Goal: Information Seeking & Learning: Learn about a topic

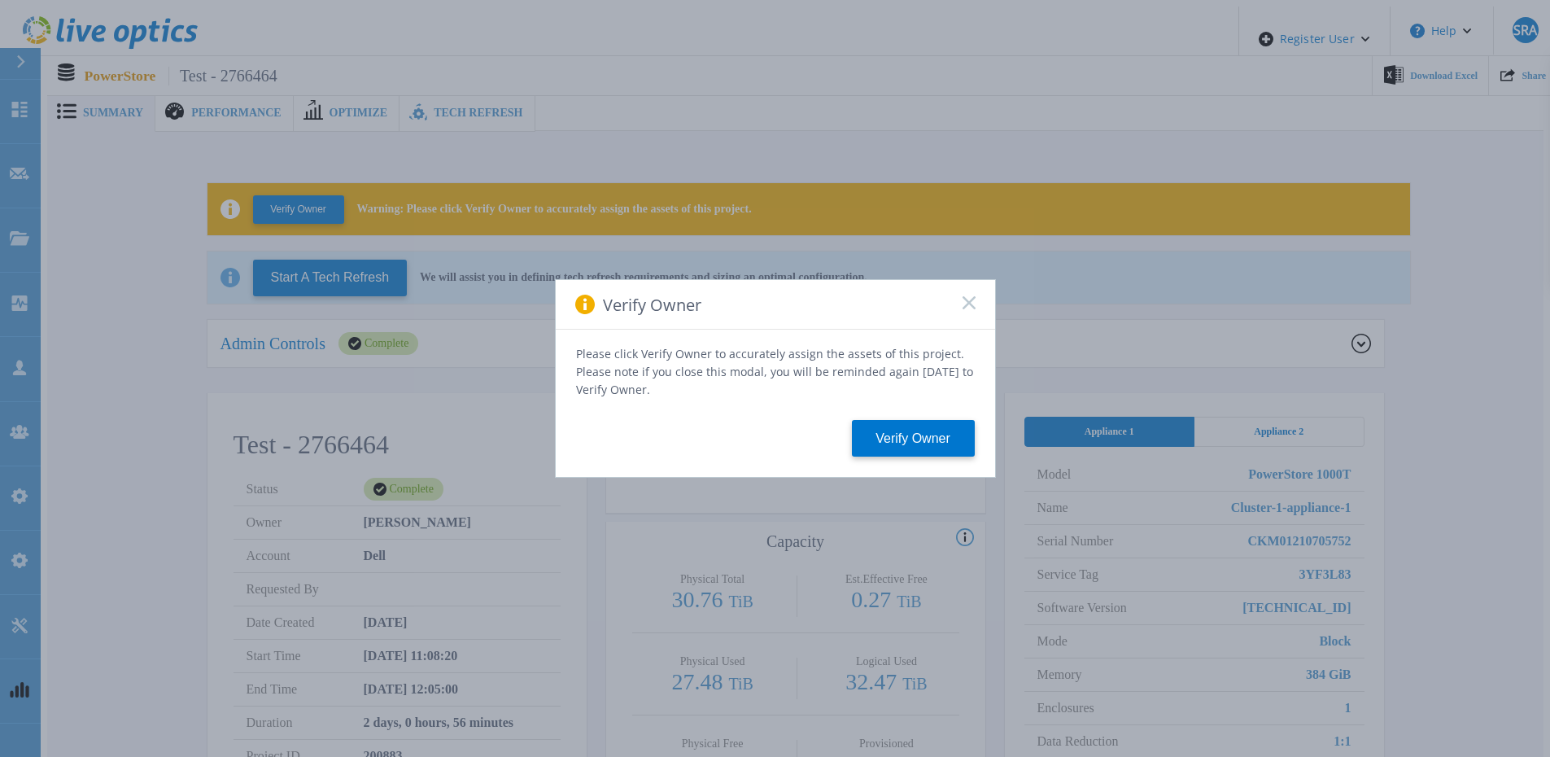
click at [966, 308] on rect at bounding box center [969, 302] width 14 height 14
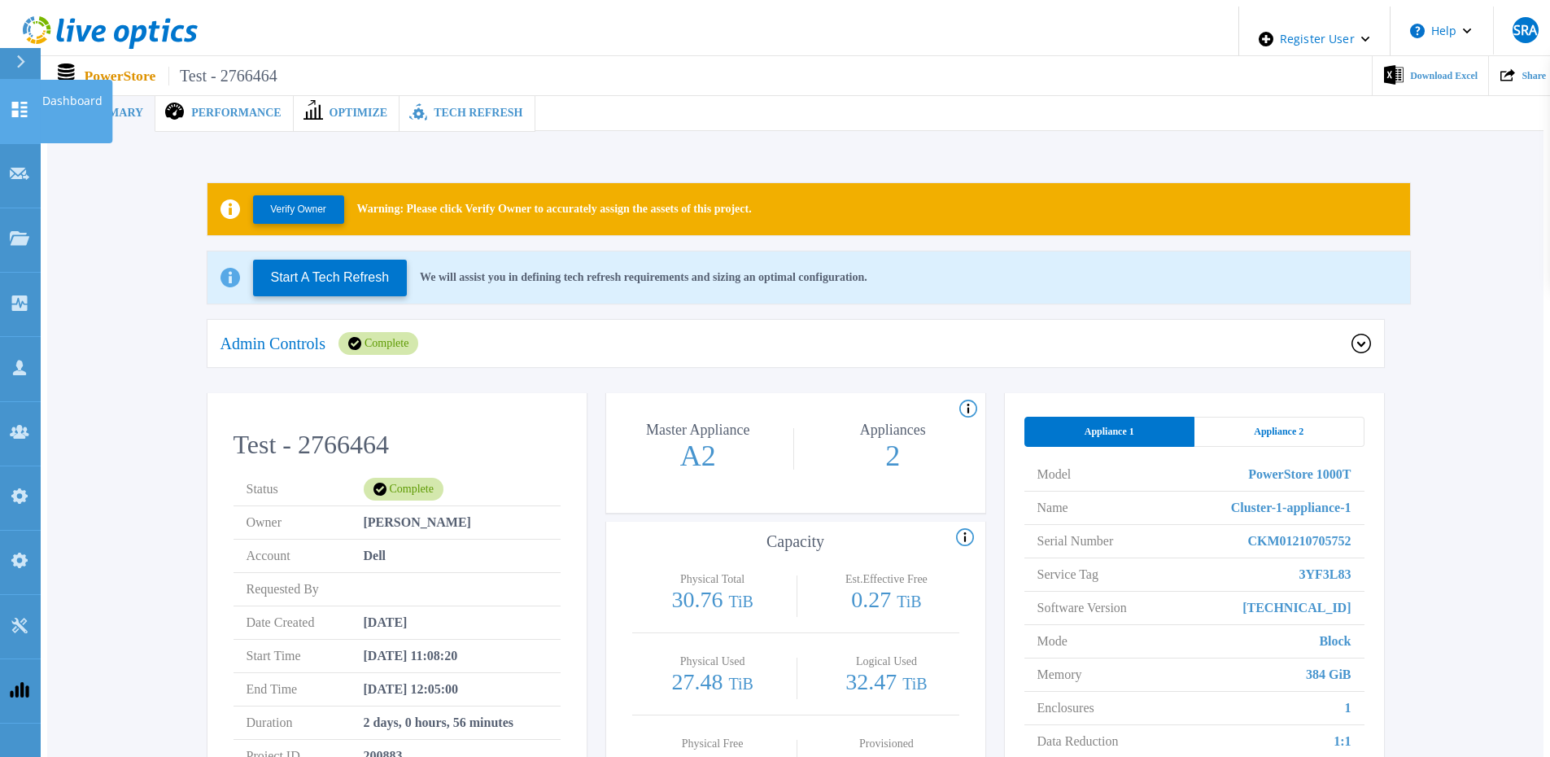
click at [5, 94] on link "Dashboard Dashboard" at bounding box center [20, 112] width 41 height 64
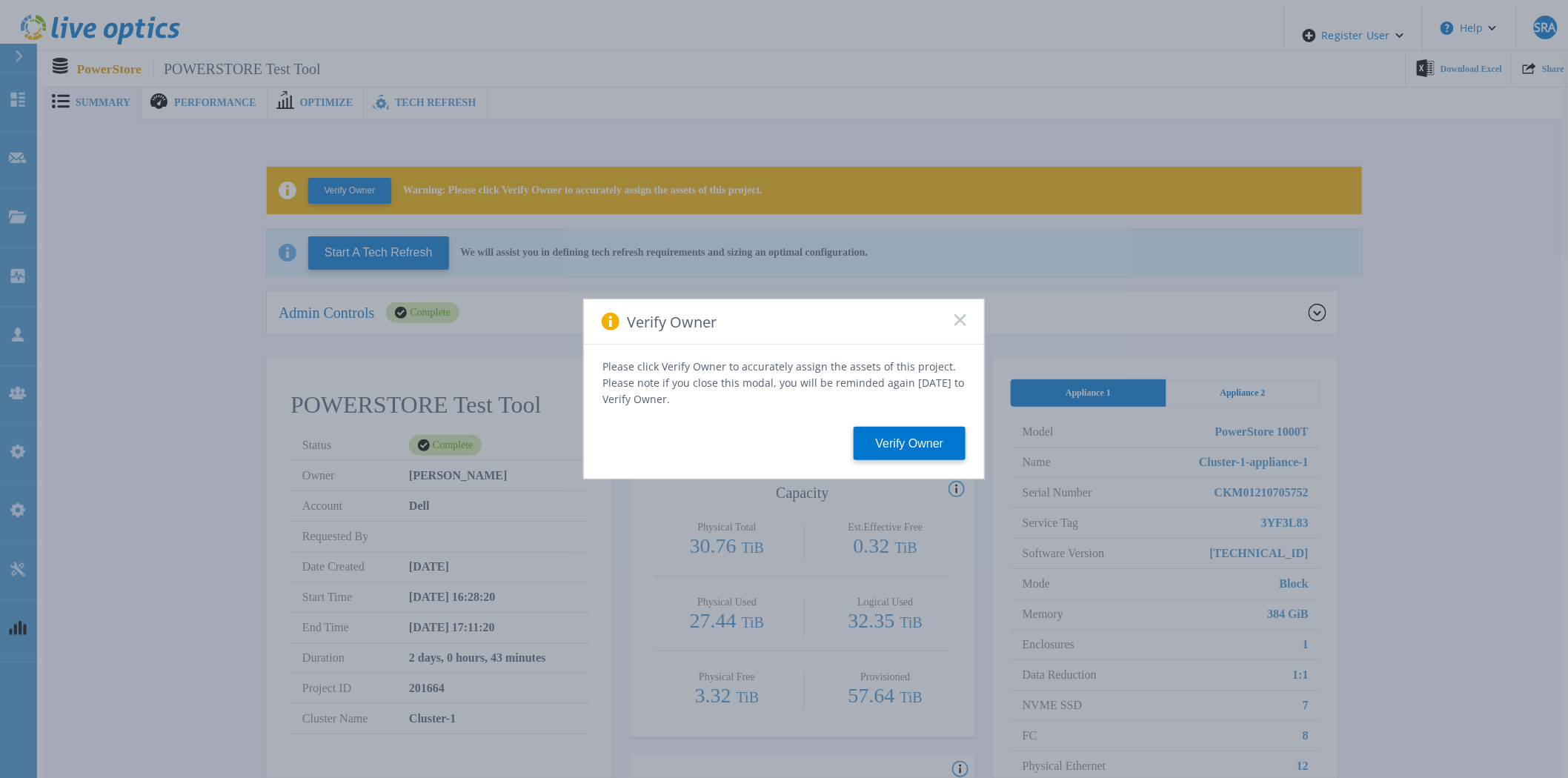
click at [960, 326] on icon at bounding box center [960, 320] width 12 height 12
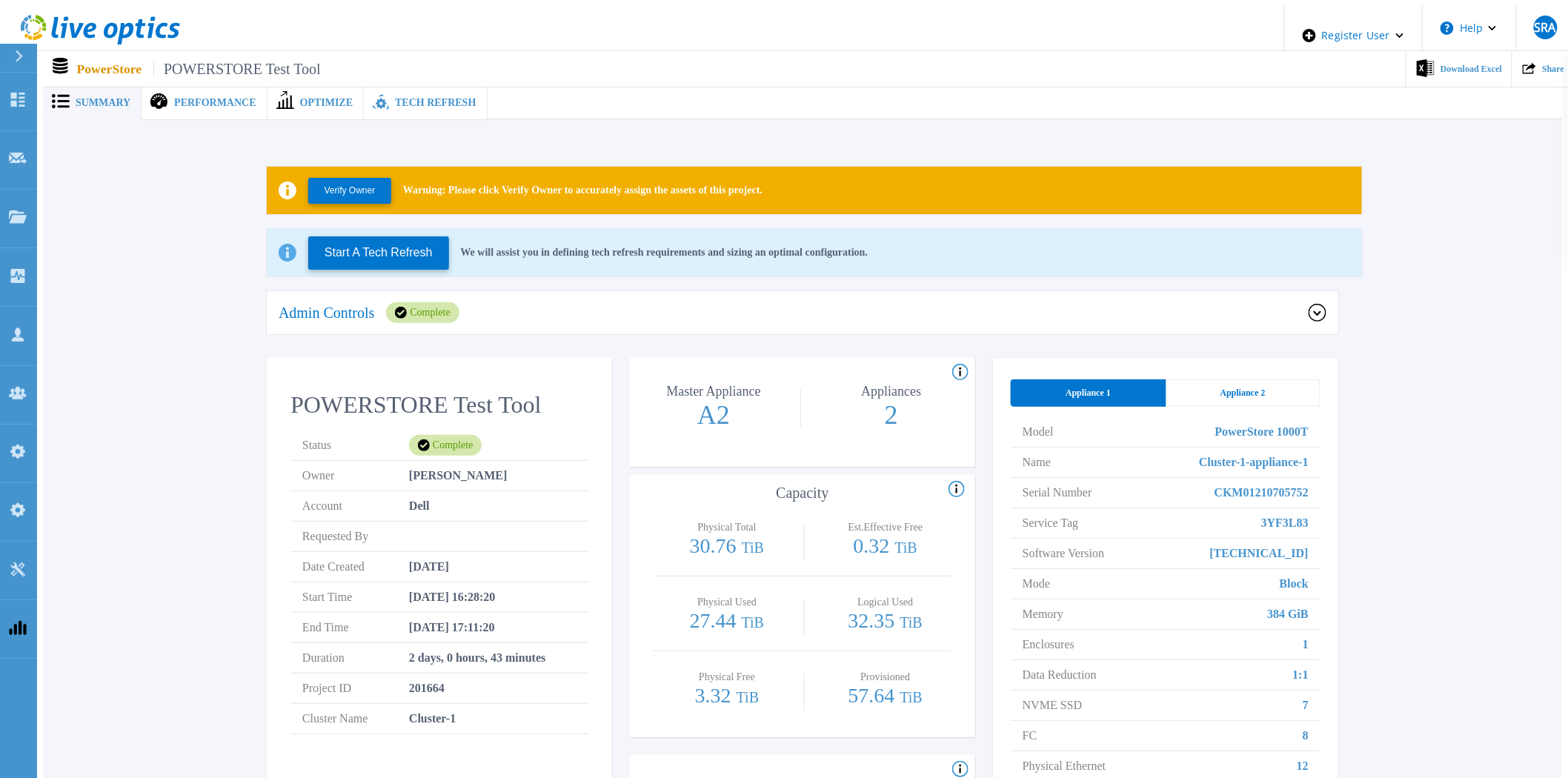
click at [1383, 313] on div "Verify Owner Warning: Please click Verify Owner to accurately assign the assets…" at bounding box center [803, 513] width 1475 height 741
click at [12, 93] on icon at bounding box center [17, 99] width 14 height 14
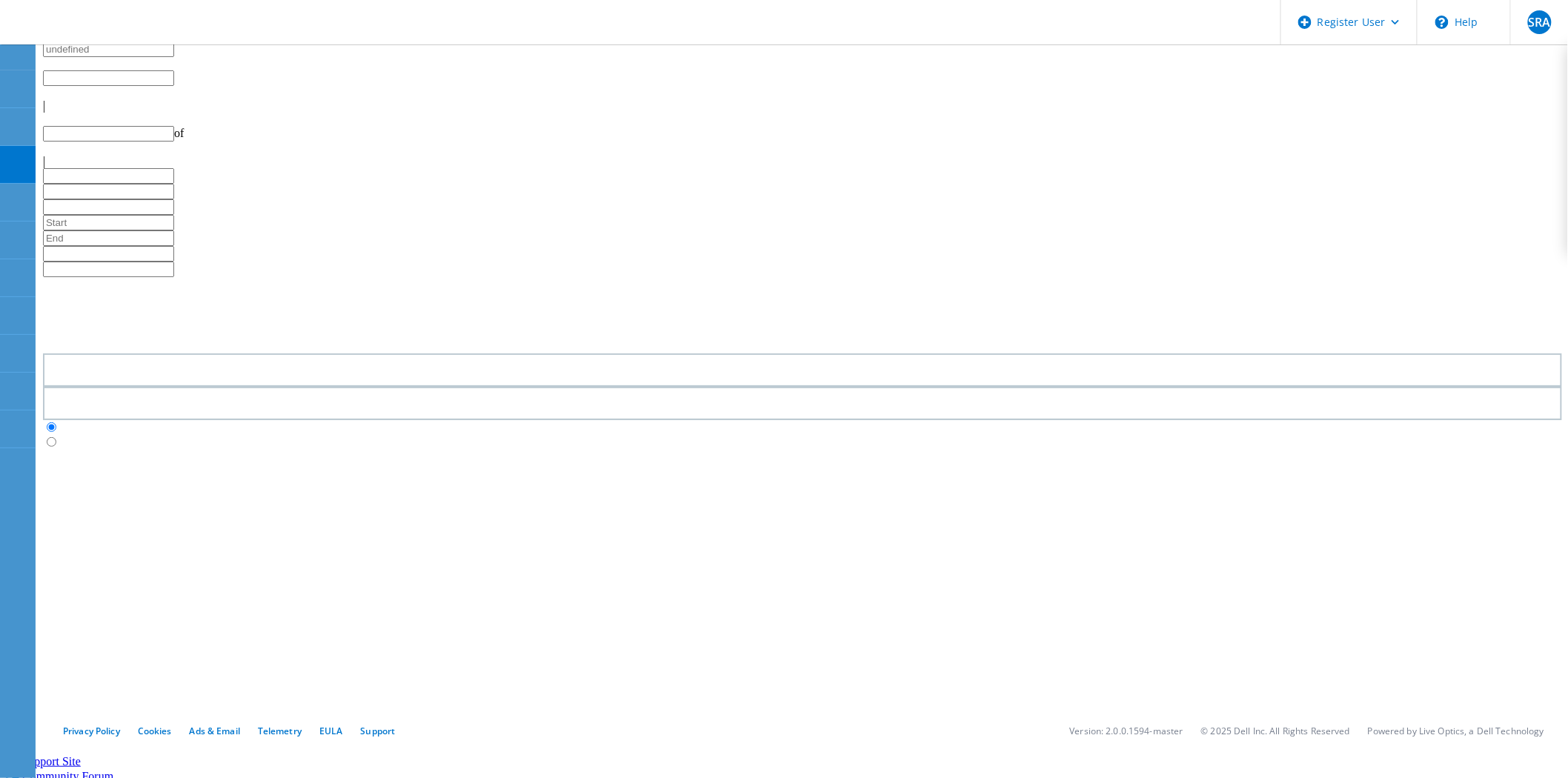
click at [776, 450] on div at bounding box center [803, 450] width 1520 height 0
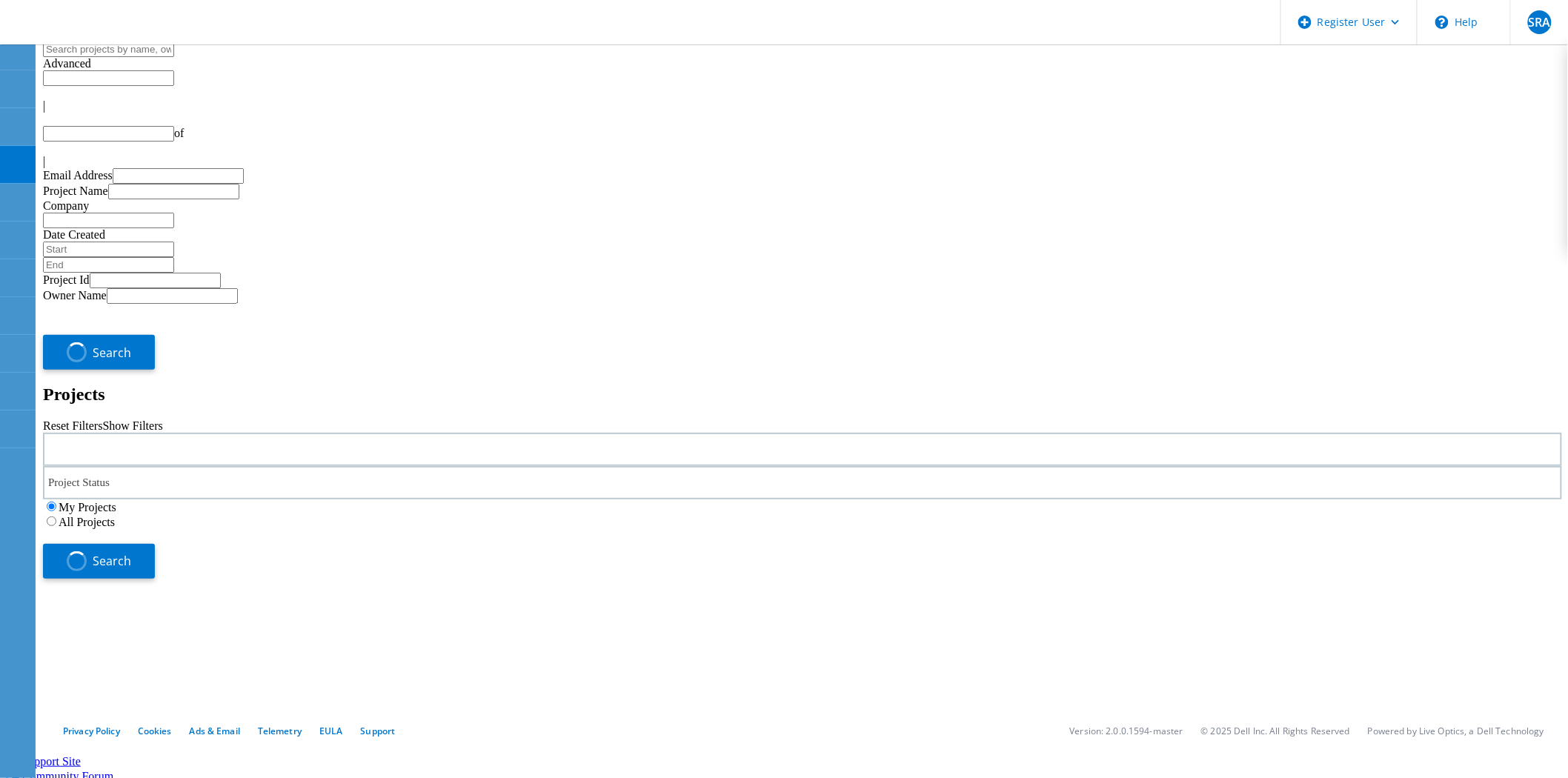
type input "1"
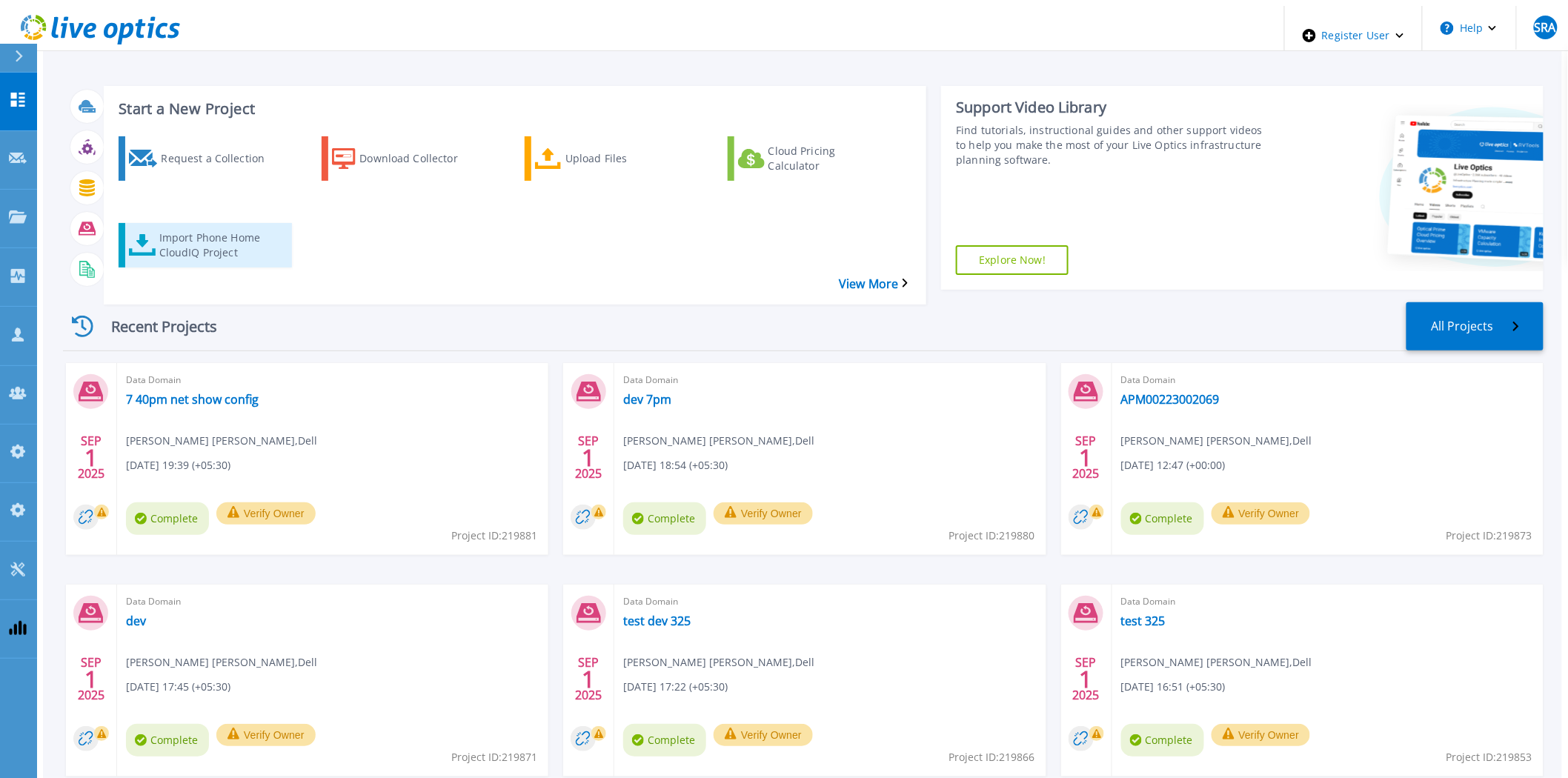
click at [159, 227] on div "Import Phone Home CloudIQ Project" at bounding box center [219, 245] width 118 height 37
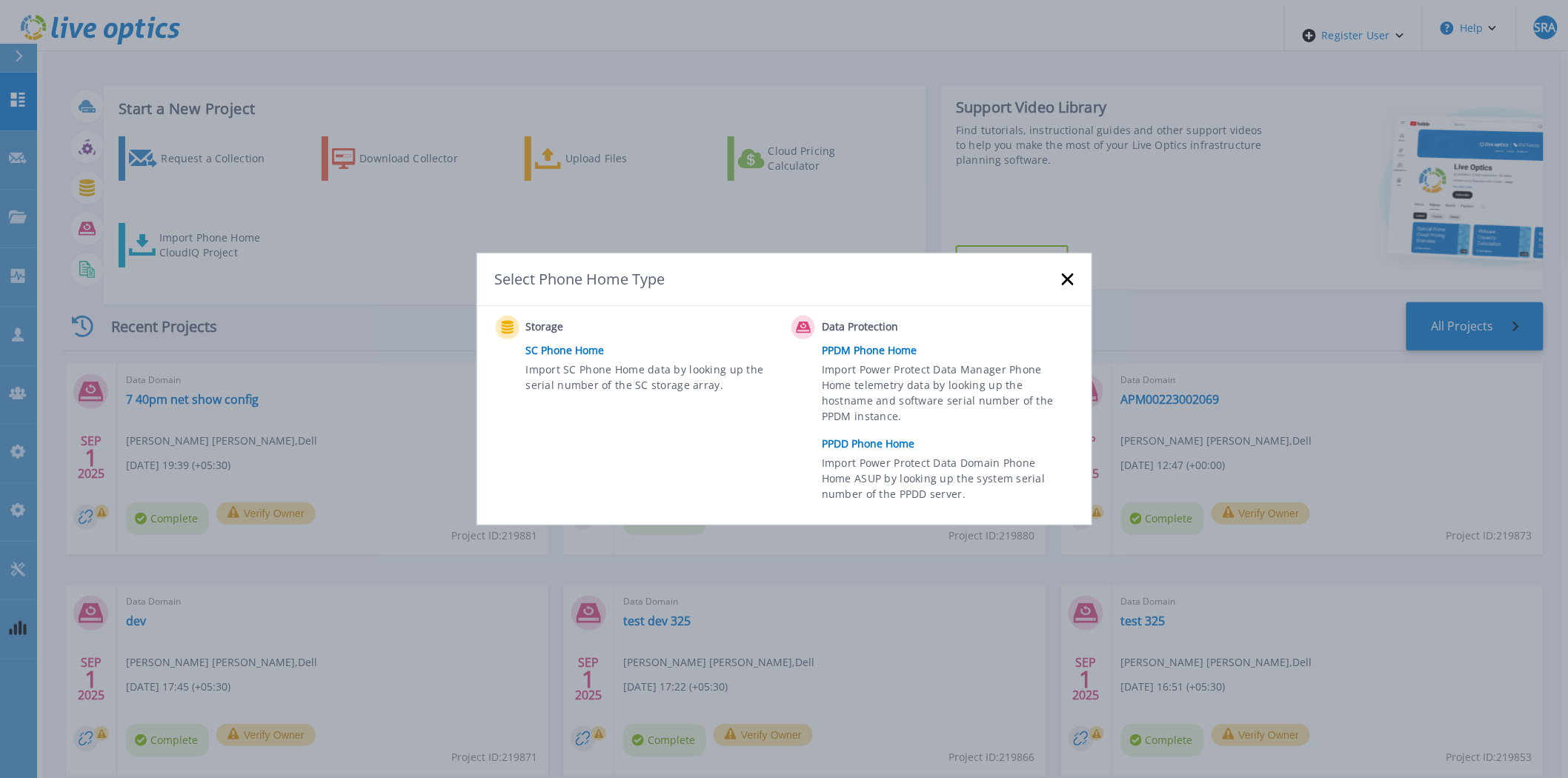
click at [893, 435] on link "PPDD Phone Home" at bounding box center [951, 444] width 259 height 22
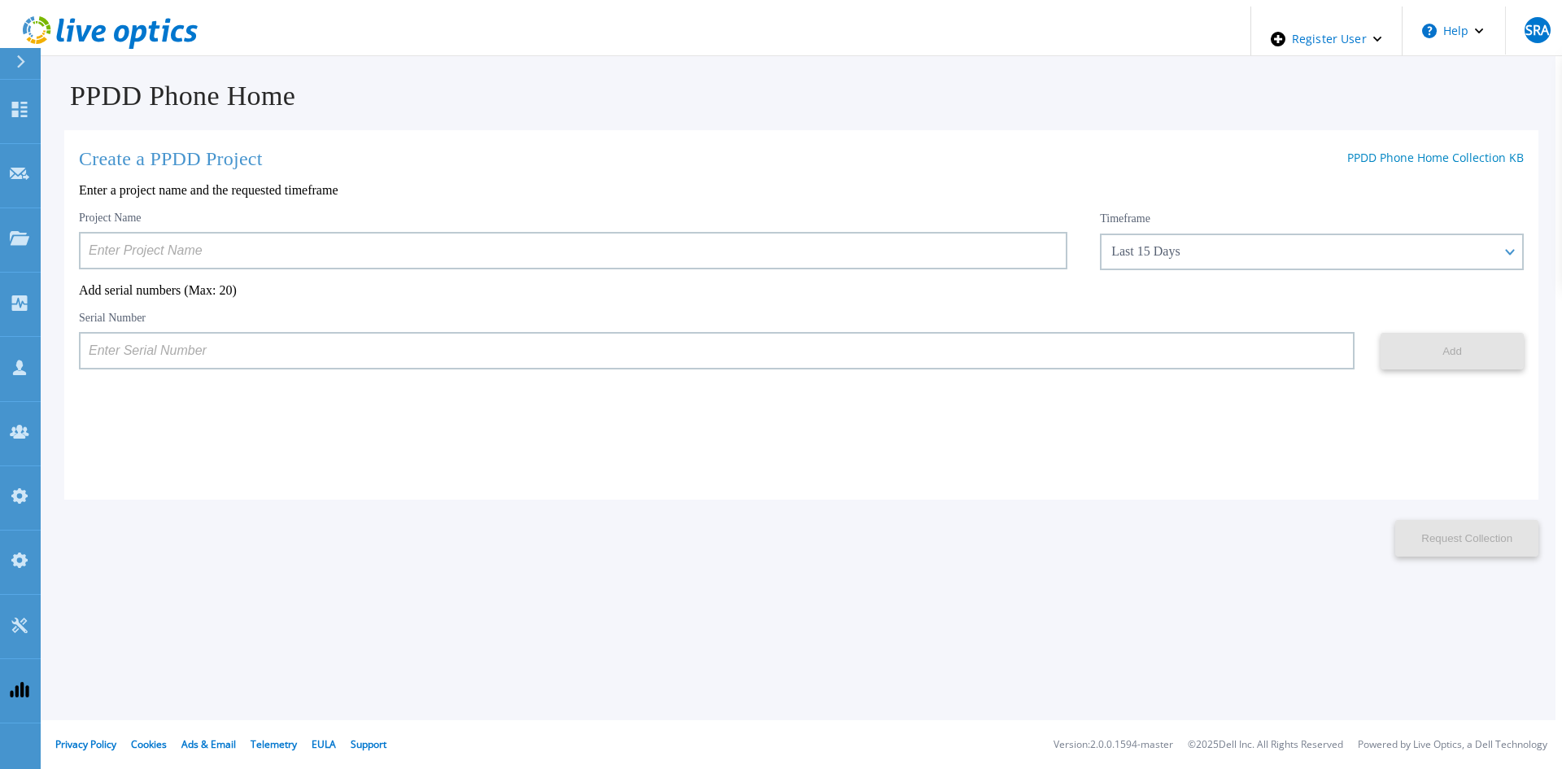
drag, startPoint x: 0, startPoint y: 0, endPoint x: 1116, endPoint y: 266, distance: 1147.4
click at [1116, 266] on div "Timeframe Last 15 Days Last 15 Days Last 2 Months Last 6 Months Last 1 Year Las…" at bounding box center [1312, 240] width 424 height 59
click at [18, 71] on div at bounding box center [28, 63] width 26 height 31
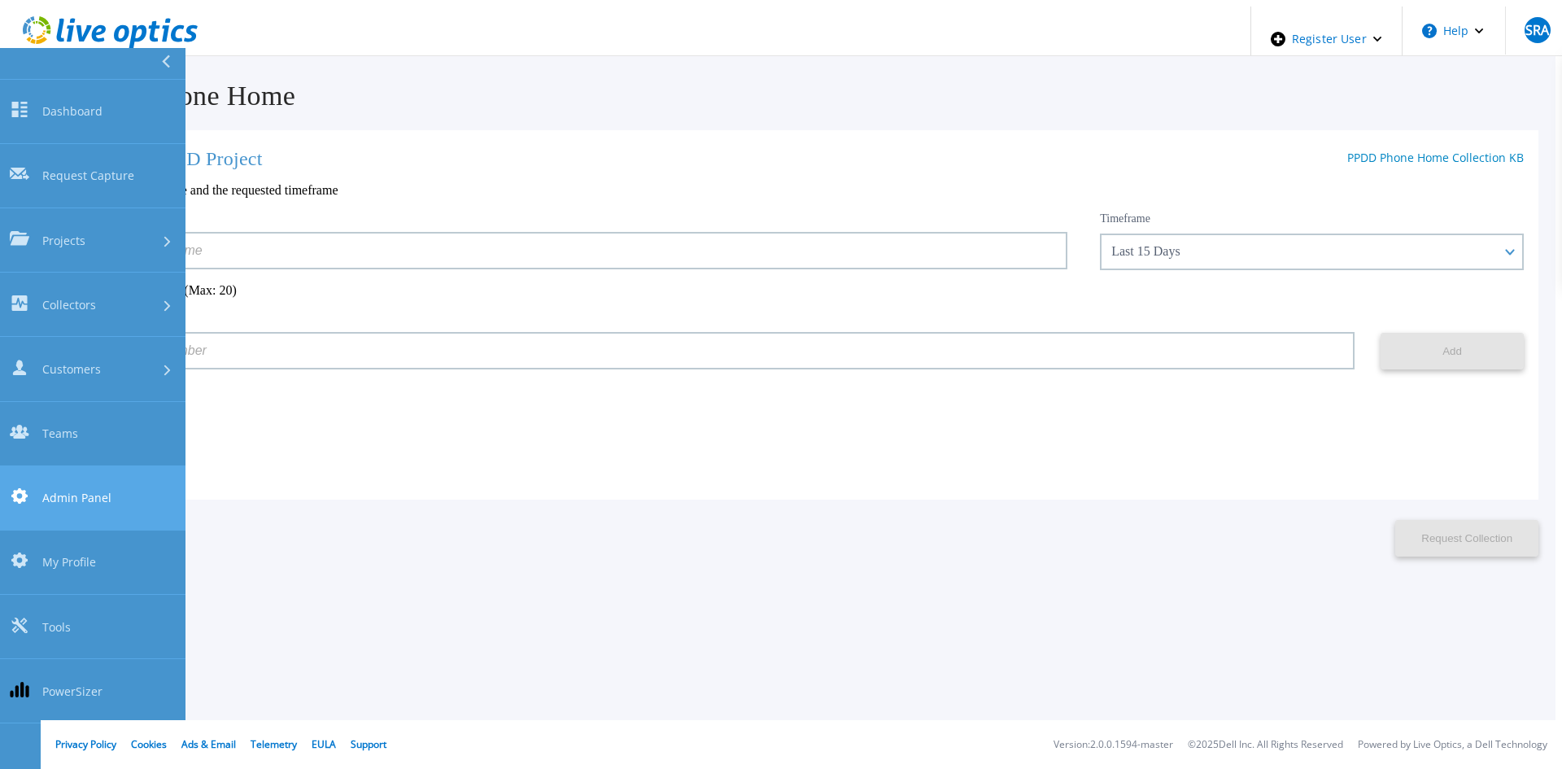
click at [94, 466] on link "Admin Panel Admin Panel" at bounding box center [92, 498] width 185 height 64
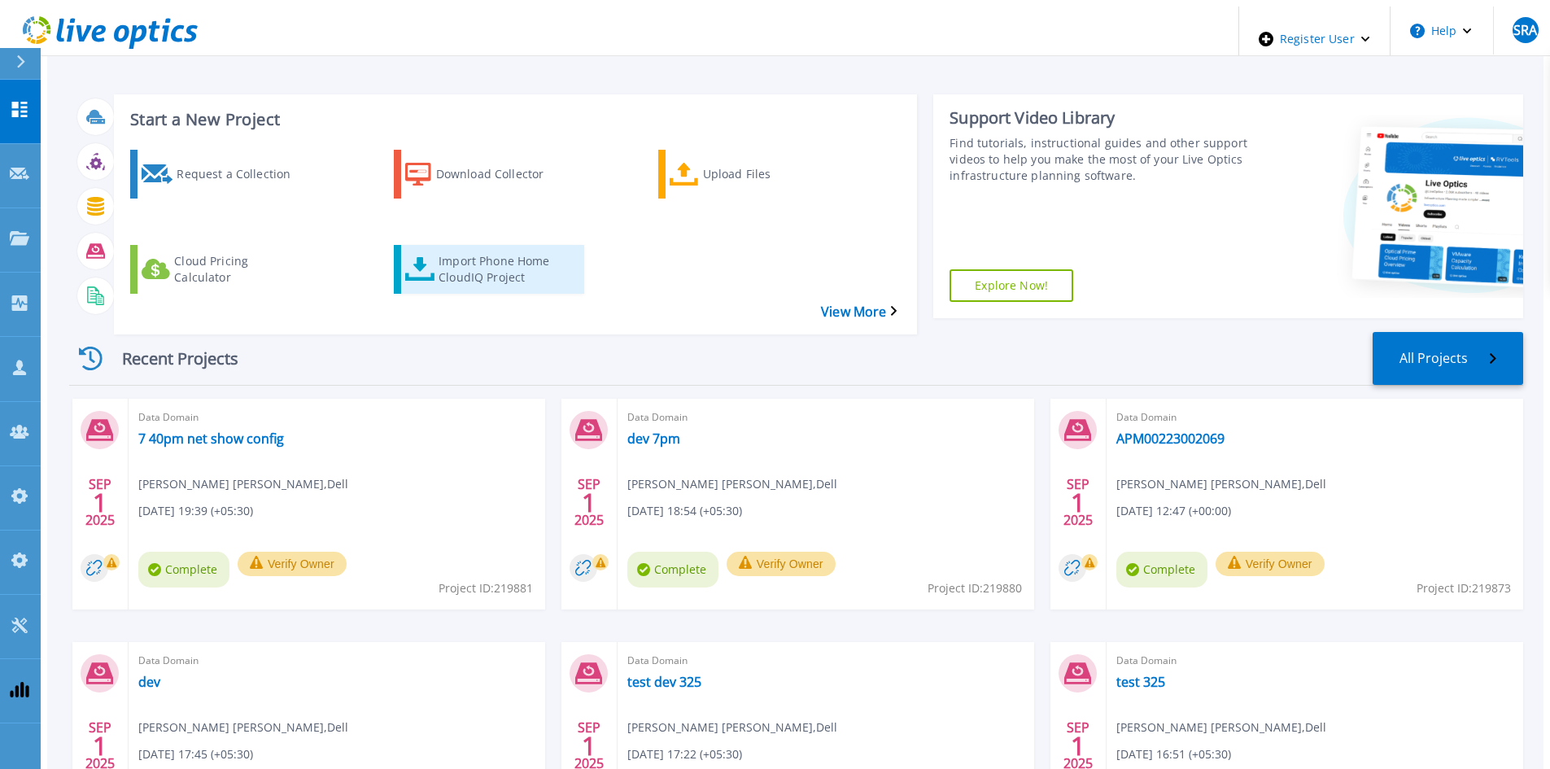
click at [500, 251] on link "Import Phone Home CloudIQ Project" at bounding box center [489, 269] width 190 height 49
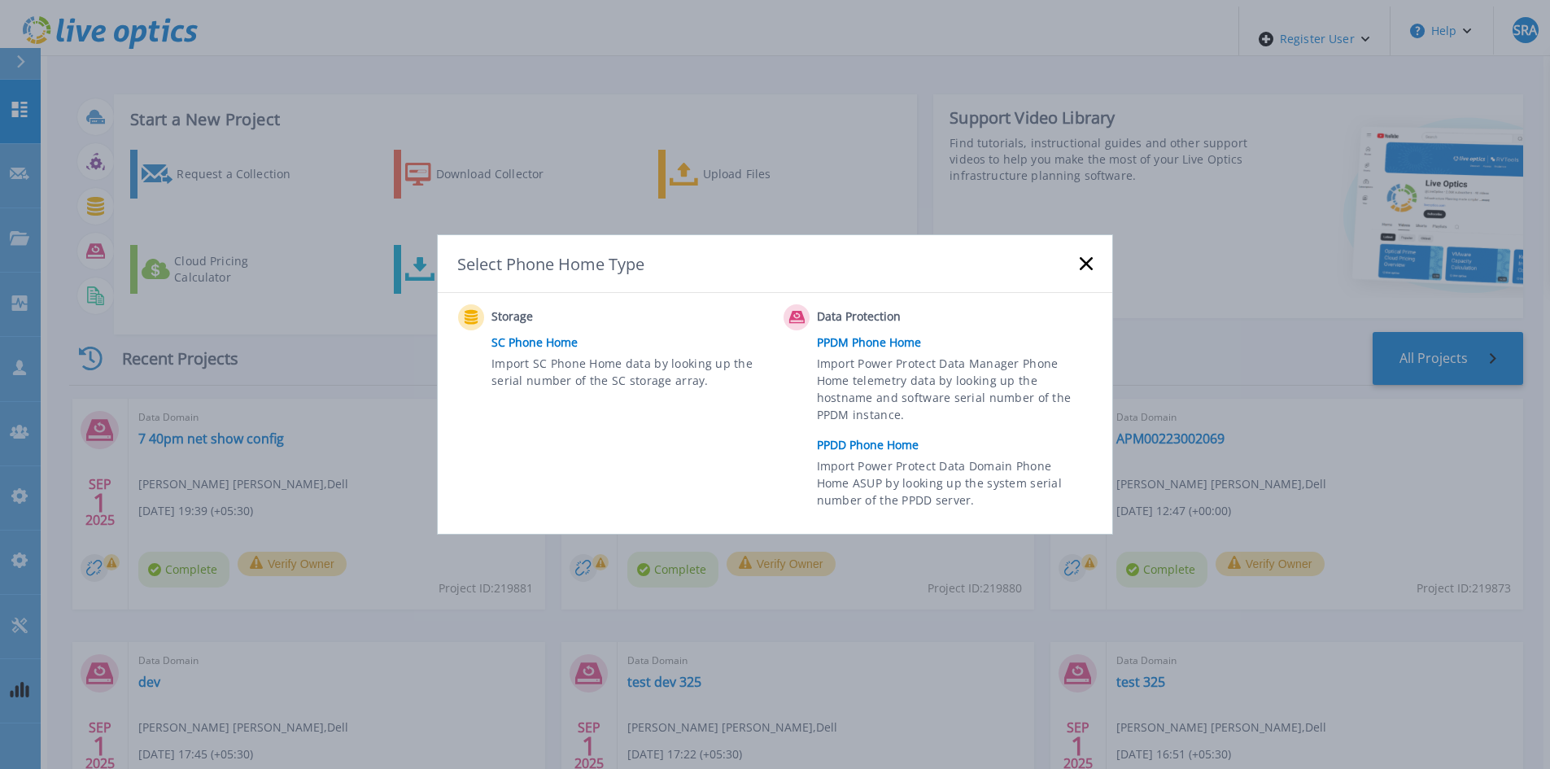
click at [848, 454] on link "PPDD Phone Home" at bounding box center [959, 445] width 284 height 24
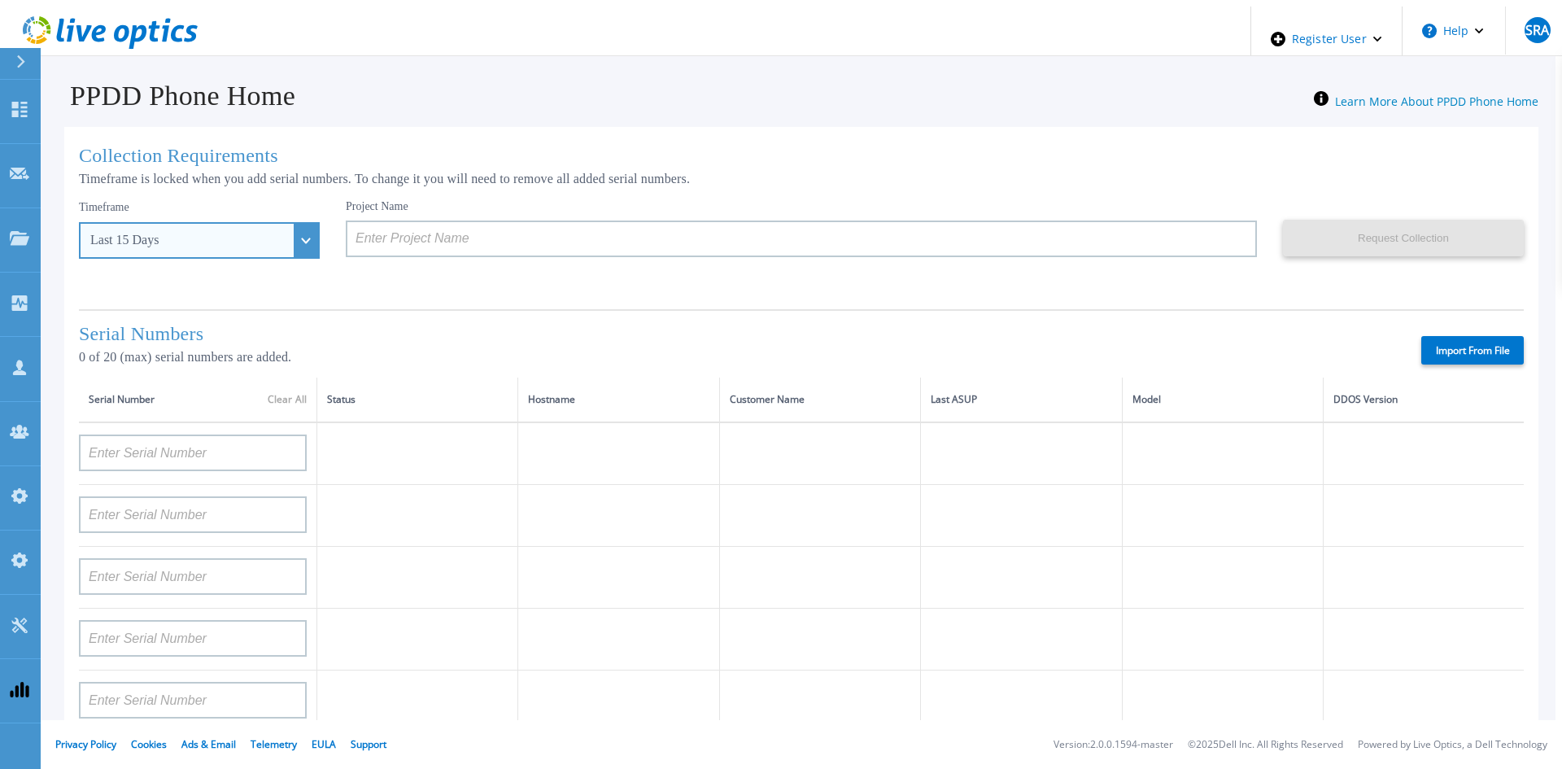
click at [247, 225] on div "Last 15 Days" at bounding box center [199, 240] width 241 height 37
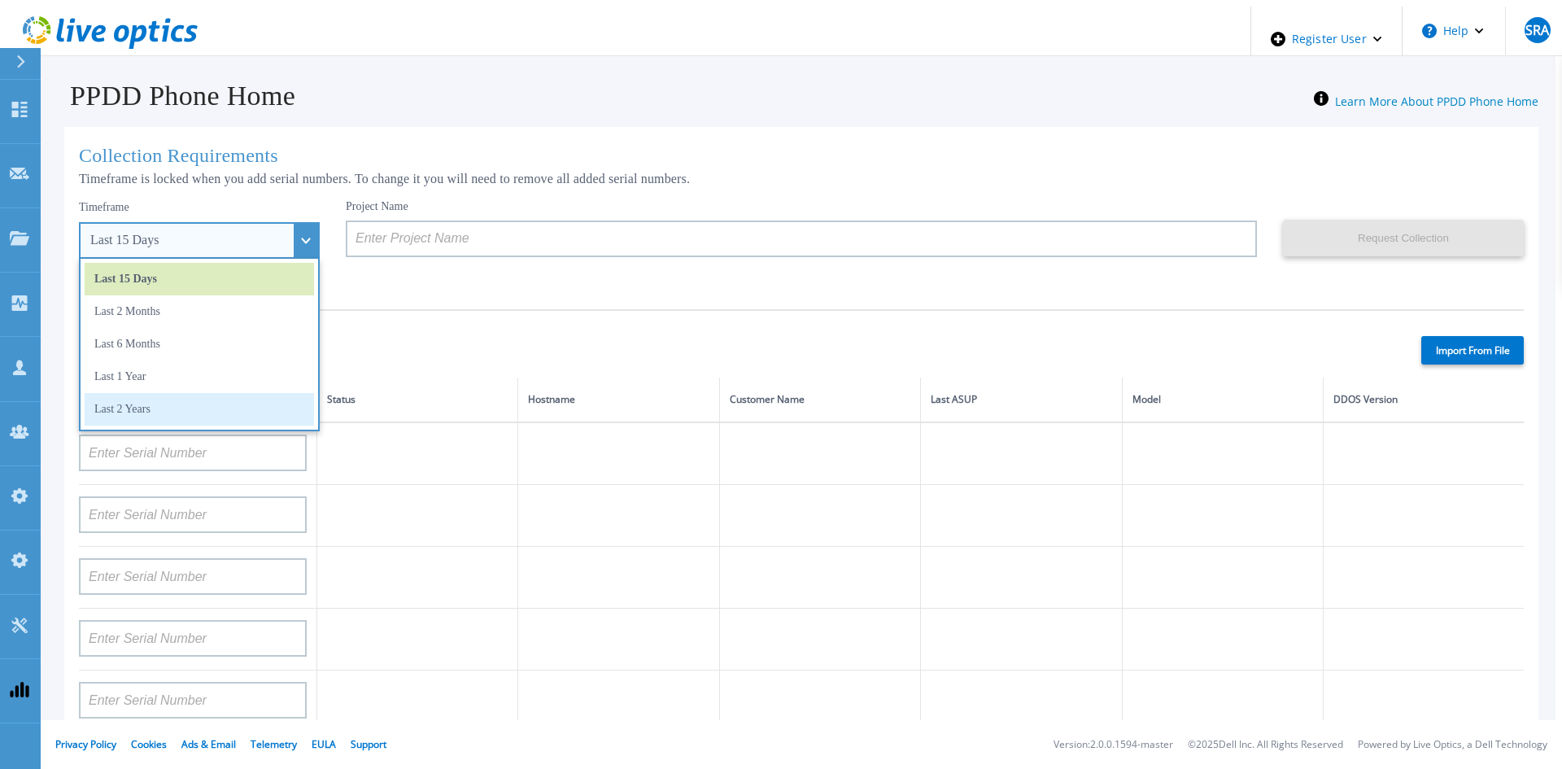
click at [238, 397] on li "Last 2 Years" at bounding box center [199, 409] width 229 height 33
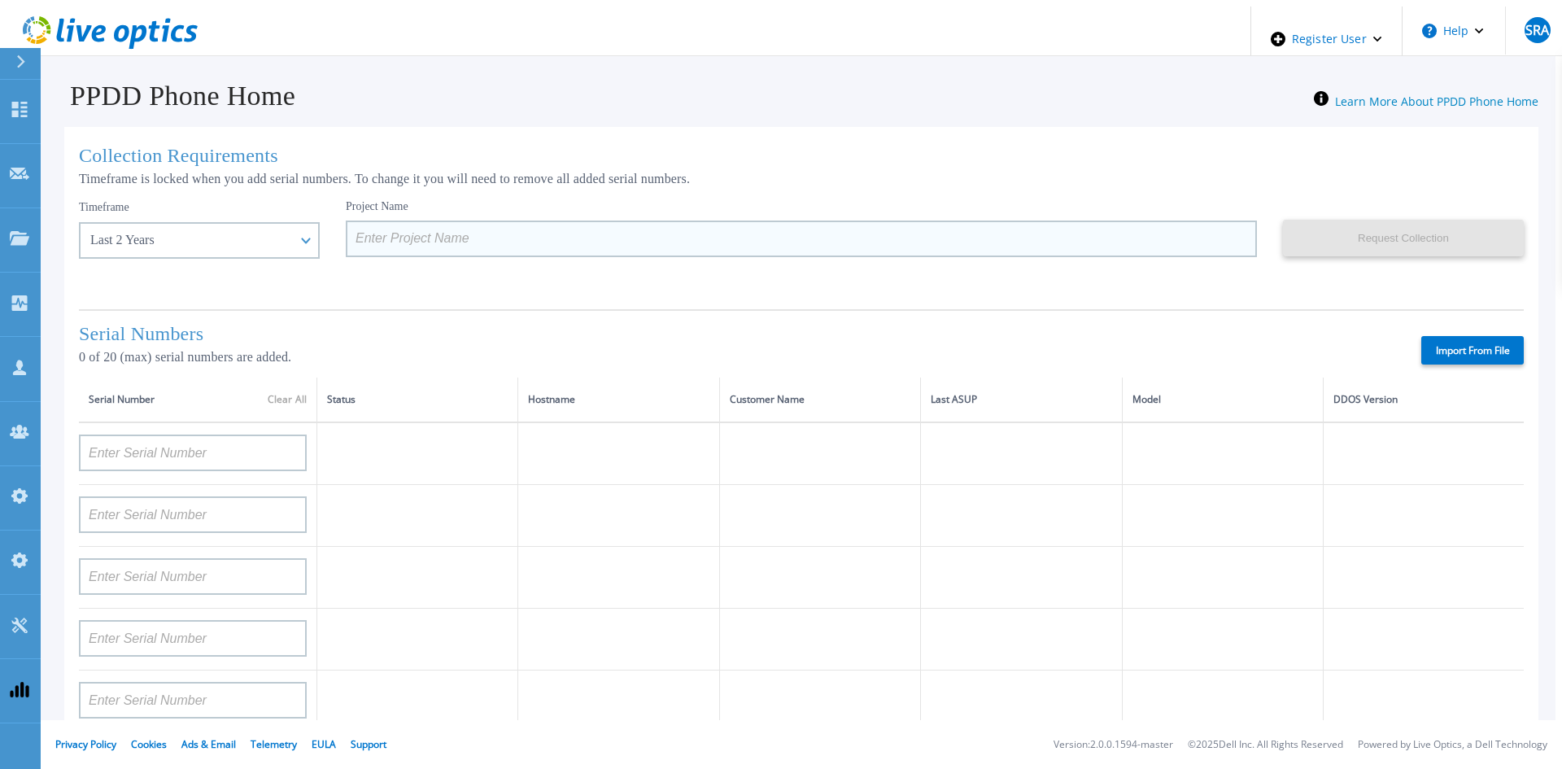
click at [425, 242] on input at bounding box center [801, 238] width 911 height 37
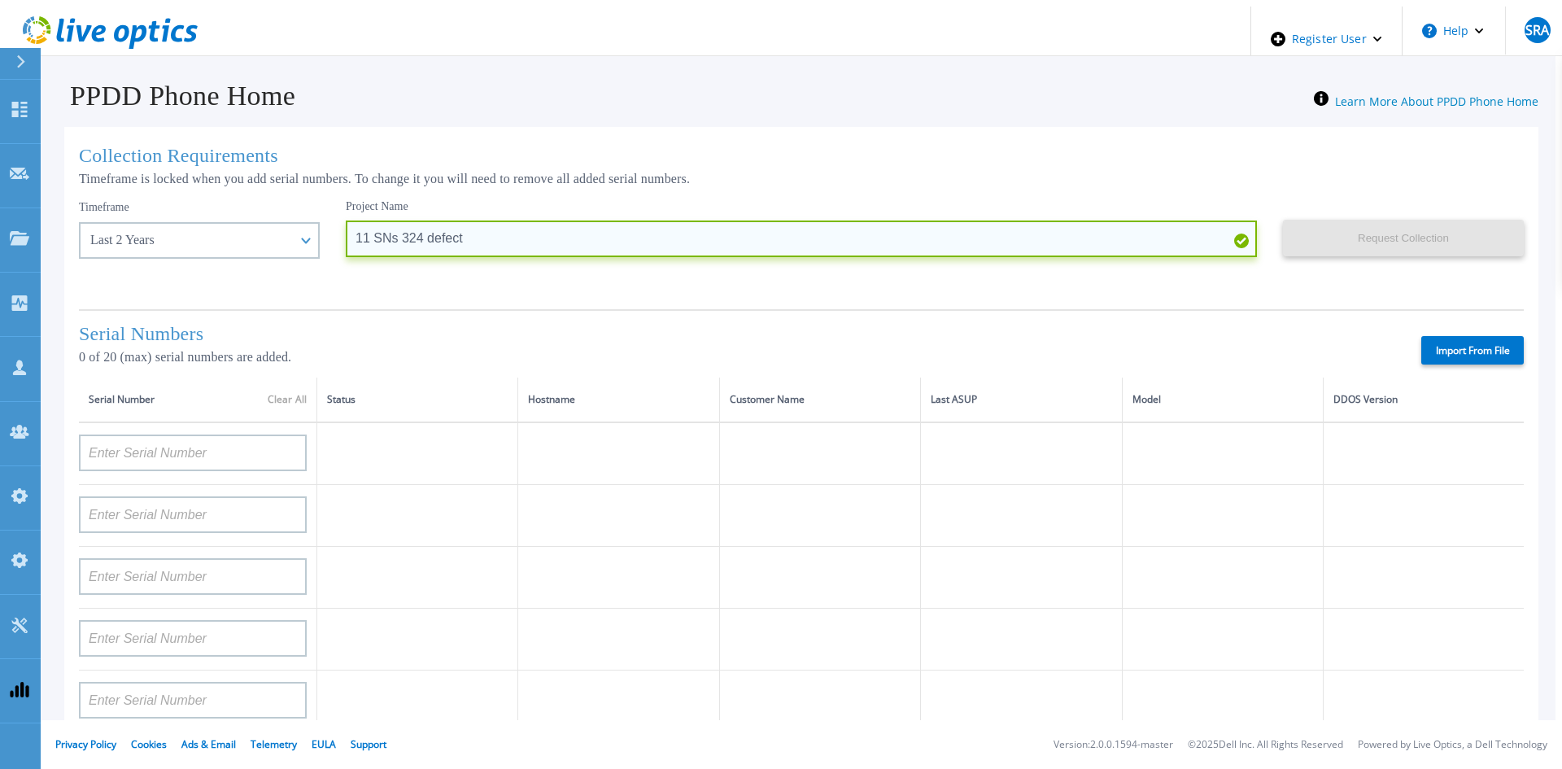
click at [370, 232] on input "11 SNs 324 defect" at bounding box center [801, 238] width 911 height 37
click at [361, 232] on input "11 SNs 324 defect" at bounding box center [801, 238] width 911 height 37
type input "11 SNs 2Y 324 defect"
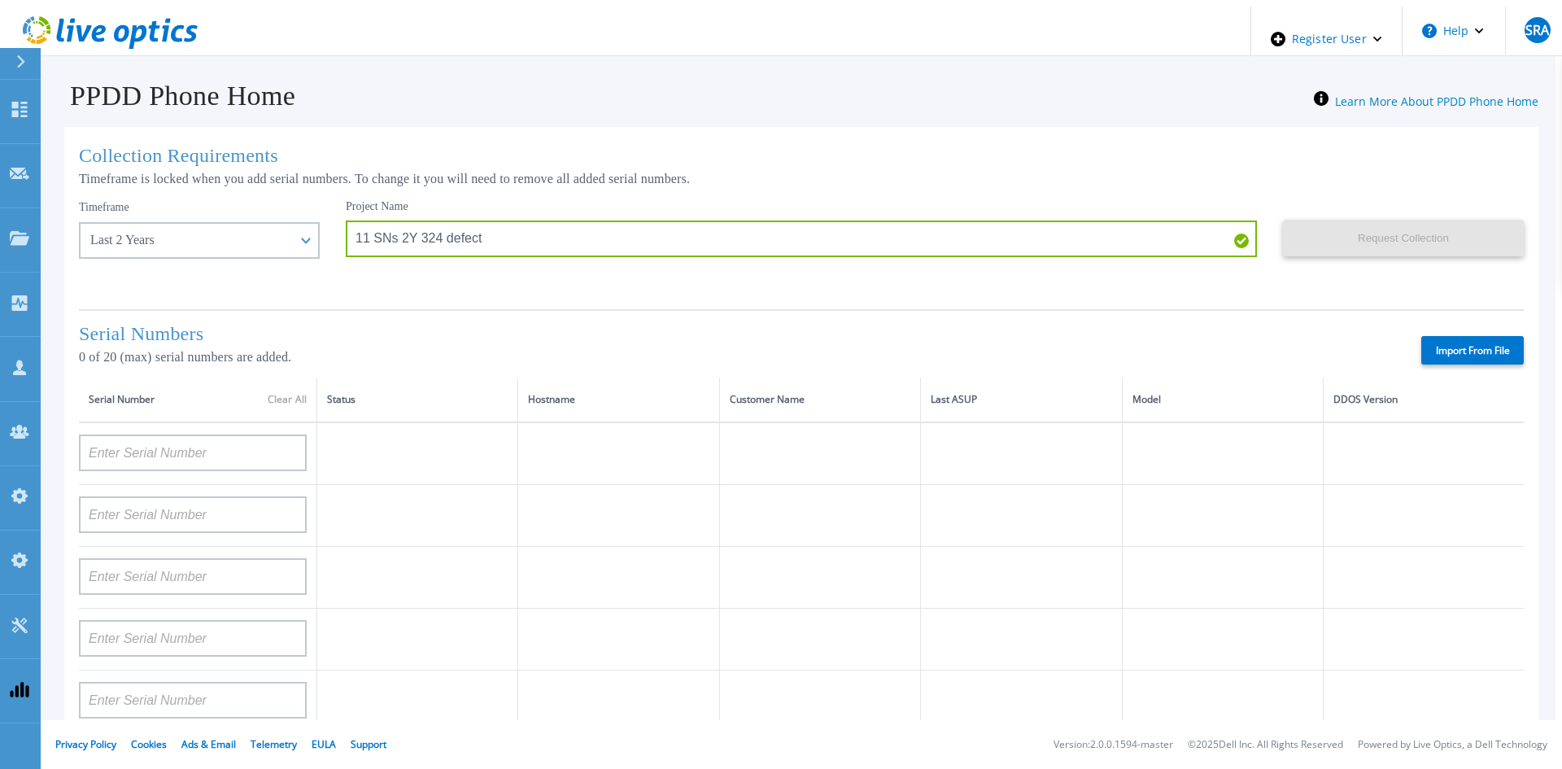
click at [1485, 353] on label "Import From File" at bounding box center [1472, 350] width 103 height 28
click at [0, 0] on input "Import From File" at bounding box center [0, 0] width 0 height 0
type input "APM01210619507"
type input "APM01210619509"
type input "APX00225002402"
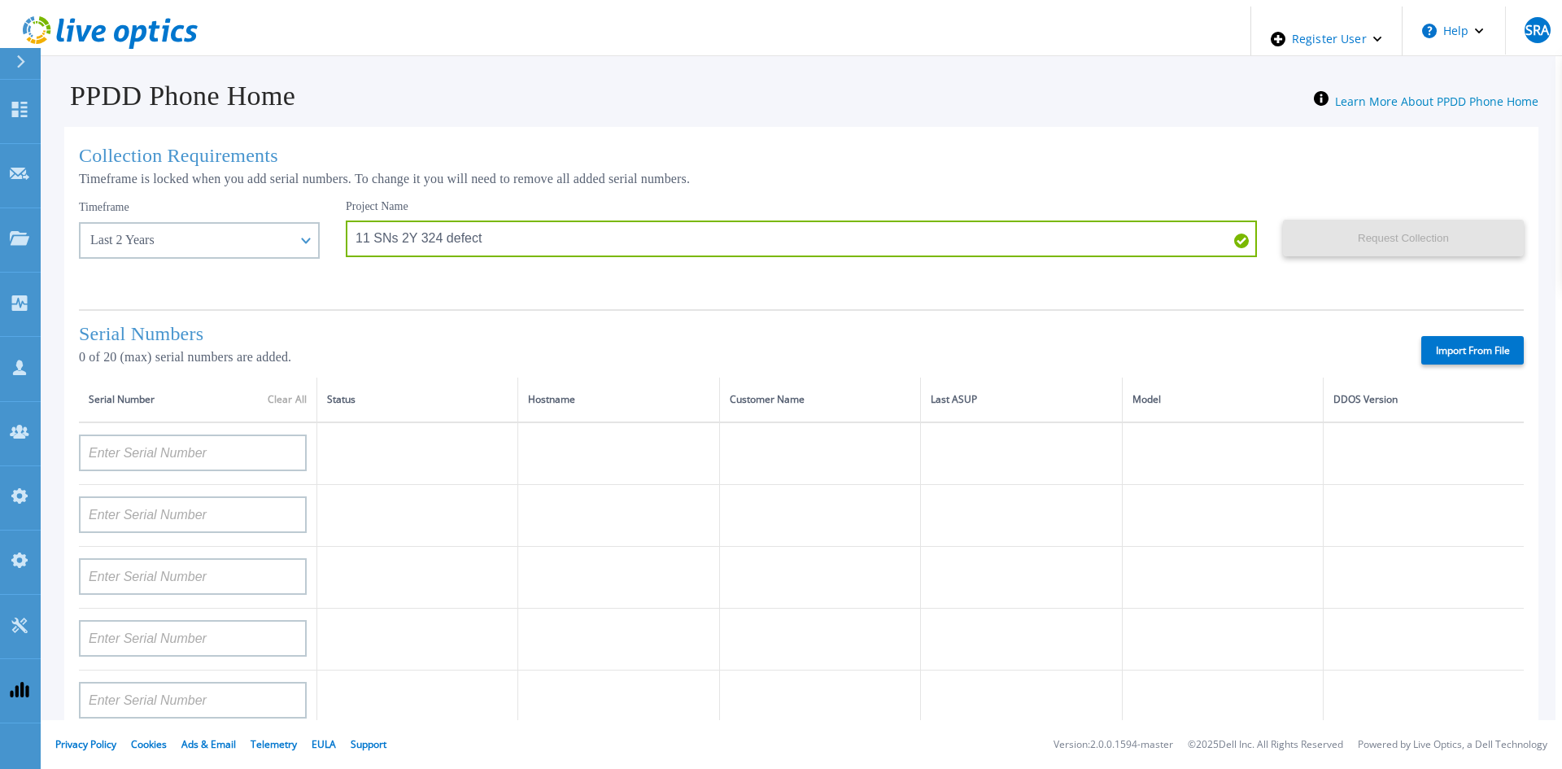
type input "APX00223402201"
type input "APX00225002403"
type input "CKM01210705063"
type input "CKM01210505491"
type input "DE403210465925"
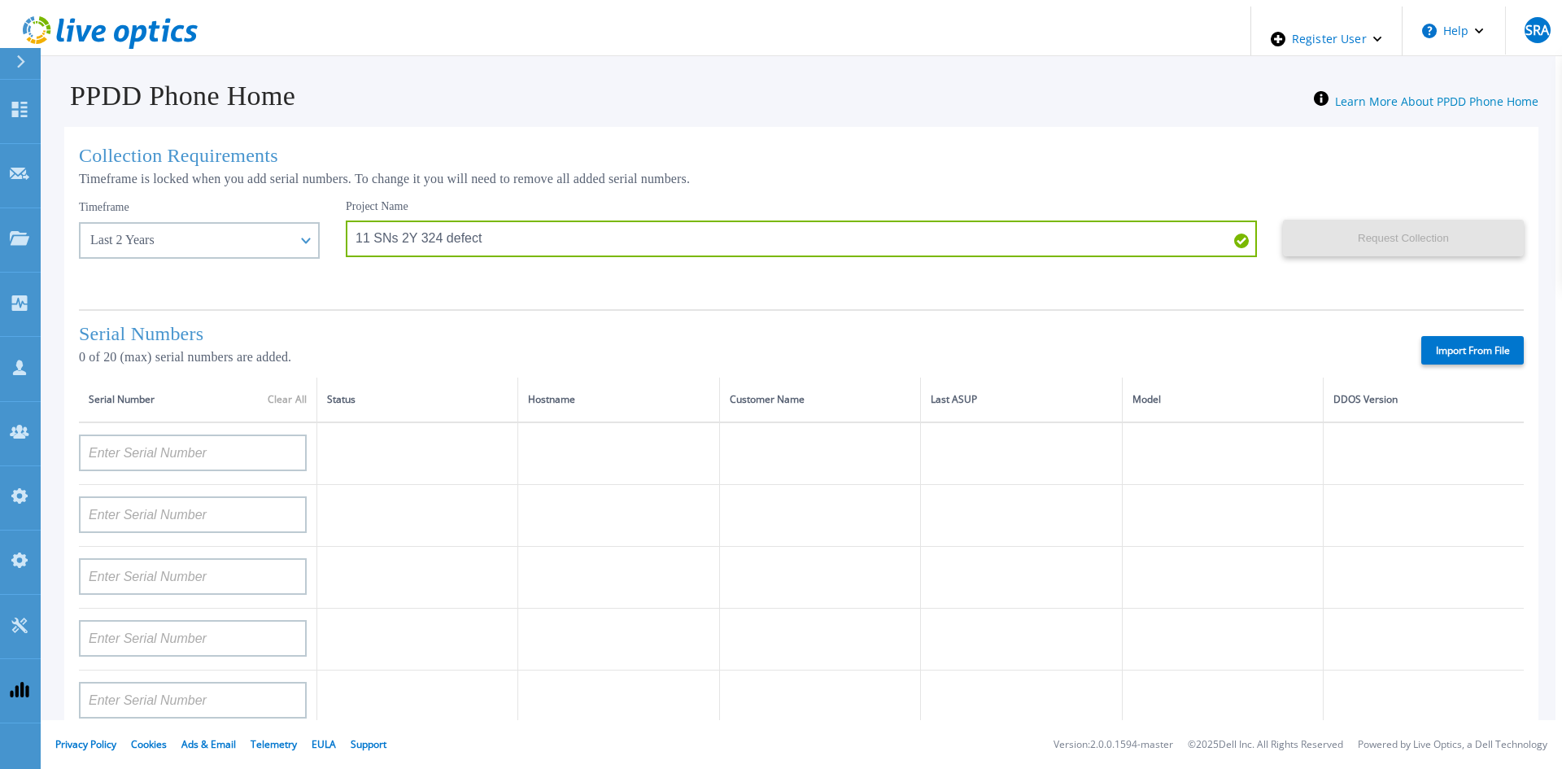
type input "DE403210465924"
type input "DE412230101559"
type input "DE412230101560"
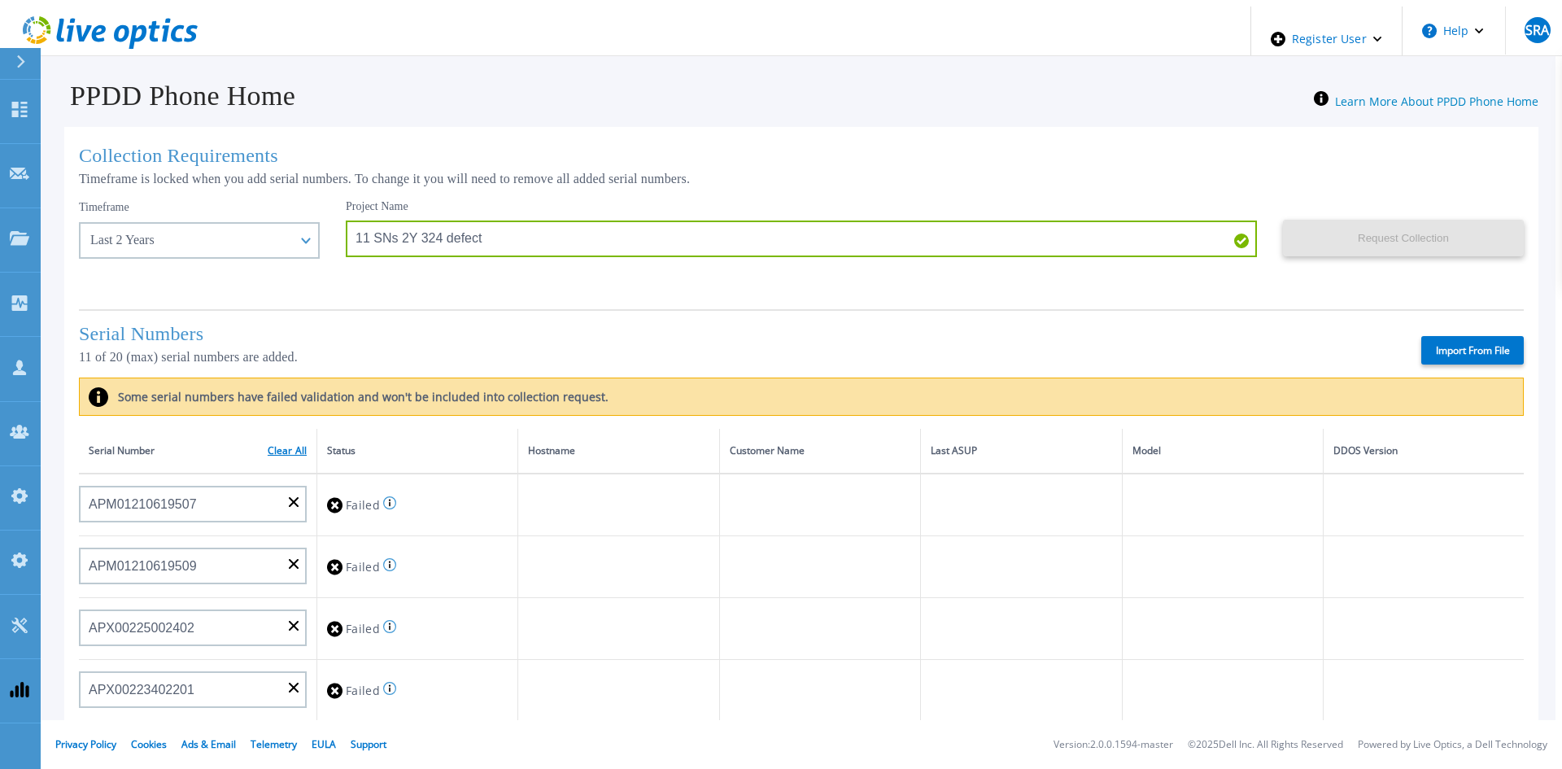
click at [289, 448] on link "Clear All" at bounding box center [287, 450] width 39 height 11
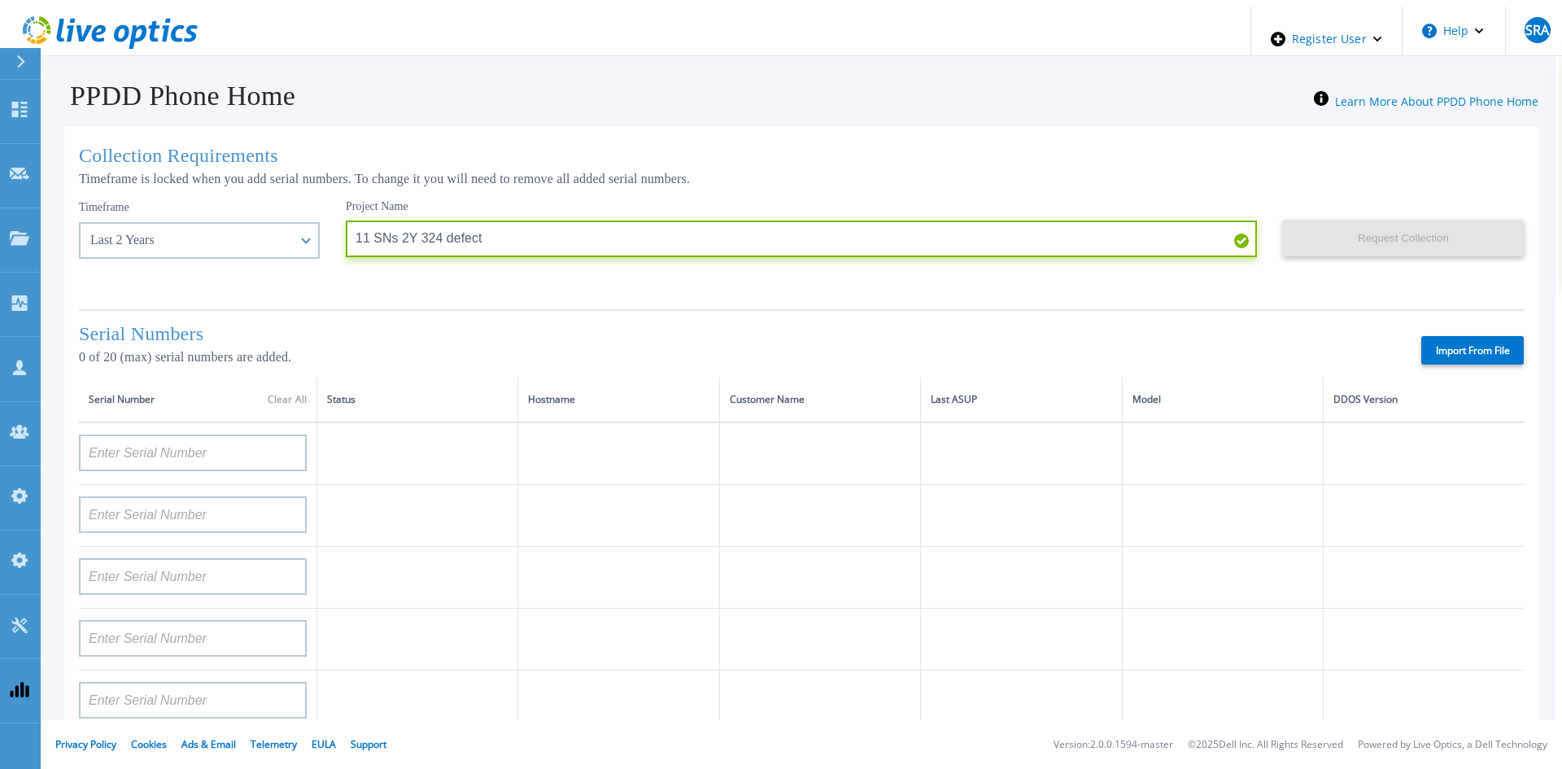
drag, startPoint x: 333, startPoint y: 227, endPoint x: 308, endPoint y: 220, distance: 25.3
click at [309, 220] on div "Timeframe Last 2 Years Last 15 Days Last 2 Months Last 6 Months Last 1 Year Las…" at bounding box center [801, 248] width 1445 height 98
type input "SNs 2Y 324 defect"
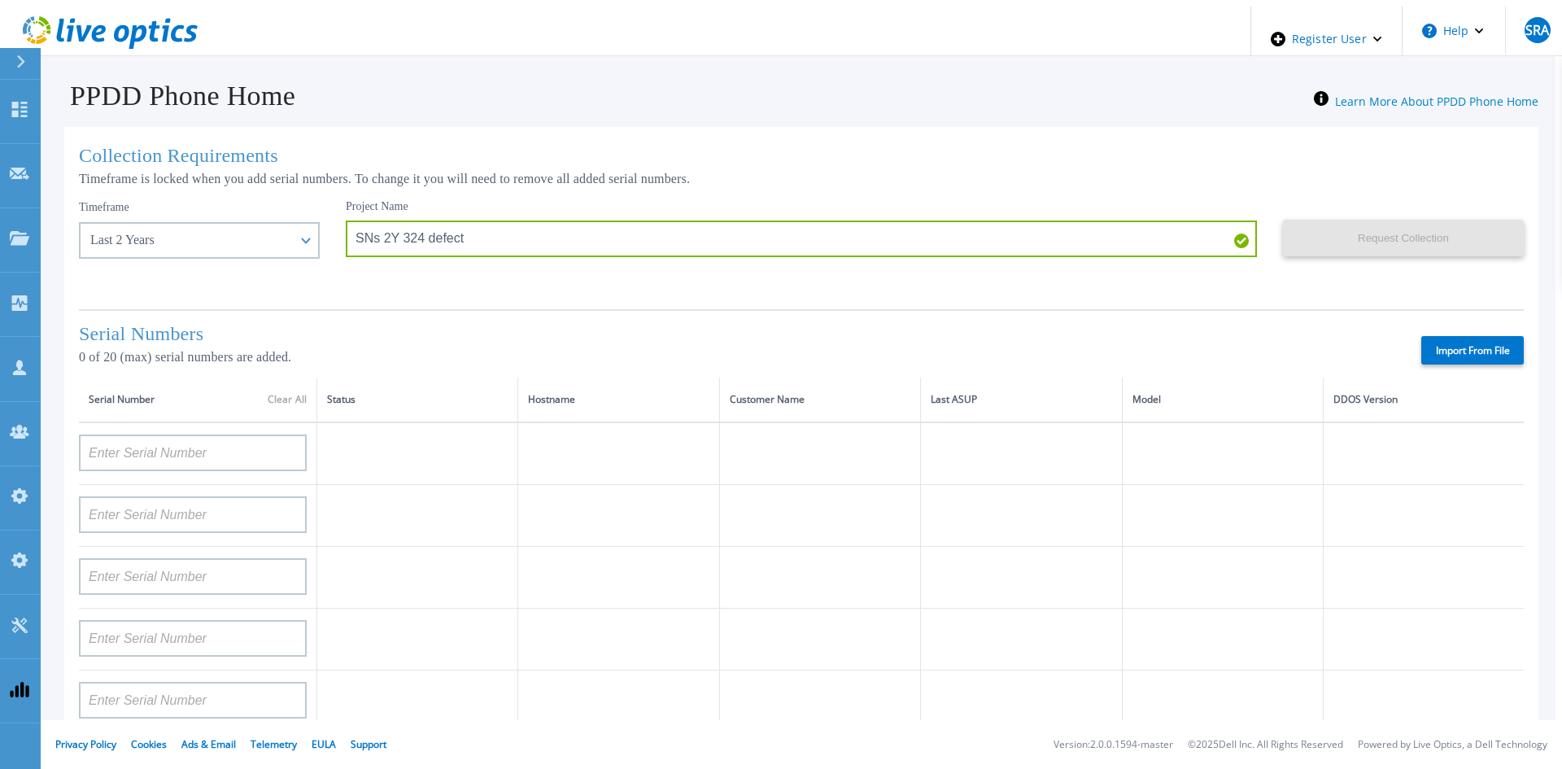
click at [1459, 344] on label "Import From File" at bounding box center [1472, 350] width 103 height 28
click at [0, 0] on input "Import From File" at bounding box center [0, 0] width 0 height 0
type input "DPDIH22017YQN3"
type input "APM00172504716"
type input "APX00231205150"
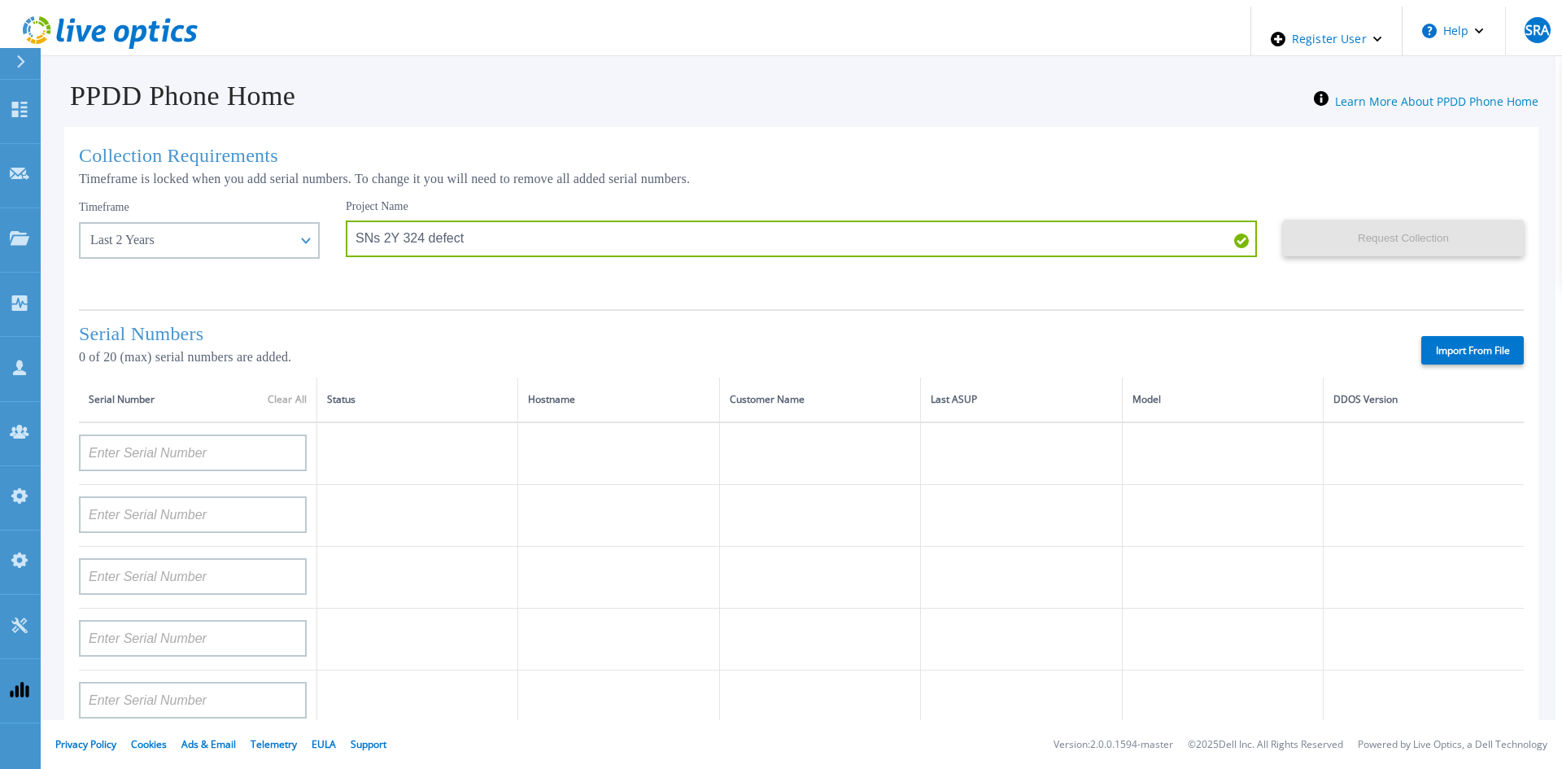
type input "APM00182400033"
type input "AUMCD9KHU9DP3P"
type input "AUMCYT4TXCDZBW"
type input "CNIVC002A81710"
type input "CKM00185002211"
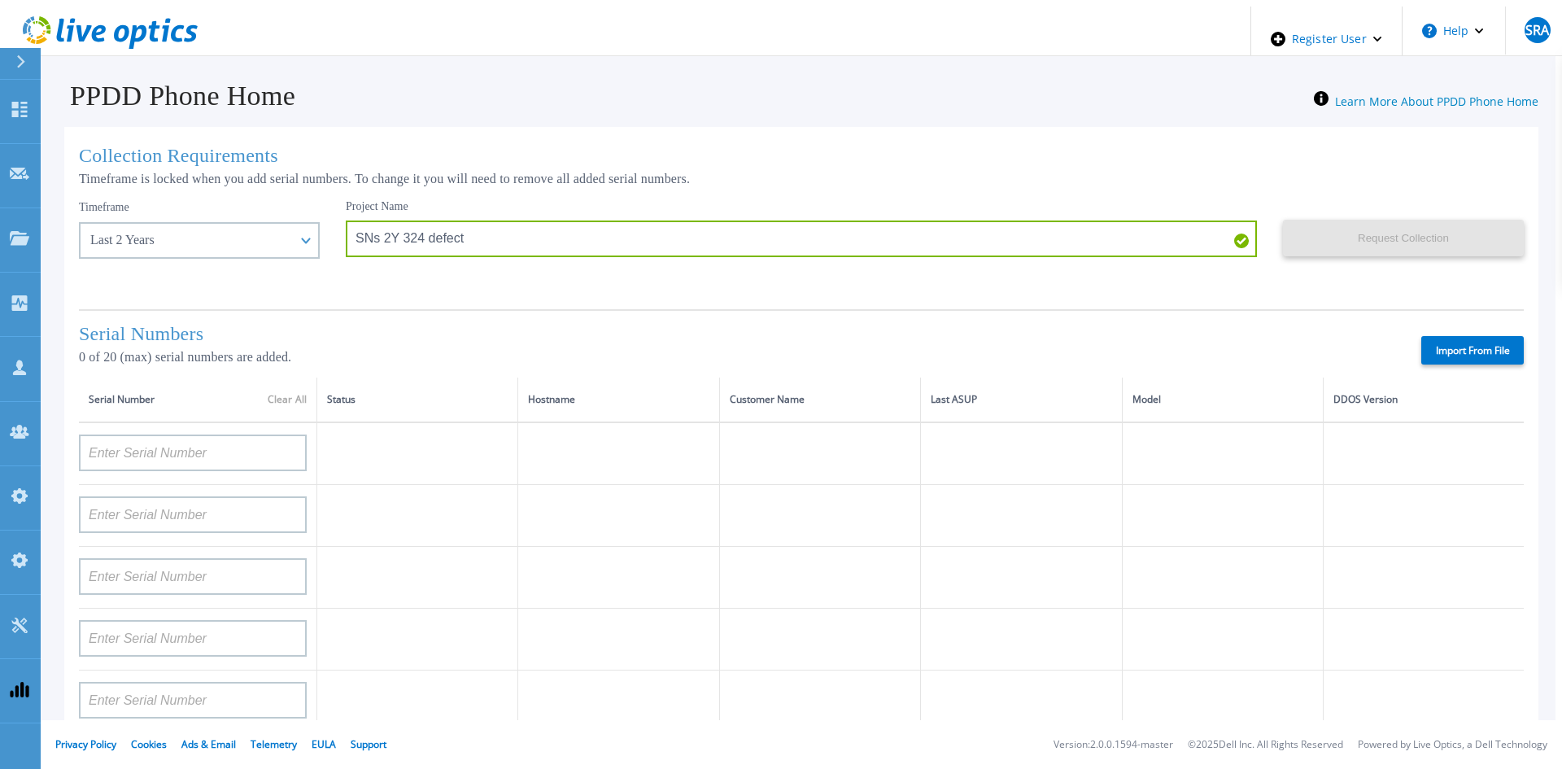
type input "CKM01205105071"
type input "AUDVH371M9D8FR"
type input "DE700214205855"
type input "CKM01220405249"
type input "DE700245216920"
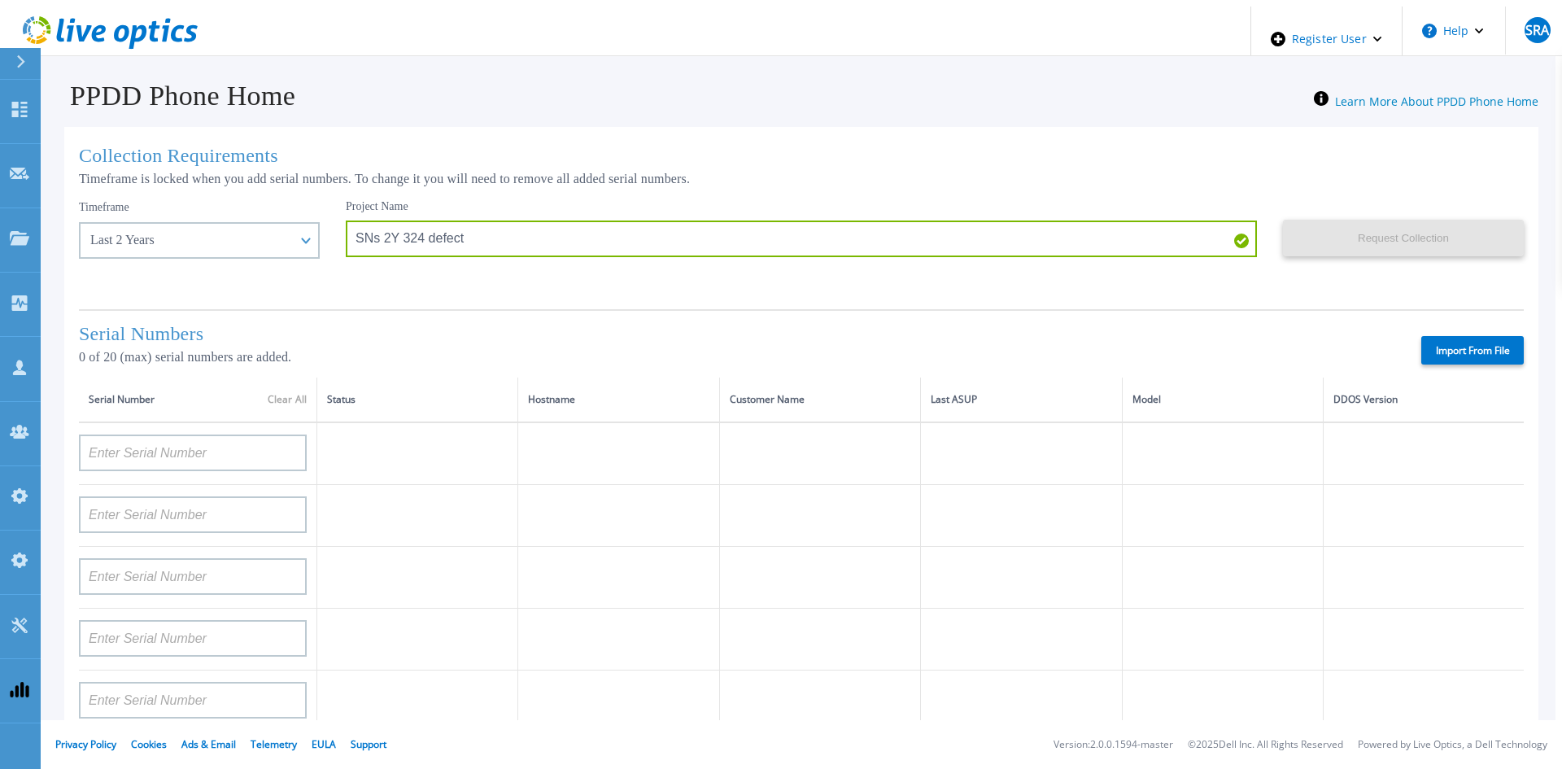
type input "CKM00200701312"
type input "DE300240603703"
type input "TF3J3180100123"
type input "APM00223613666"
type input "APM00182527487"
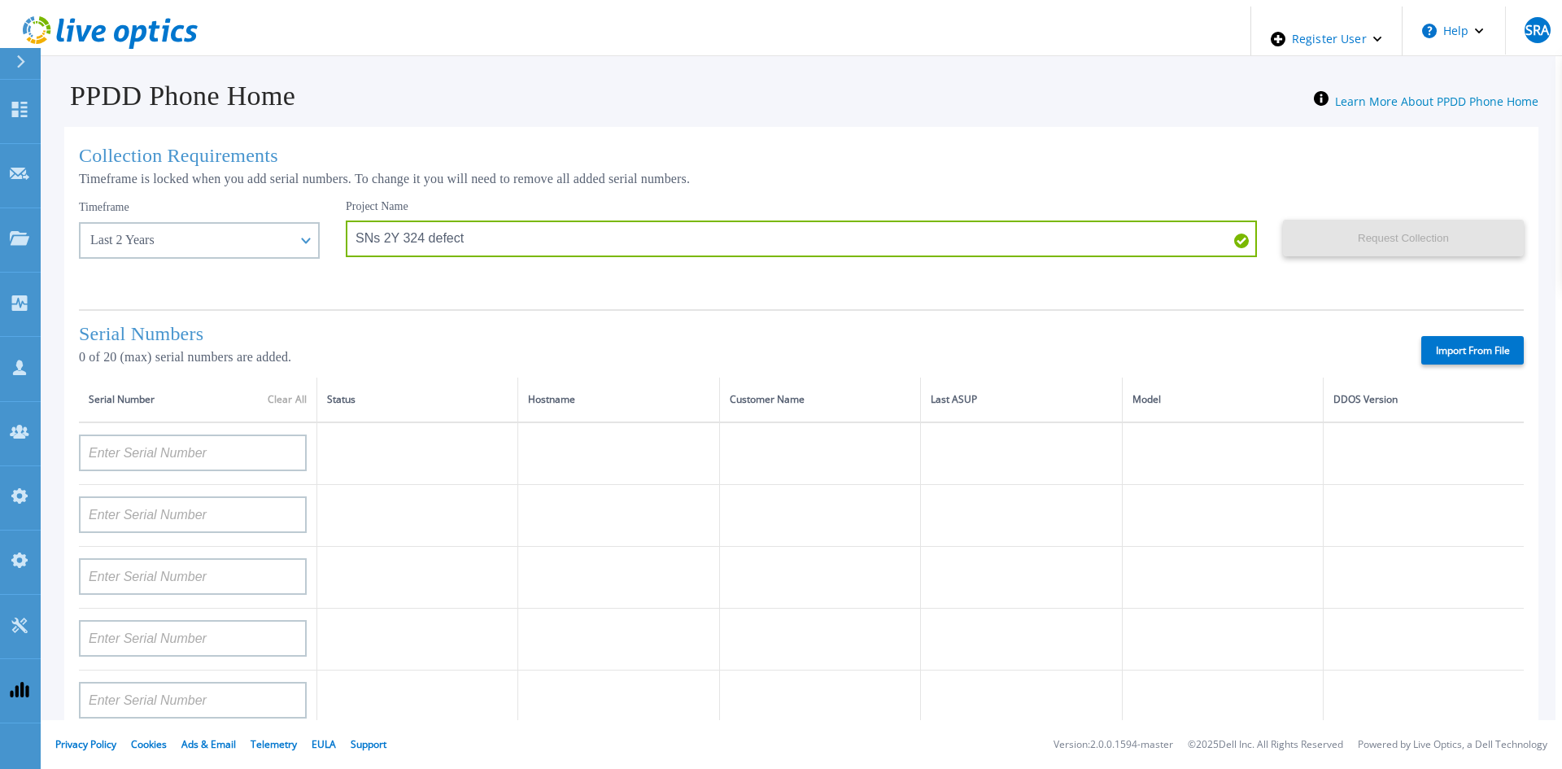
type input "APM00171836328"
type input "APM00223002069"
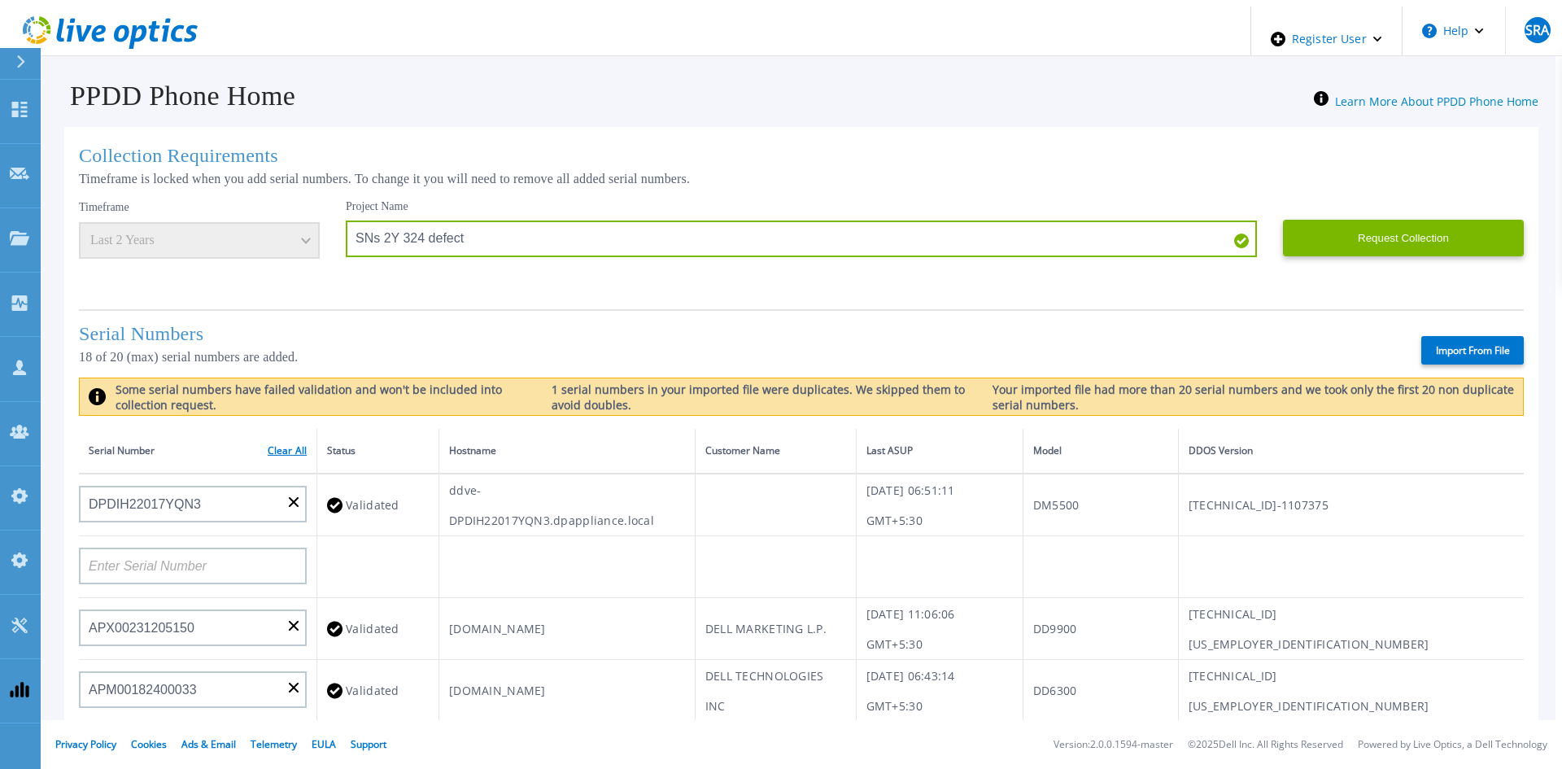
click at [284, 445] on link "Clear All" at bounding box center [287, 450] width 39 height 11
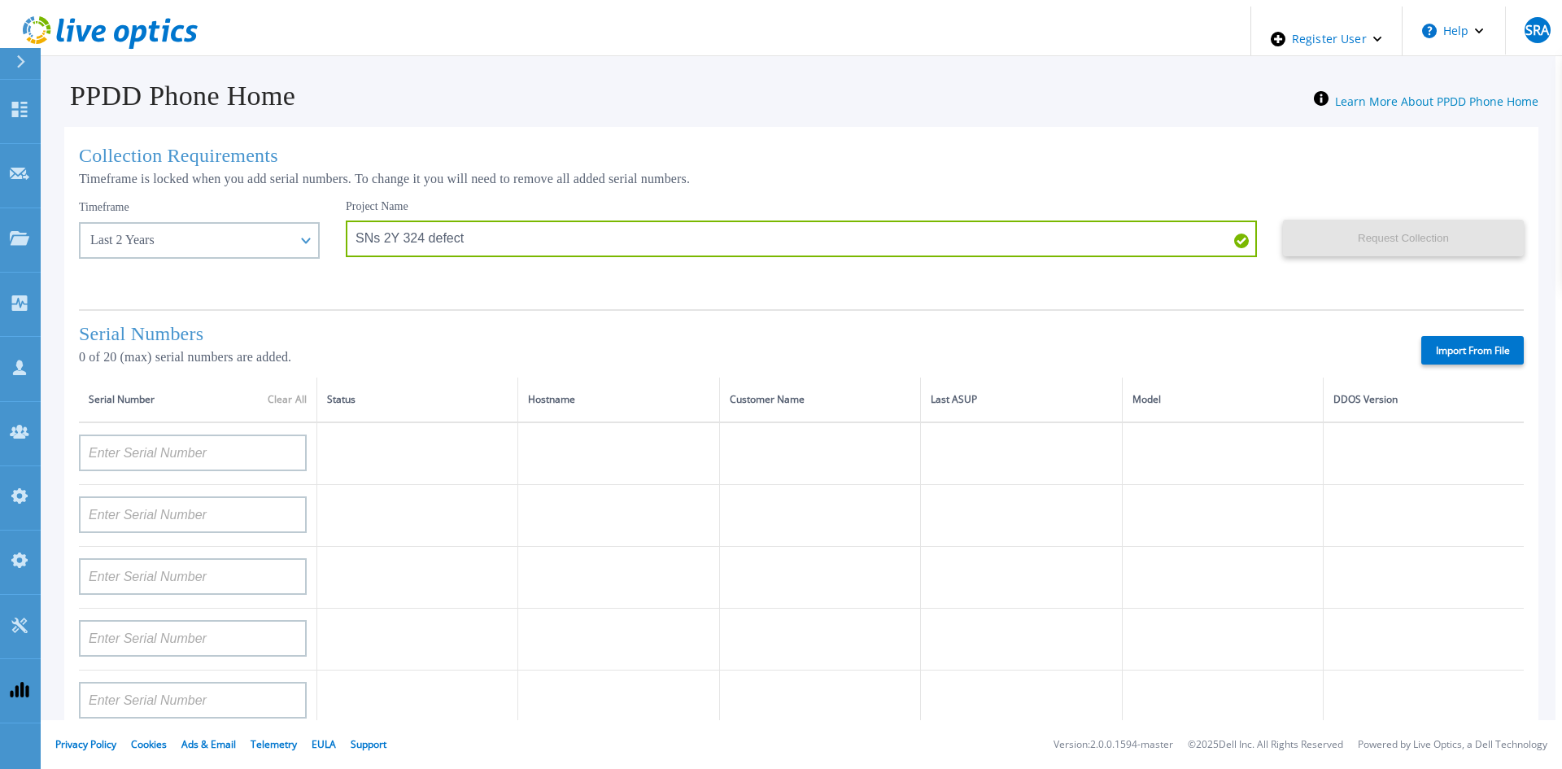
click at [1446, 359] on label "Import From File" at bounding box center [1472, 350] width 103 height 28
click at [0, 0] on input "Import From File" at bounding box center [0, 0] width 0 height 0
type input "DPDIH22017YQN3"
type input "APX00231205150"
type input "APM00182400033"
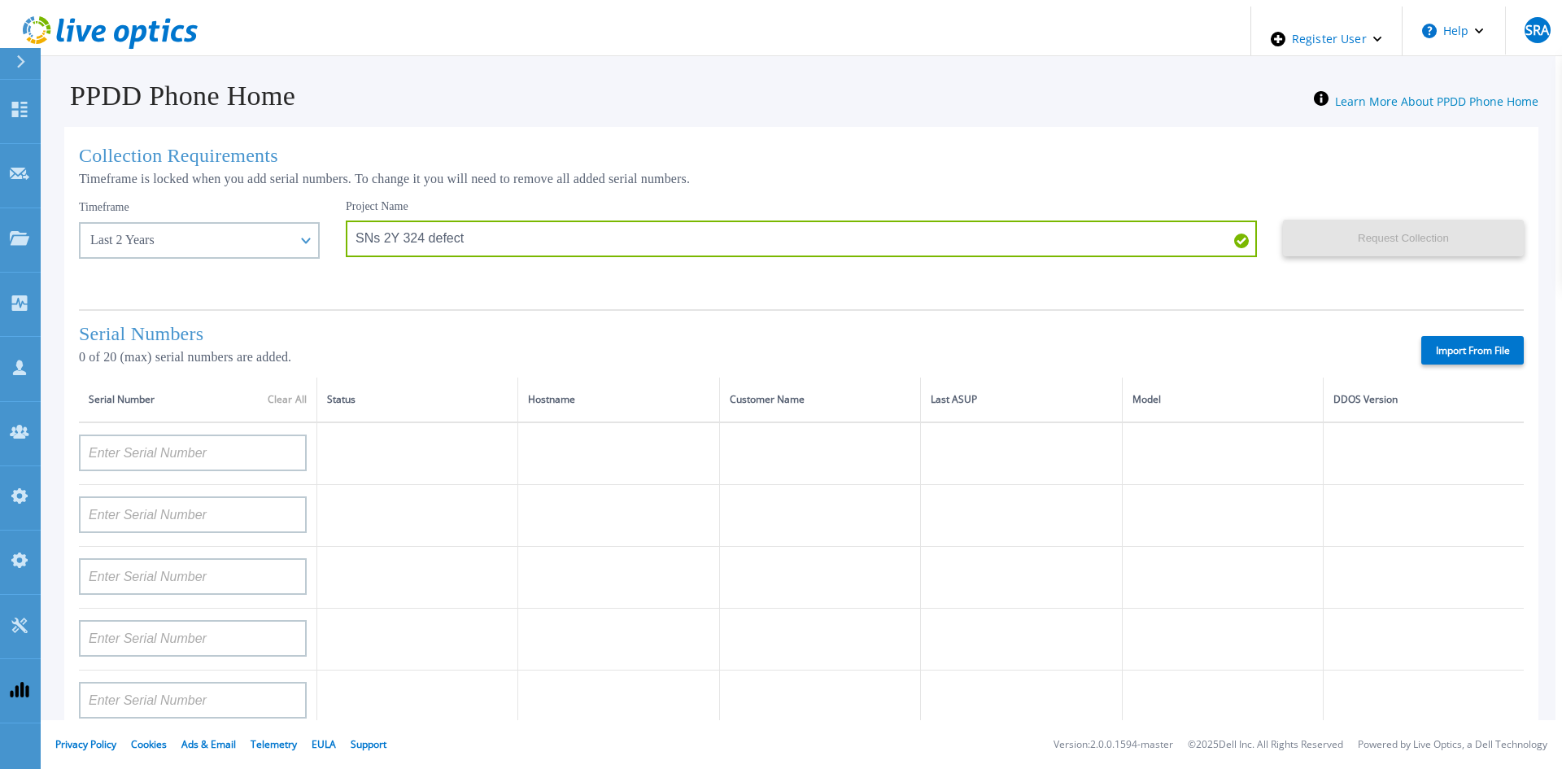
type input "AUMCD9KHU9DP3P"
type input "AUMCYT4TXCDZBW"
type input "APM00211500000"
type input "APM00182527487"
type input "DPDID222332AA1"
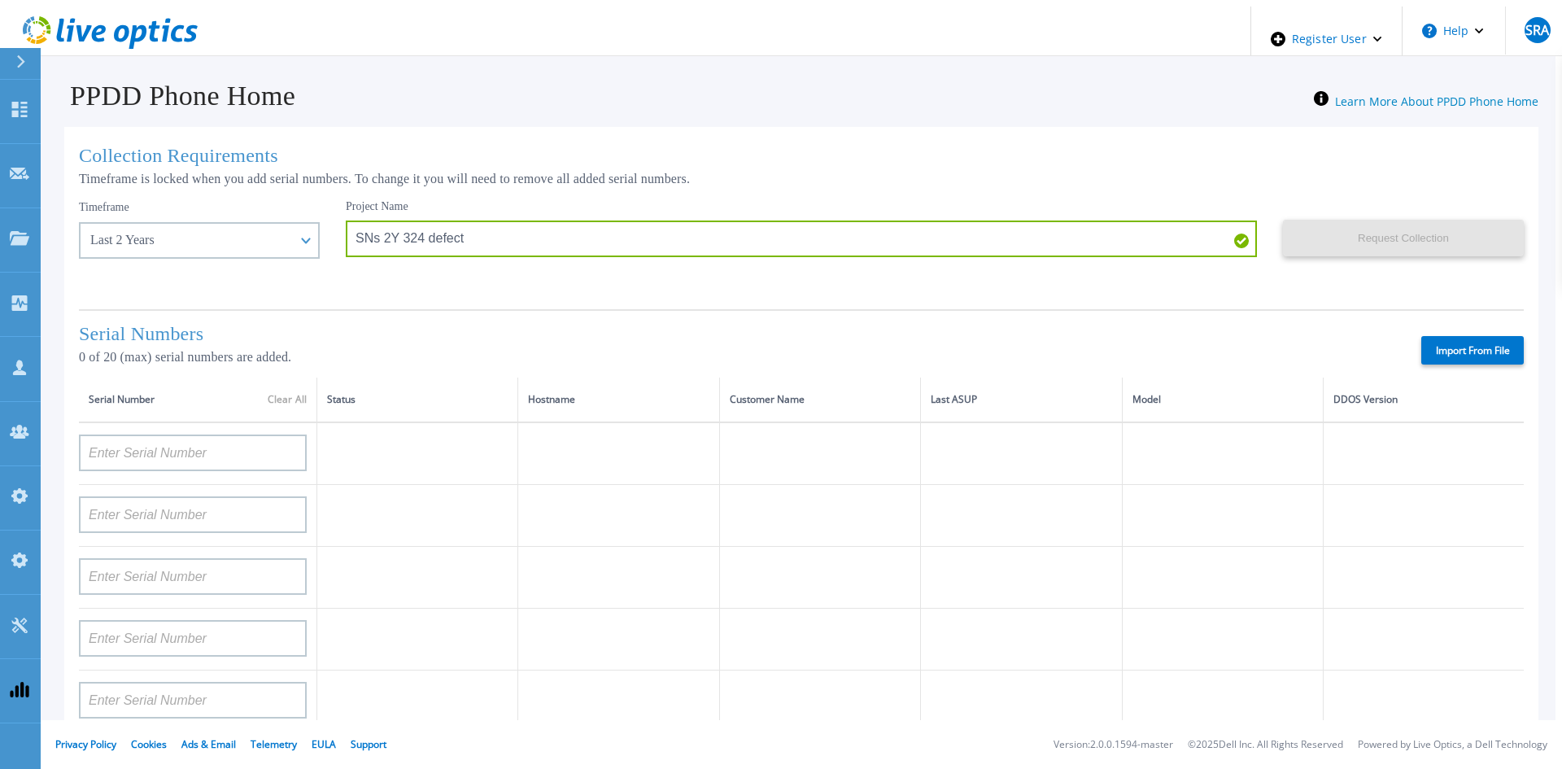
type input "CKM00191400679"
type input "APM00202931993"
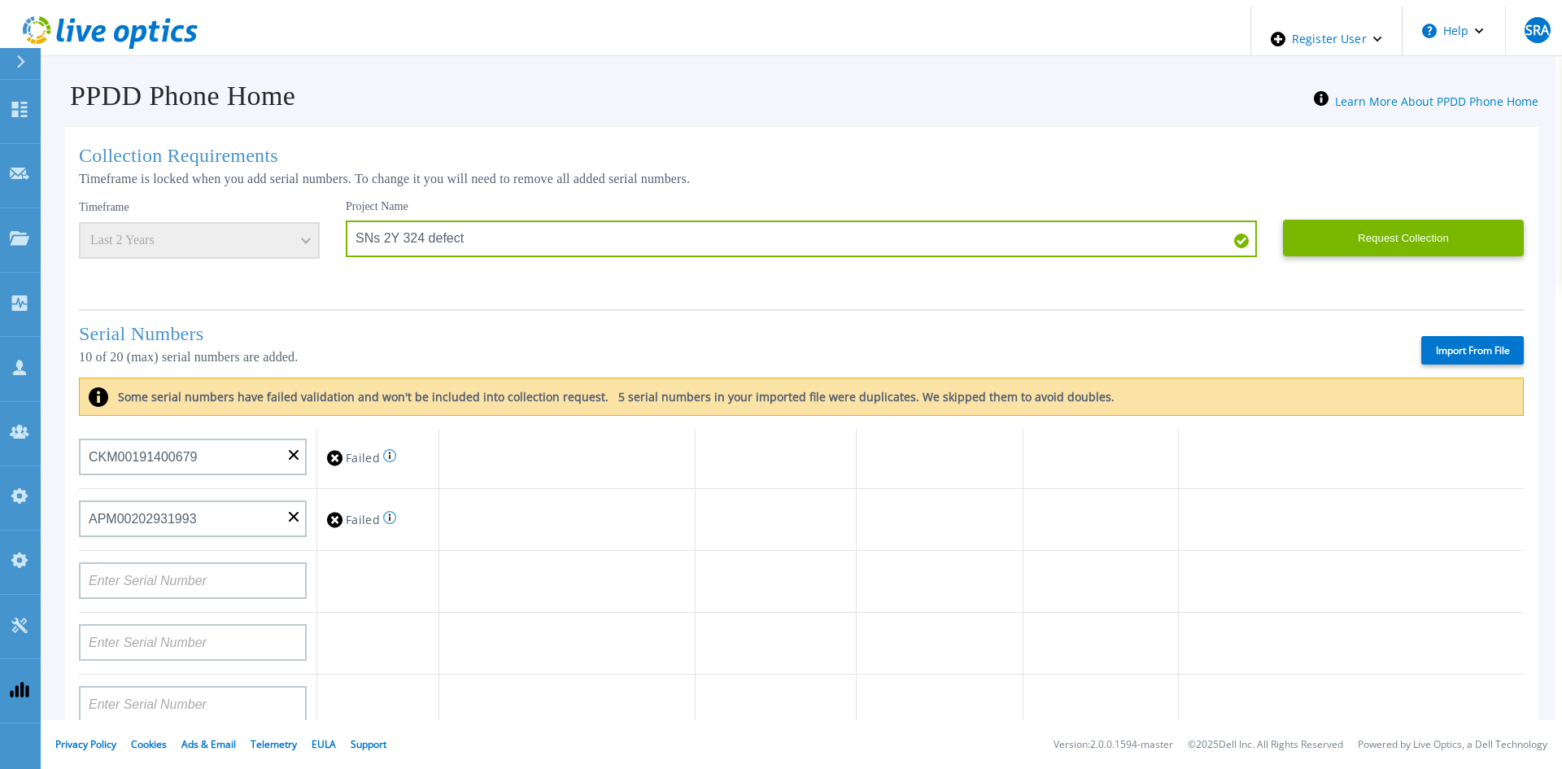
scroll to position [407, 0]
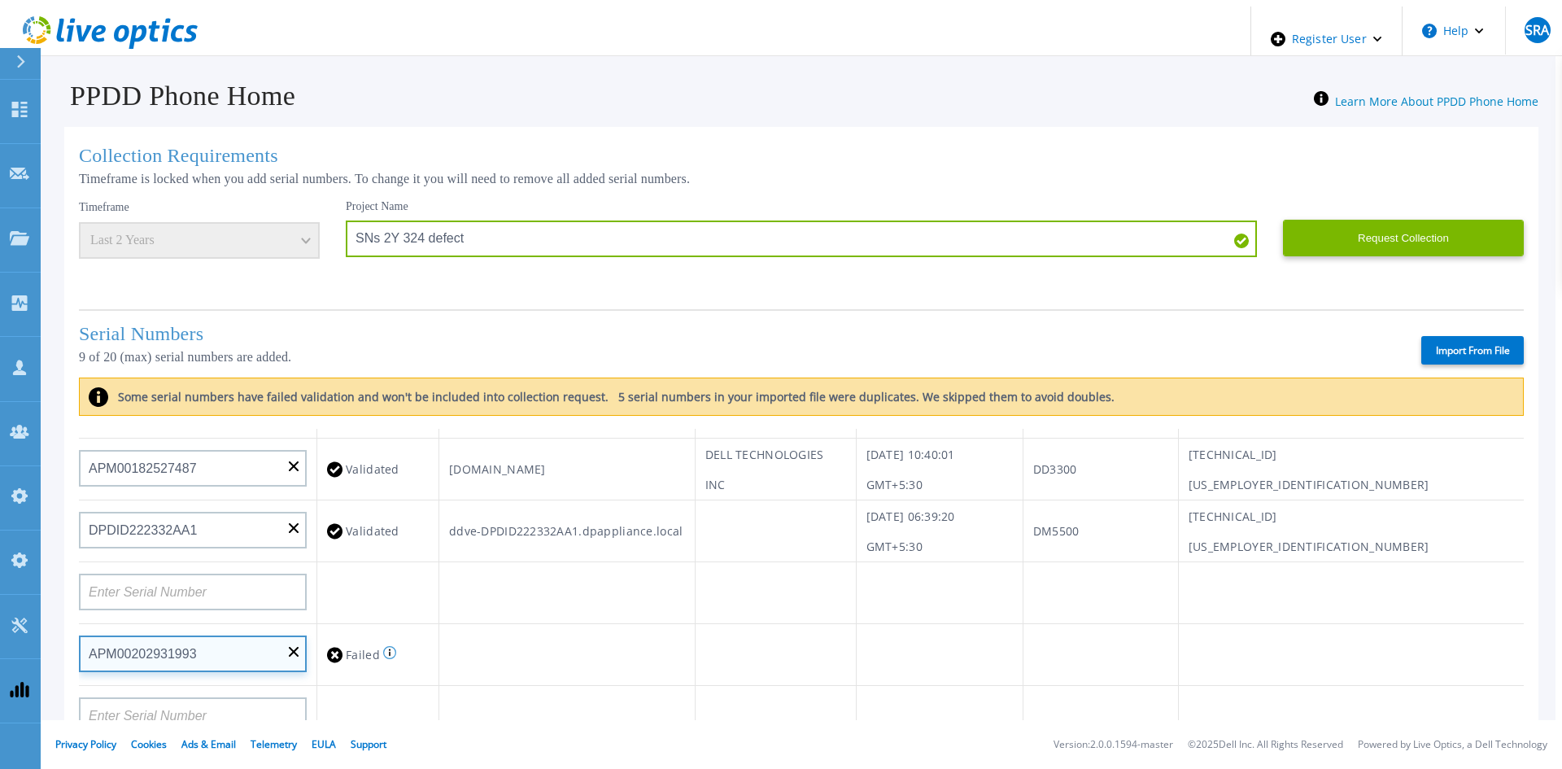
click at [288, 640] on input "APM00202931993" at bounding box center [193, 653] width 228 height 37
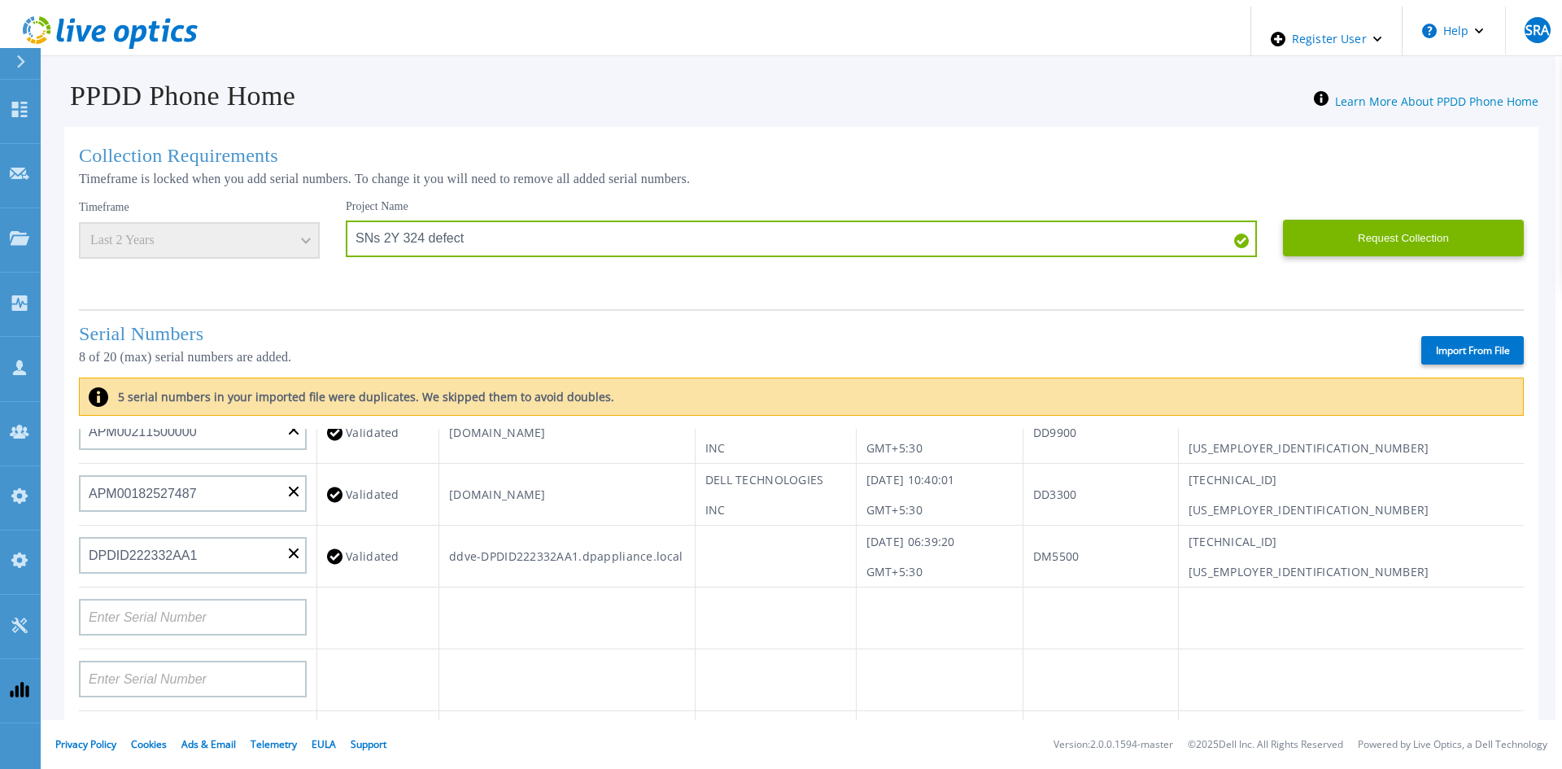
scroll to position [488, 0]
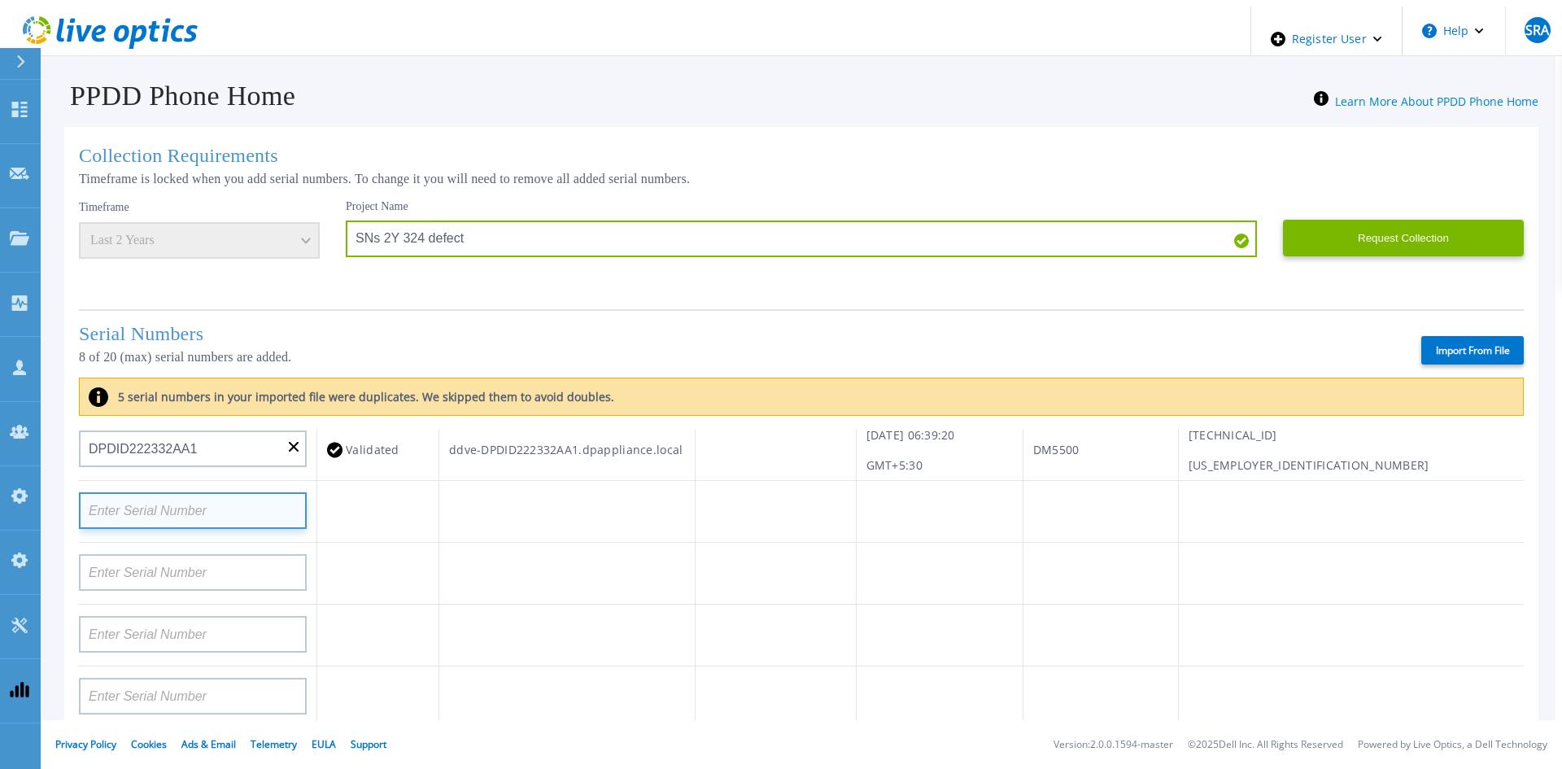
click at [216, 498] on input at bounding box center [193, 510] width 228 height 37
paste input "TF3J3180100162"
type input "TF3J3180100162"
click at [1023, 527] on td at bounding box center [939, 512] width 167 height 62
click at [235, 521] on input at bounding box center [193, 510] width 228 height 37
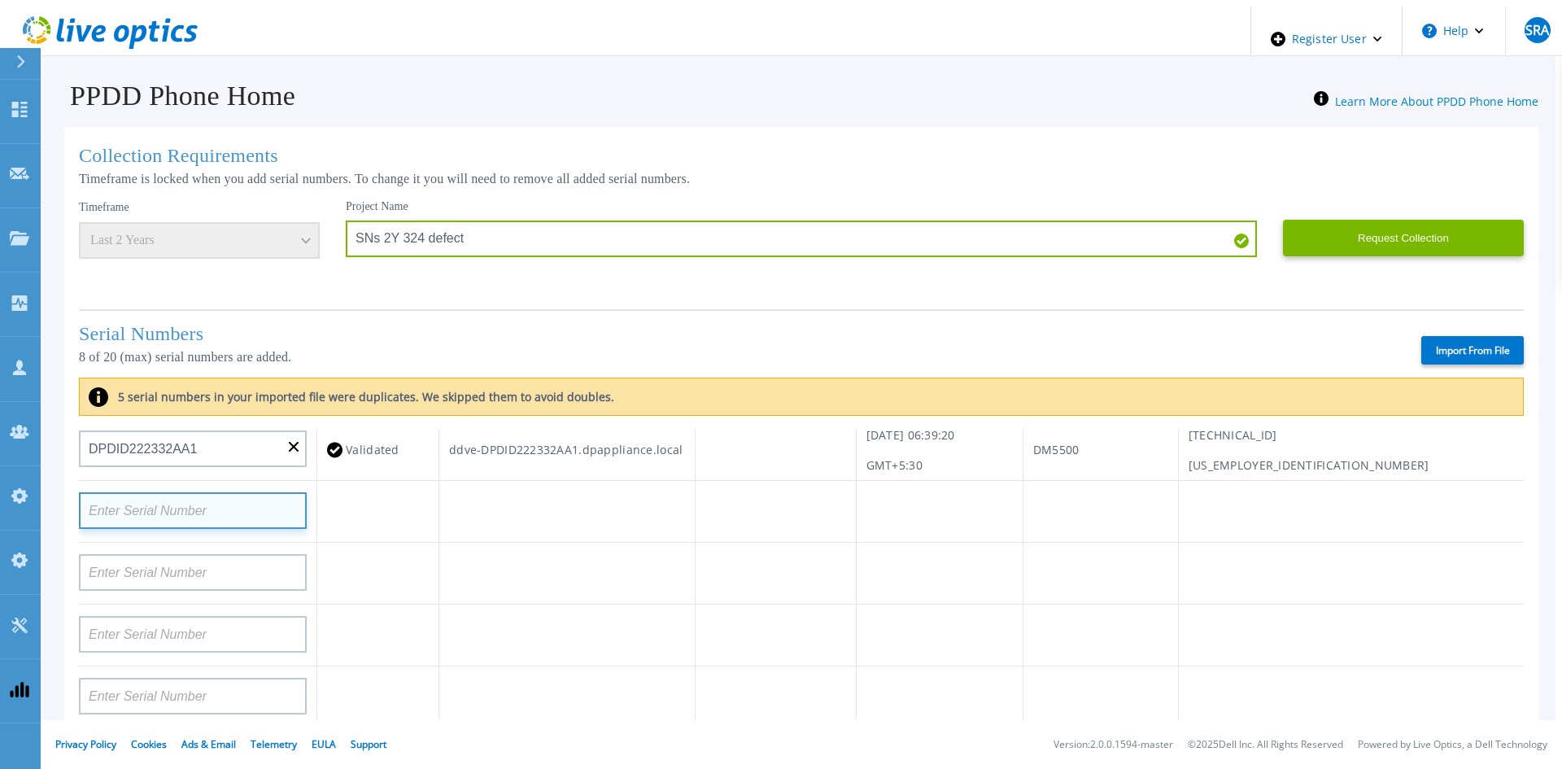
click at [253, 501] on input at bounding box center [193, 510] width 228 height 37
click at [265, 494] on input at bounding box center [193, 510] width 228 height 37
click at [212, 516] on input at bounding box center [193, 510] width 228 height 37
paste input "APM00182820878"
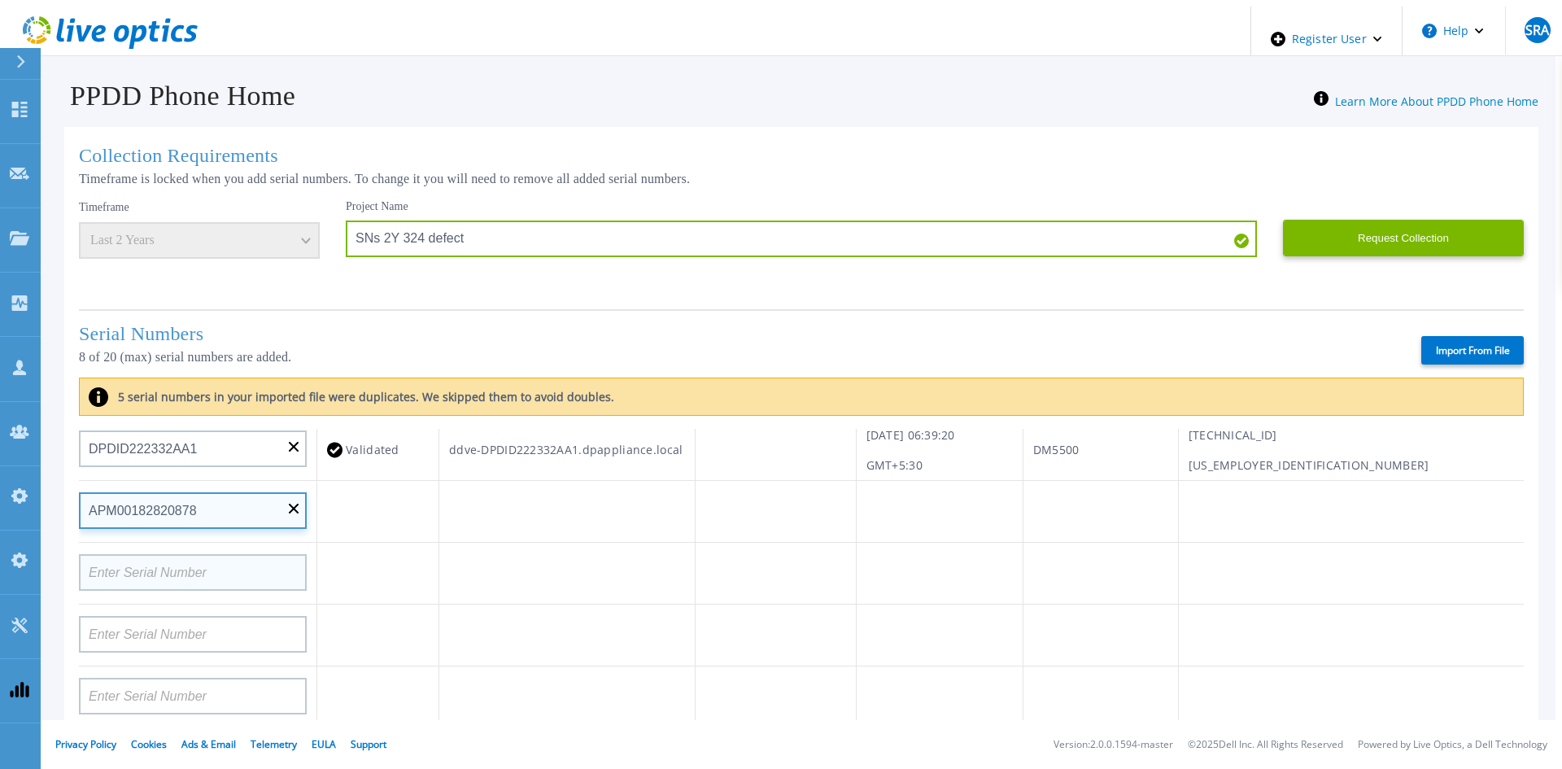
type input "APM00182820878"
click at [233, 563] on input at bounding box center [193, 572] width 228 height 37
click at [292, 510] on input "APM00182820878" at bounding box center [193, 510] width 228 height 37
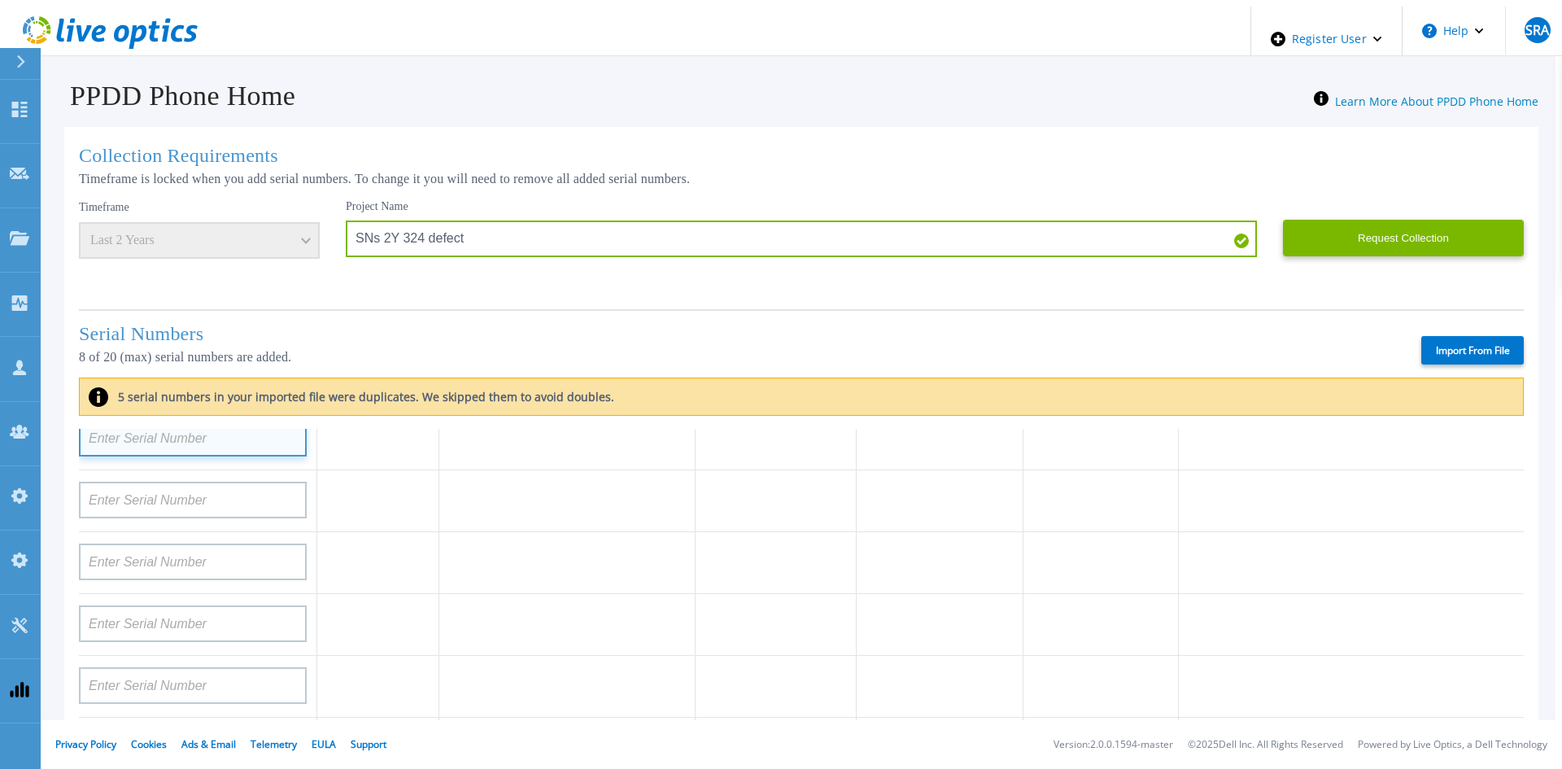
scroll to position [569, 0]
click at [217, 478] on input at bounding box center [193, 491] width 228 height 37
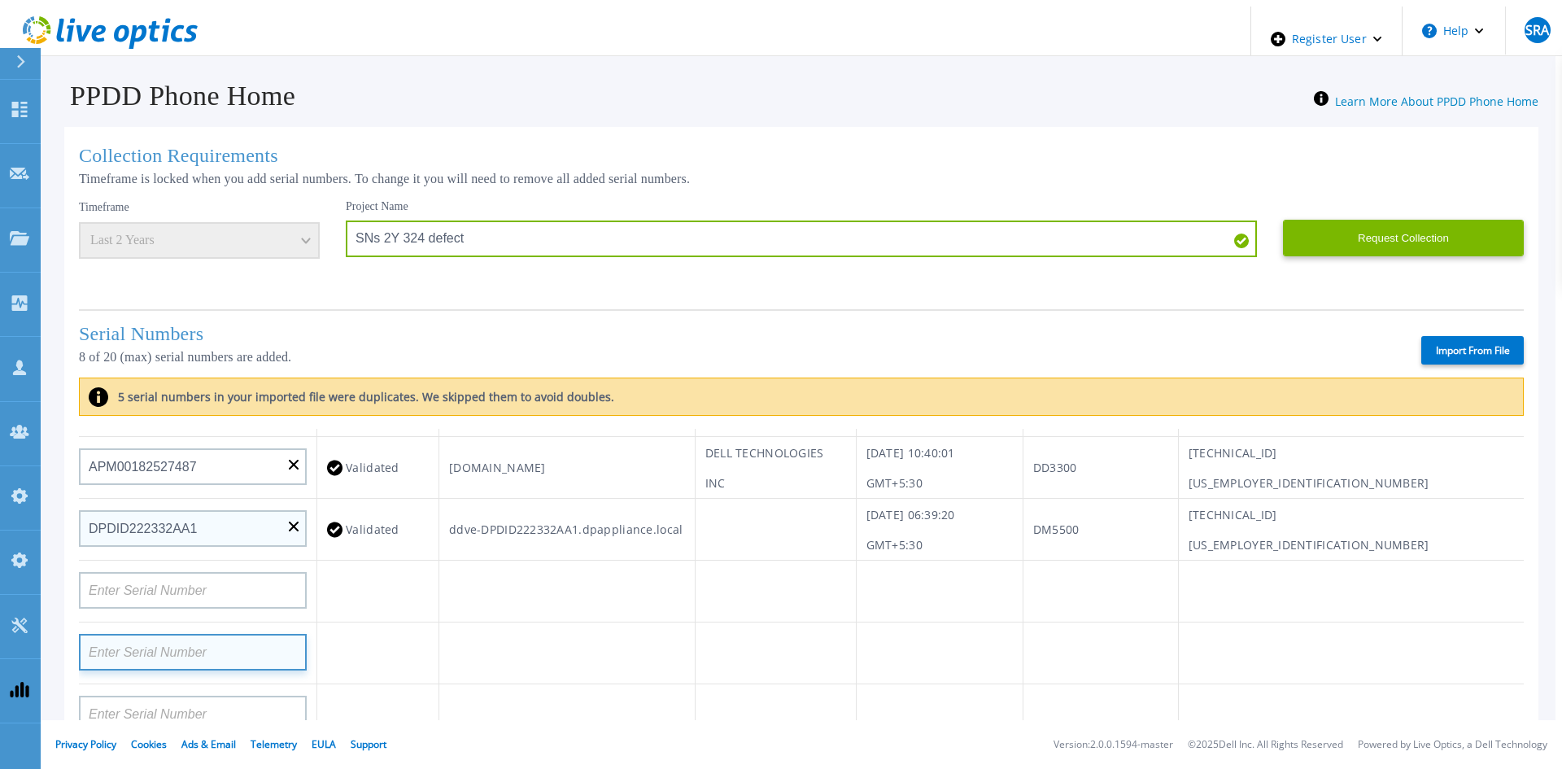
scroll to position [407, 0]
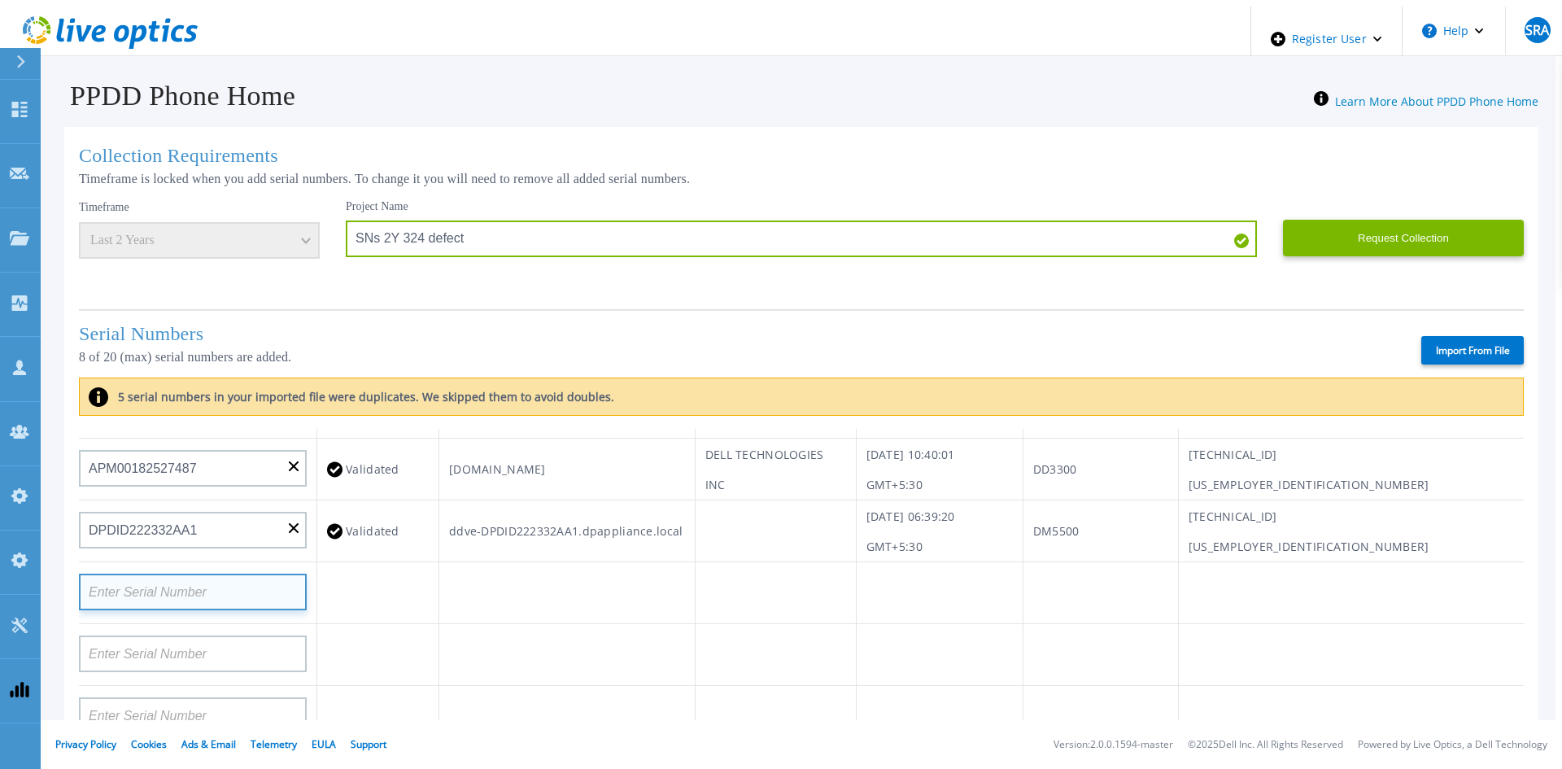
click at [170, 591] on input at bounding box center [193, 592] width 228 height 37
paste input "APM00182313444"
type input "APM00182313444"
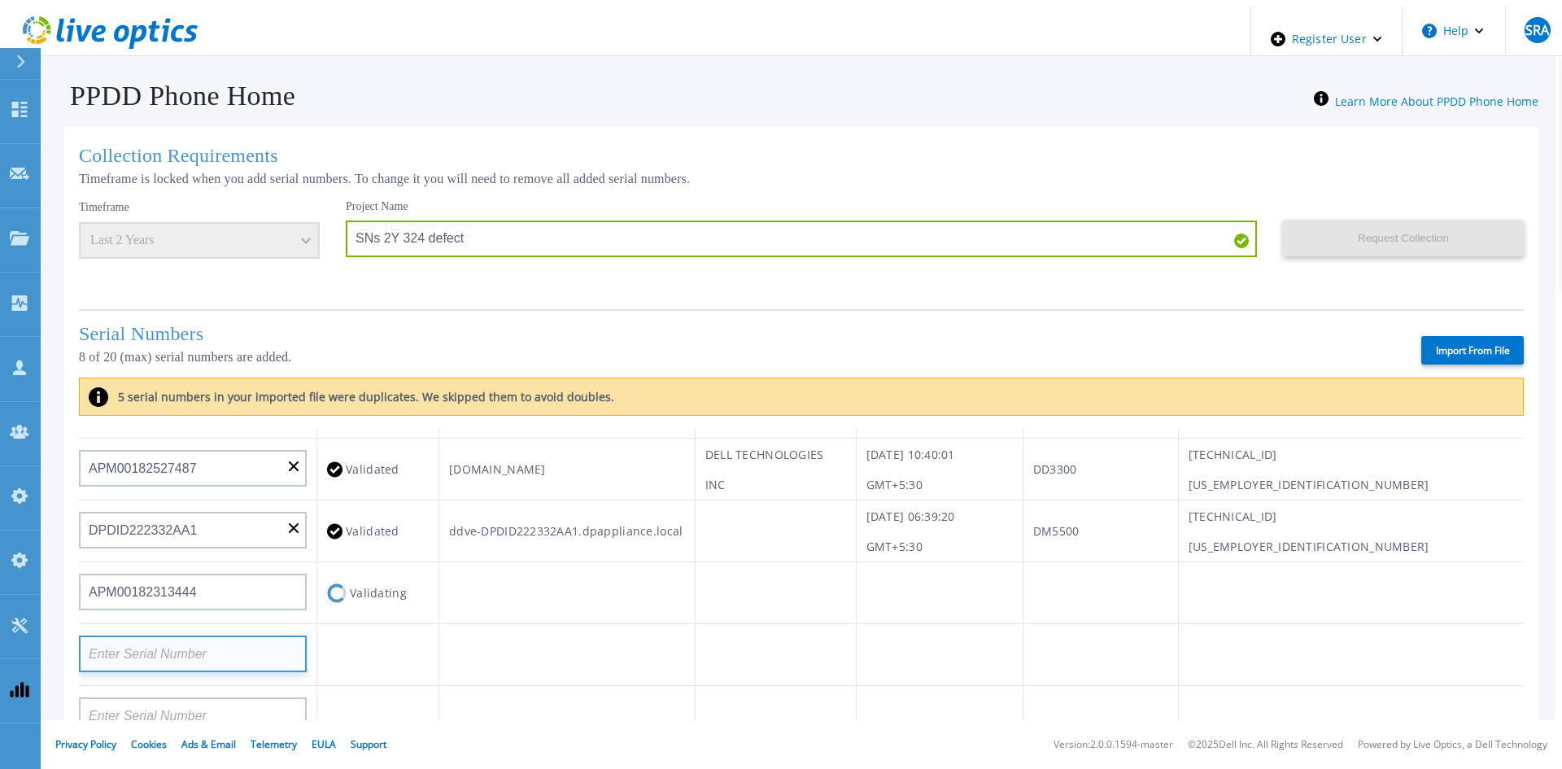
click at [158, 640] on input at bounding box center [193, 653] width 228 height 37
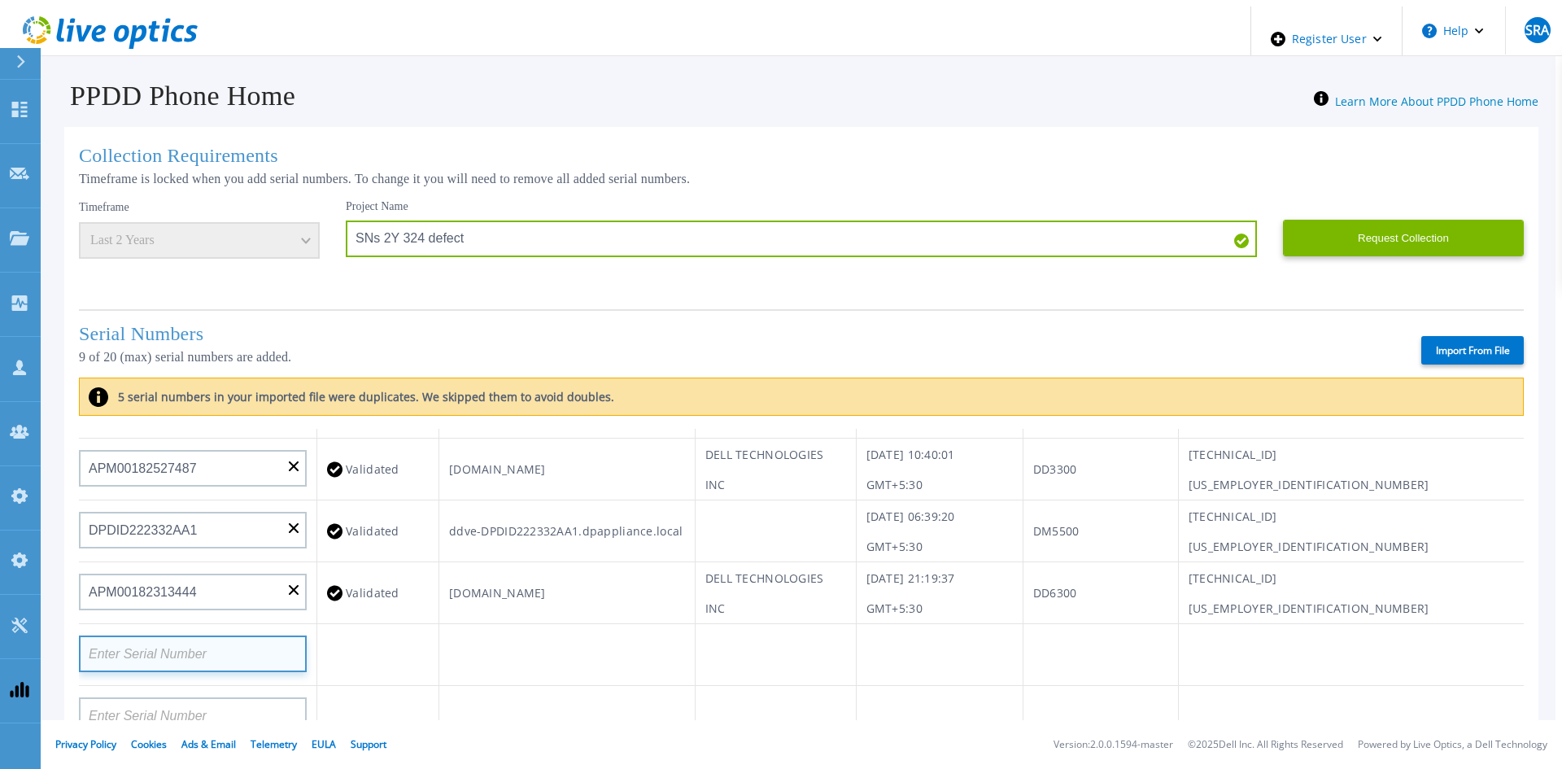
click at [194, 644] on input at bounding box center [193, 653] width 228 height 37
paste input "AUDVD7UVKUDVEP"
type input "AUDVD7UVKUDVEP"
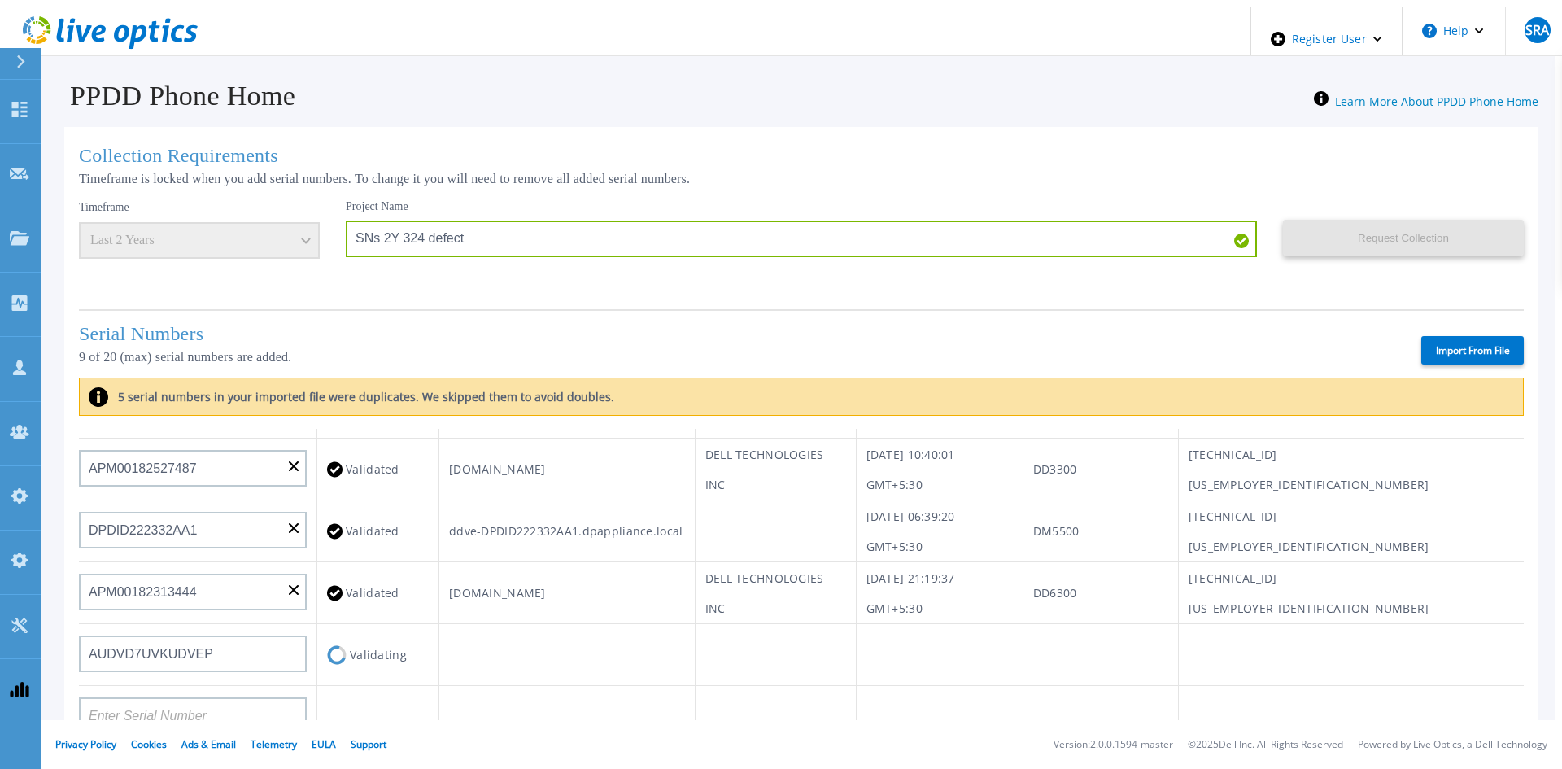
click at [190, 691] on div at bounding box center [193, 710] width 228 height 48
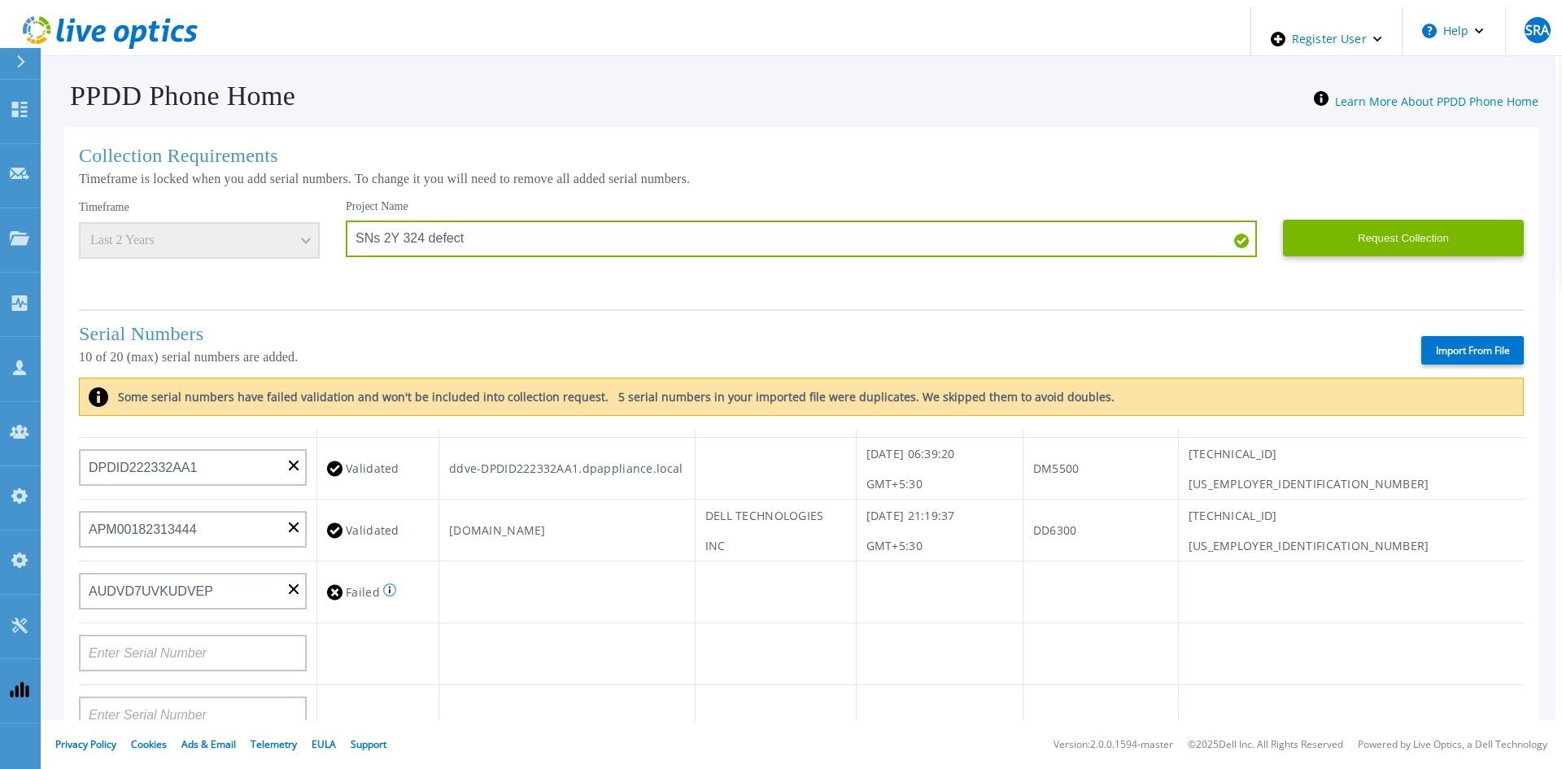
scroll to position [488, 0]
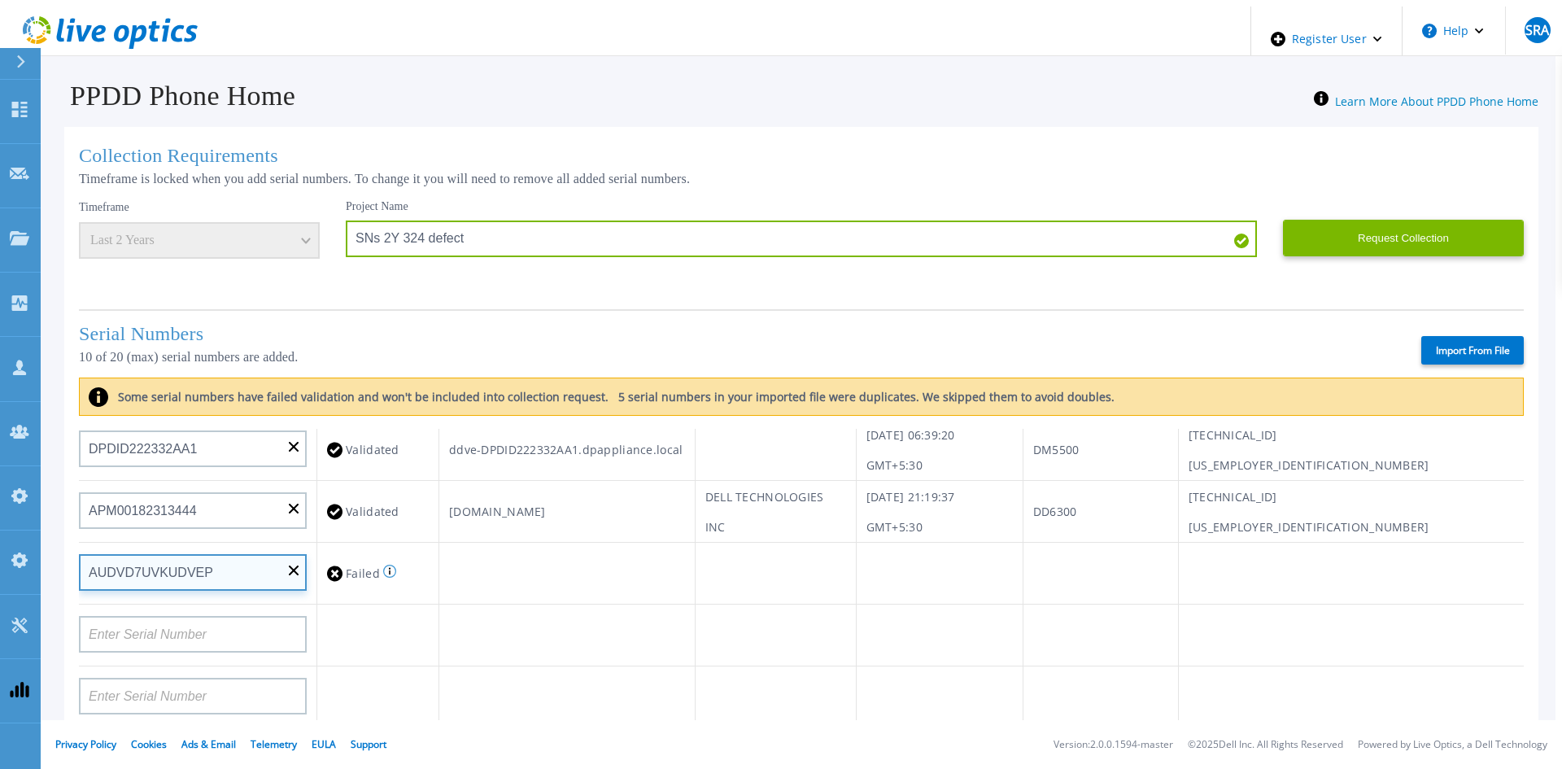
click at [283, 560] on input "AUDVD7UVKUDVEP" at bounding box center [193, 572] width 228 height 37
click at [286, 574] on input "AUDVD7UVKUDVEP" at bounding box center [193, 572] width 228 height 37
click at [289, 558] on input "AUDVD7UVKUDVEP" at bounding box center [193, 572] width 228 height 37
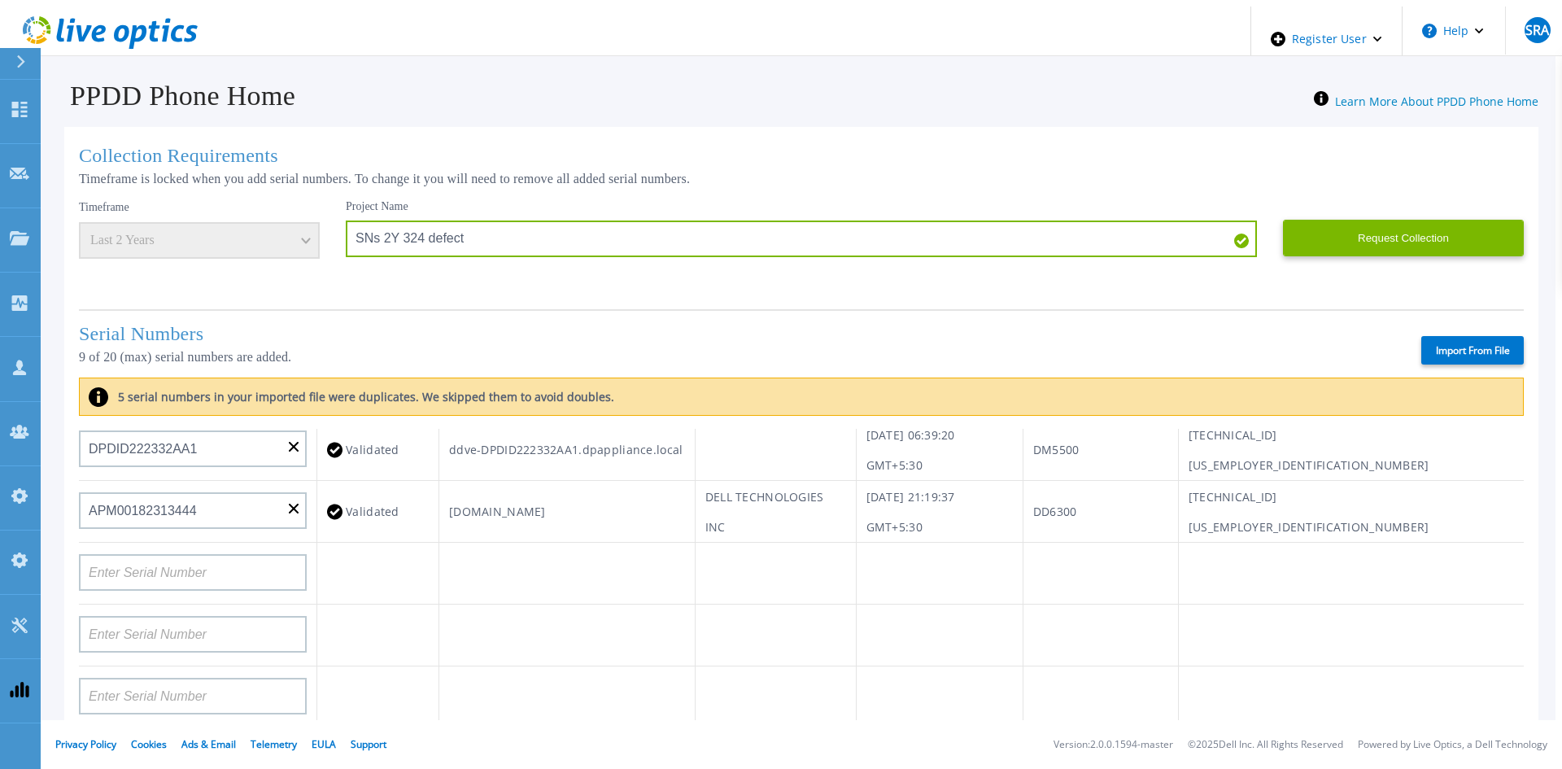
click at [264, 548] on div at bounding box center [193, 567] width 228 height 48
click at [257, 569] on input at bounding box center [193, 572] width 228 height 37
paste input "AUDVD66ETBDDRT"
type input "AUDVD66ETBDDRT"
click at [339, 559] on td at bounding box center [378, 574] width 122 height 62
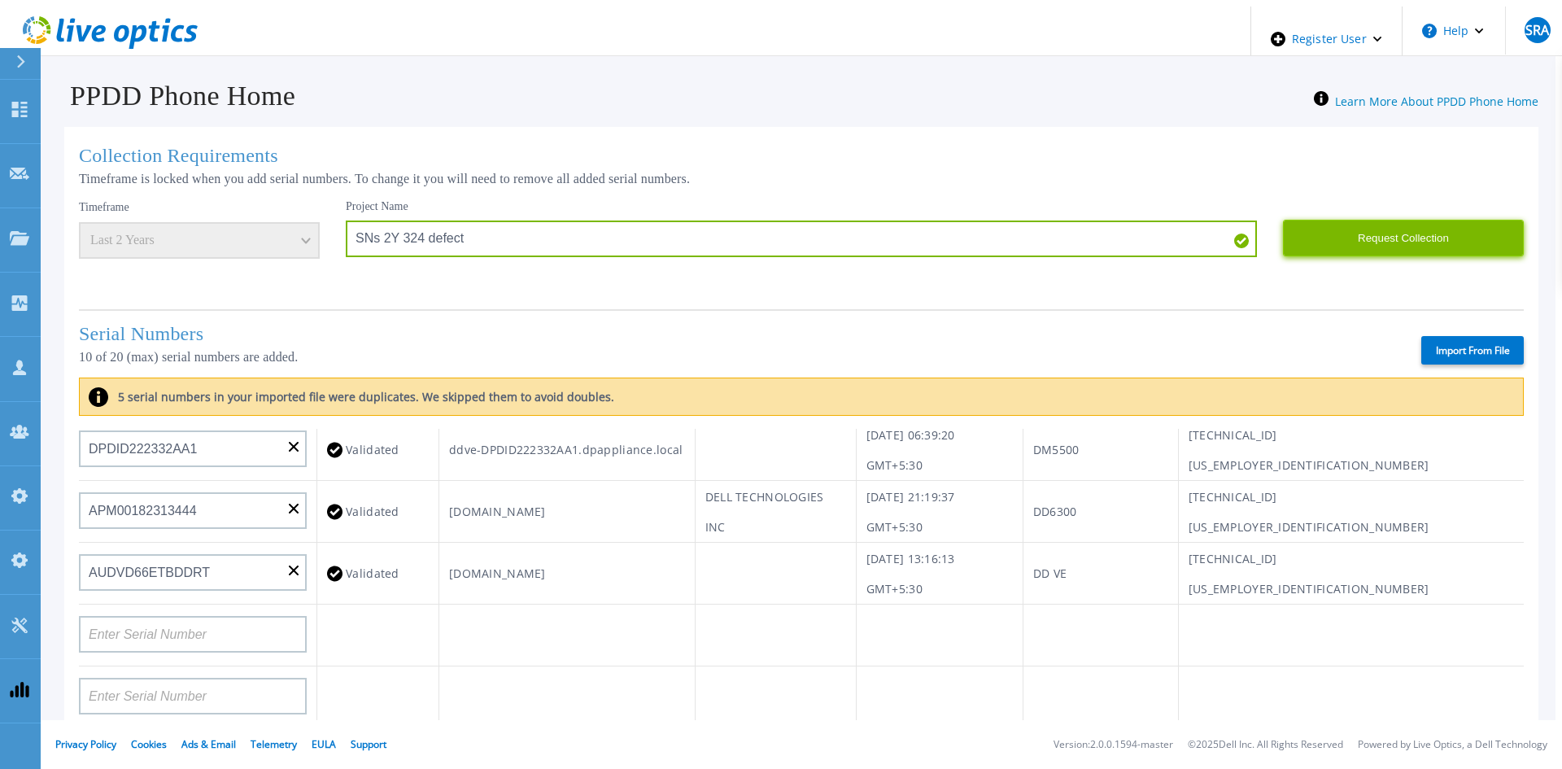
click at [1386, 247] on button "Request Collection" at bounding box center [1403, 238] width 241 height 37
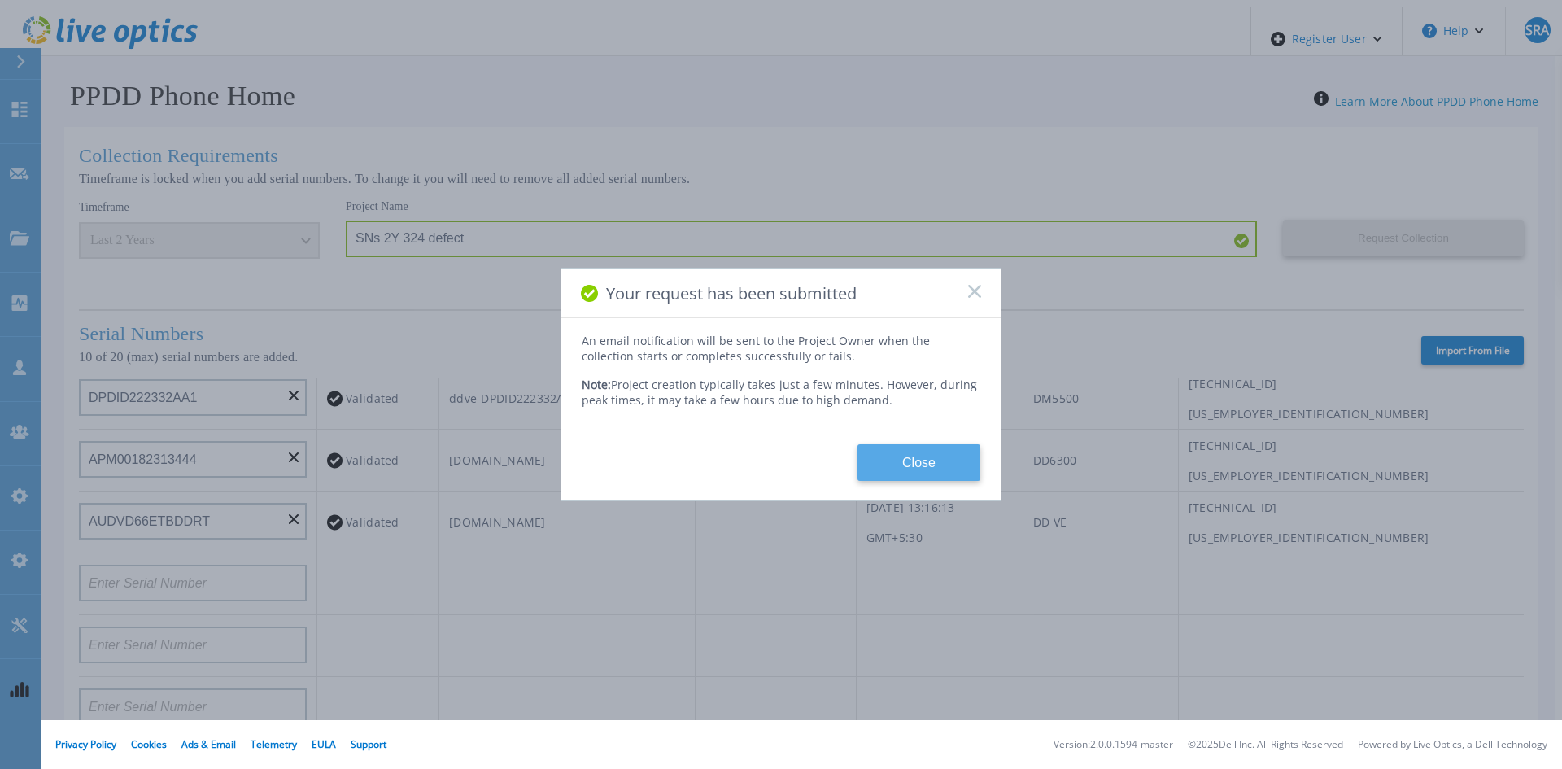
click at [927, 465] on button "Close" at bounding box center [918, 462] width 123 height 37
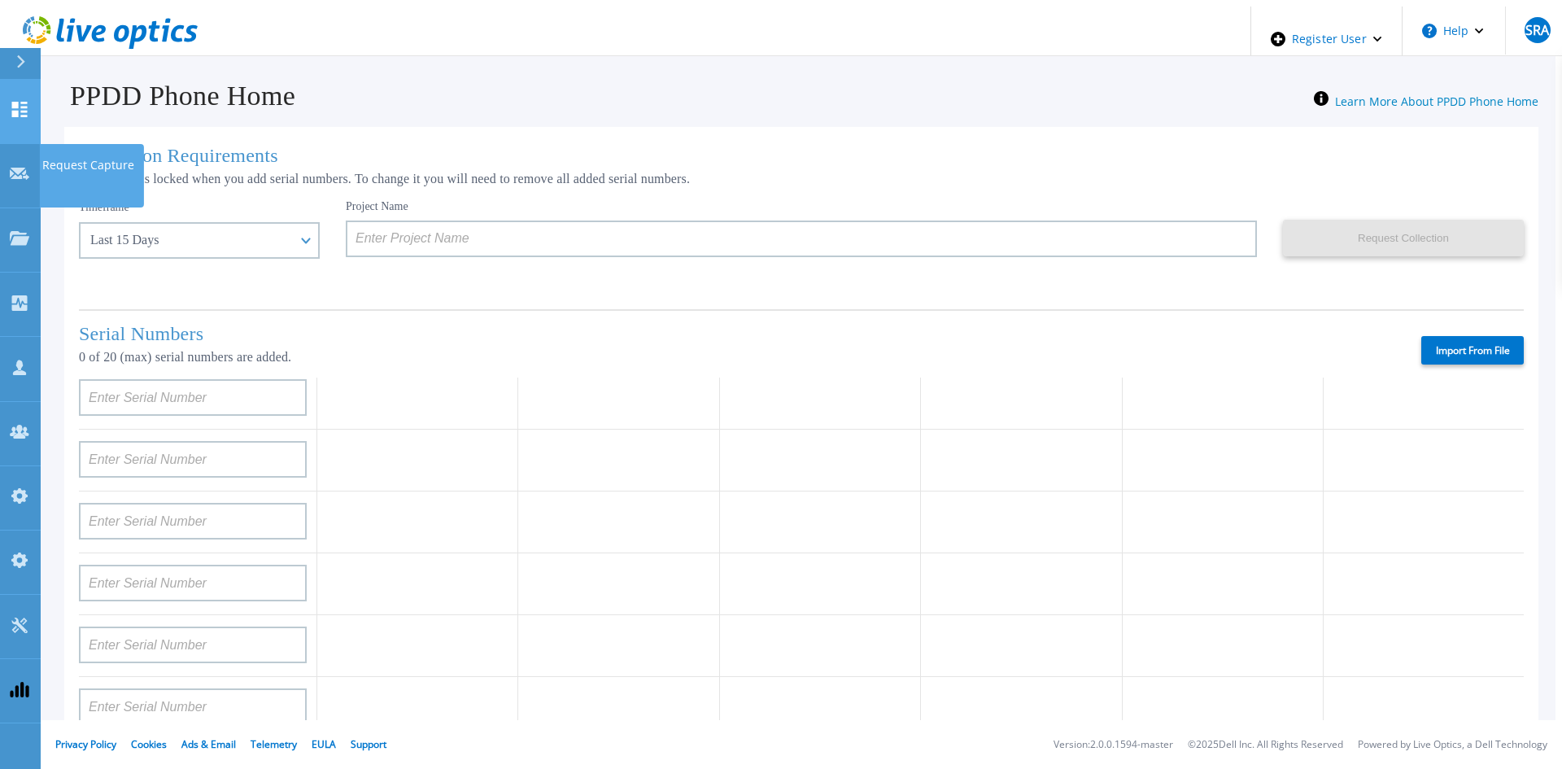
click at [20, 111] on link "Dashboard Dashboard" at bounding box center [20, 112] width 41 height 64
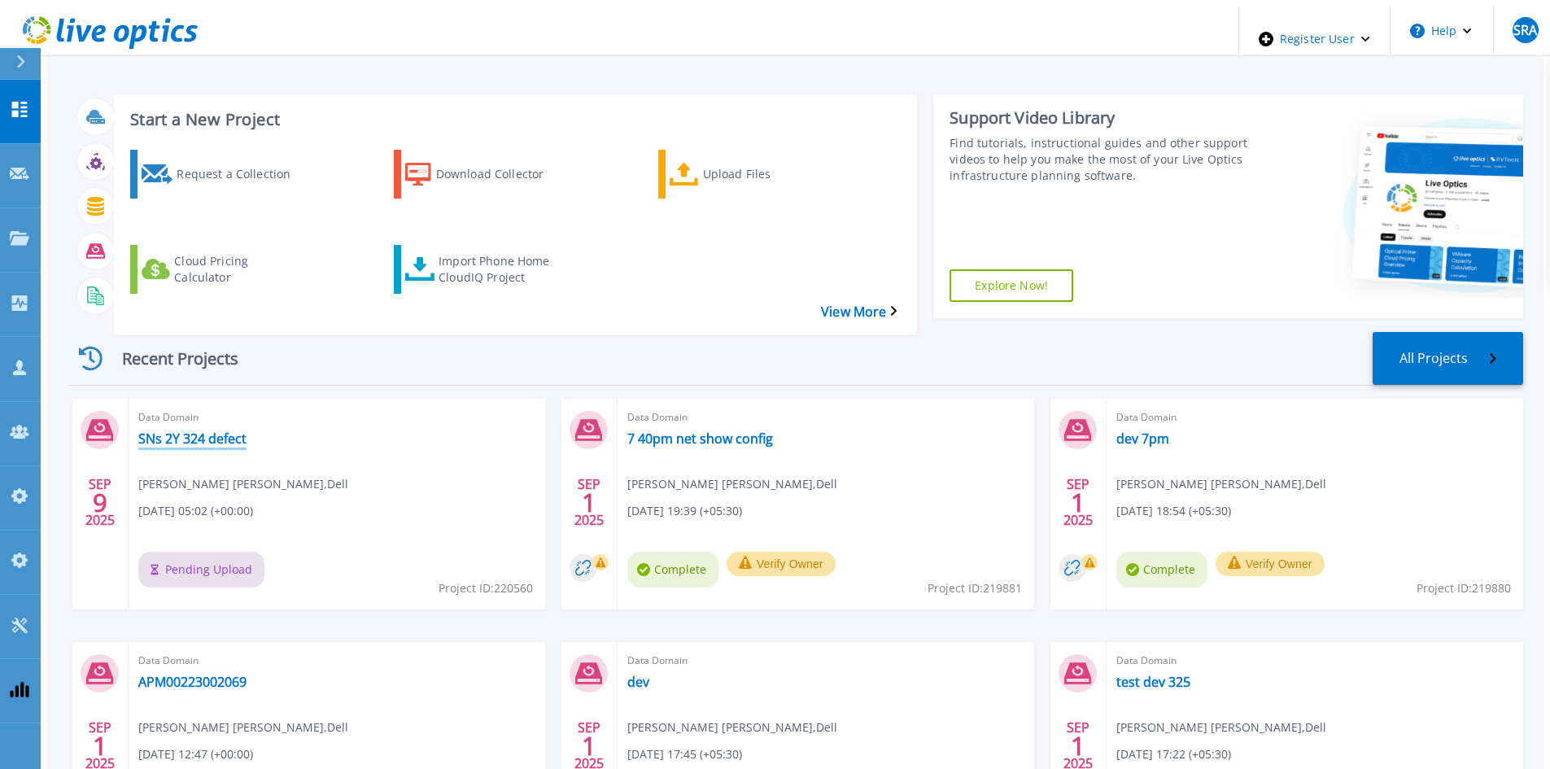
click at [218, 430] on link "SNs 2Y 324 defect" at bounding box center [192, 438] width 108 height 16
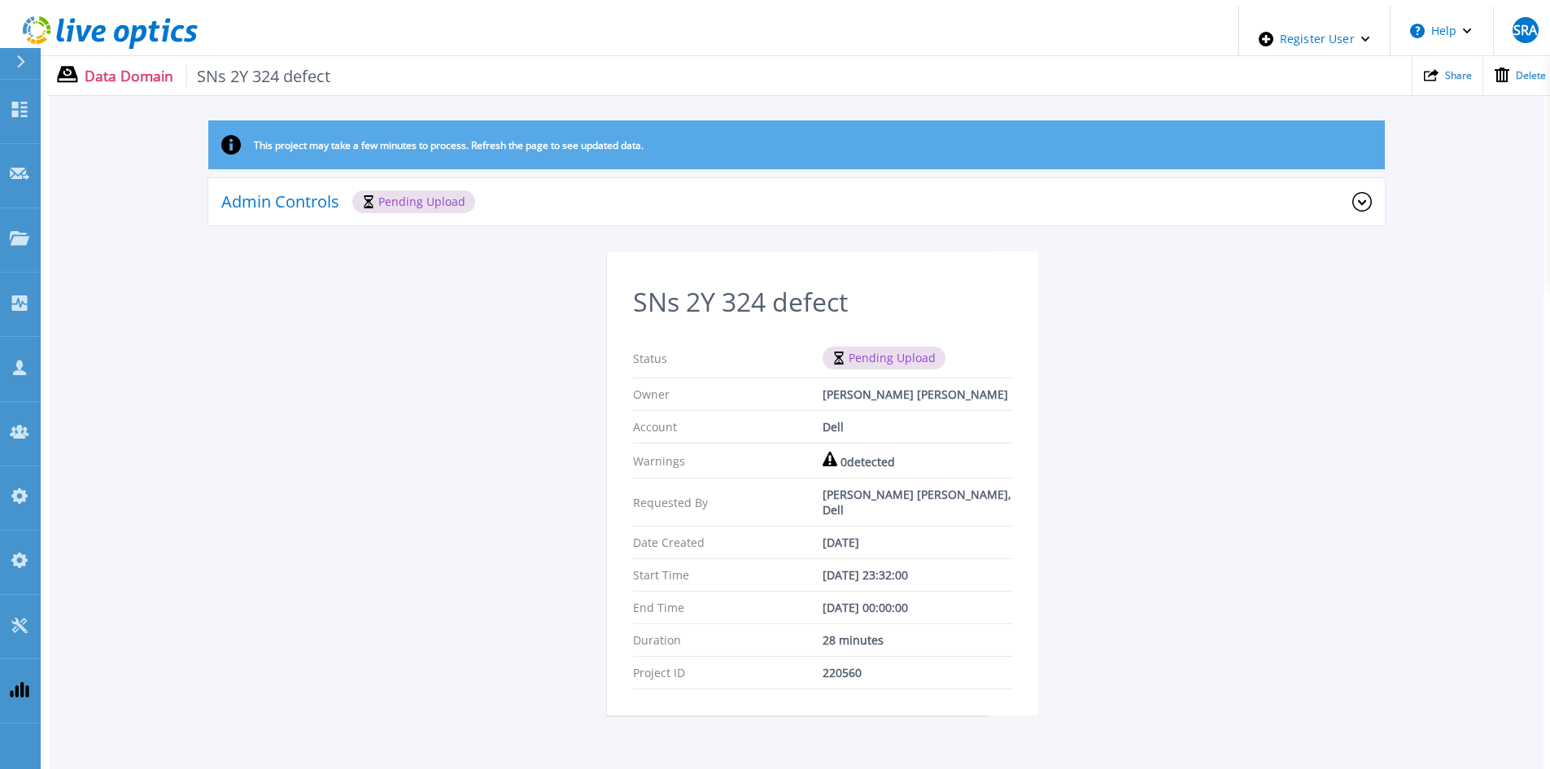
click at [406, 366] on div "This project may take a few minutes to process. Refresh the page to see updated…" at bounding box center [797, 427] width 1494 height 614
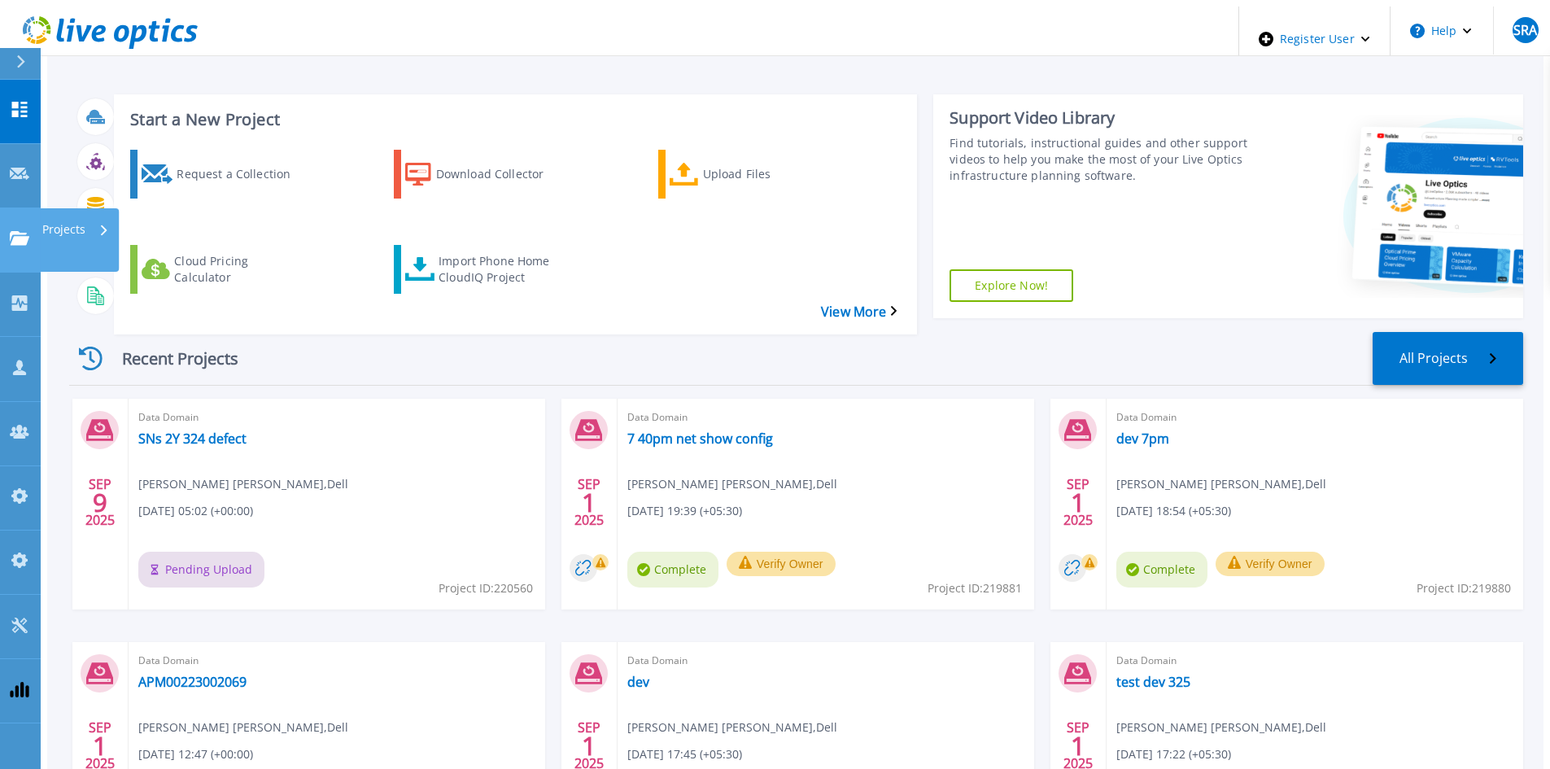
click at [33, 208] on link "Projects Projects" at bounding box center [20, 240] width 41 height 64
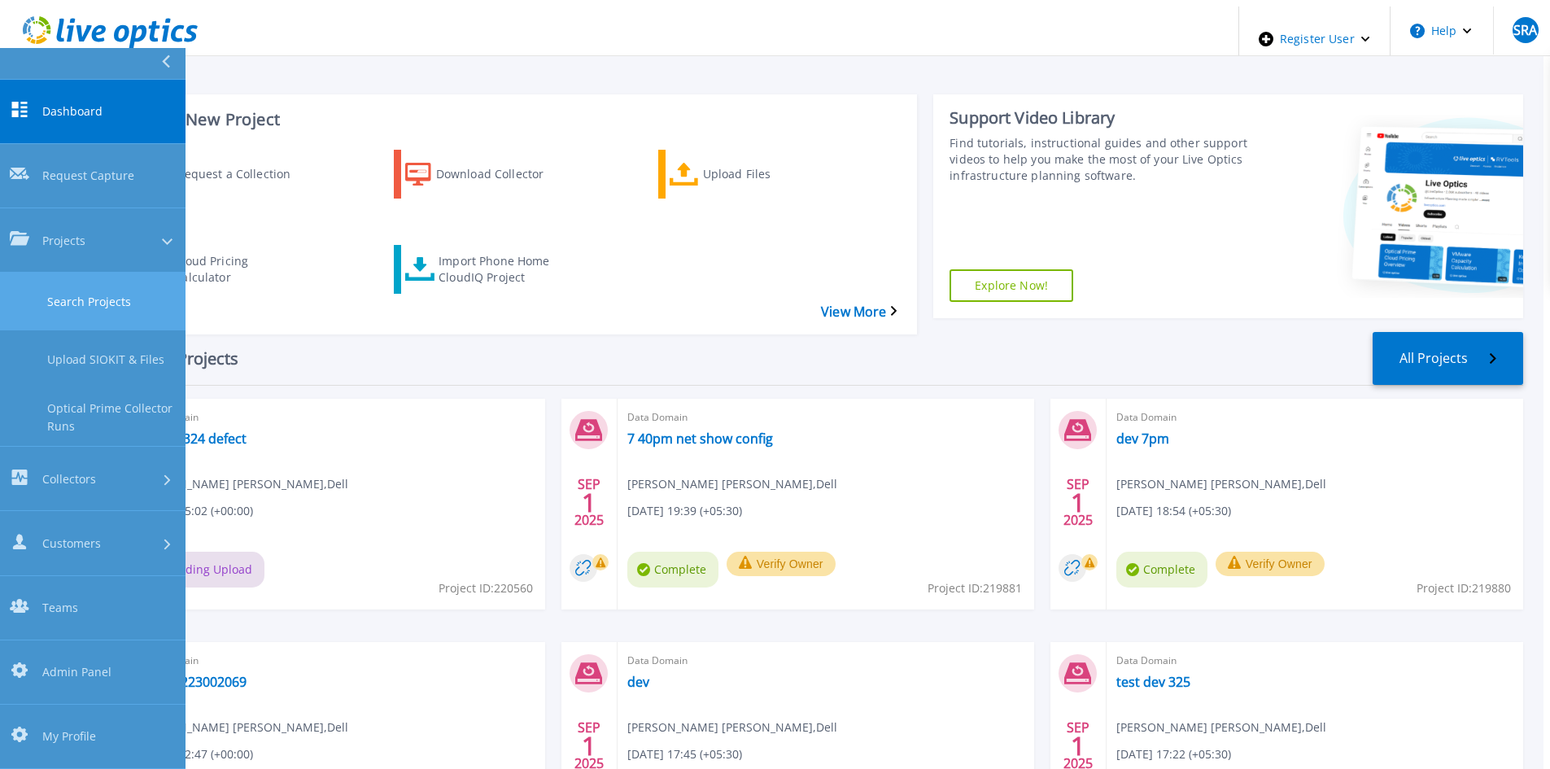
click at [56, 273] on link "Search Projects" at bounding box center [92, 302] width 185 height 58
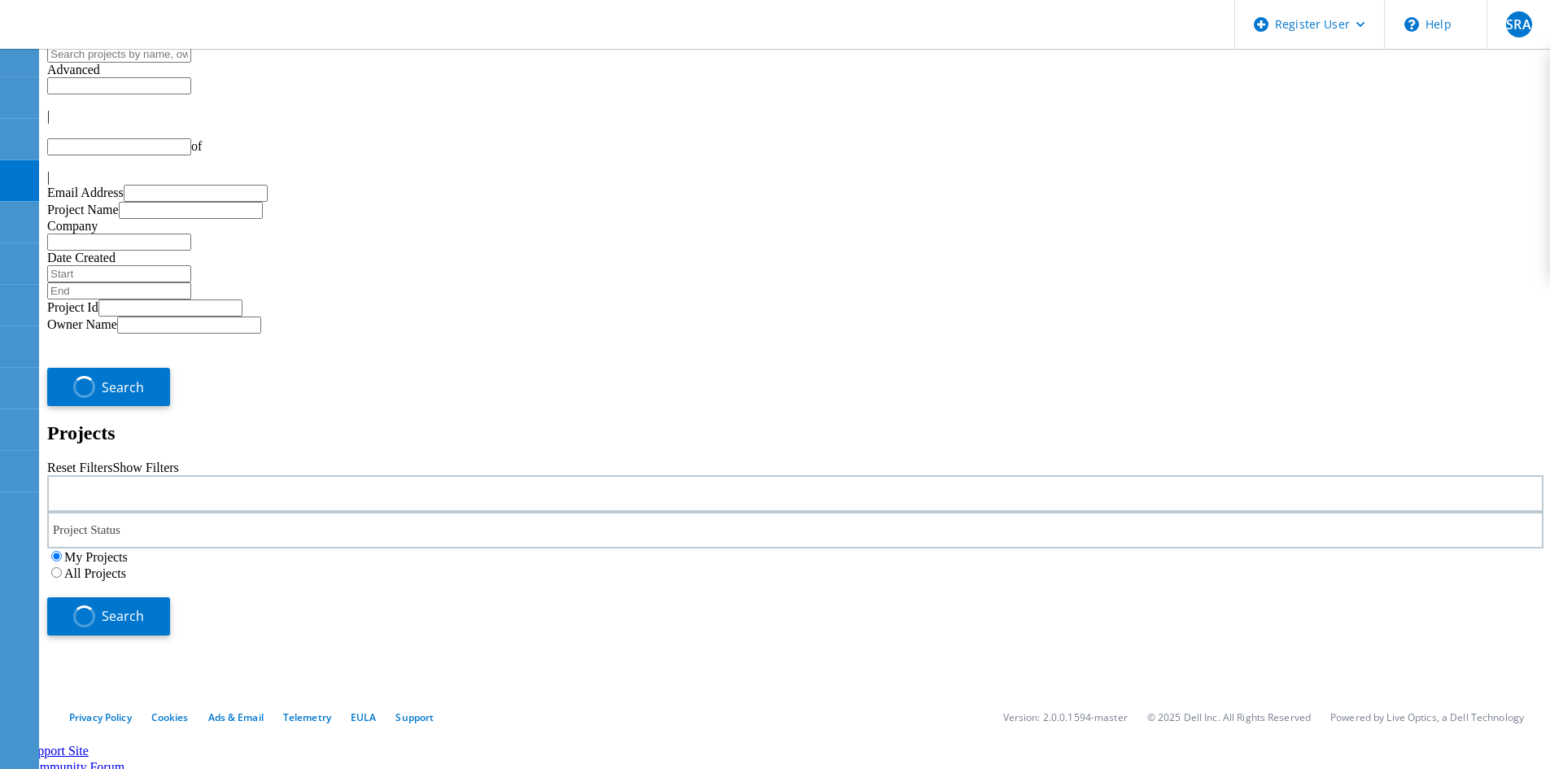
type input "1"
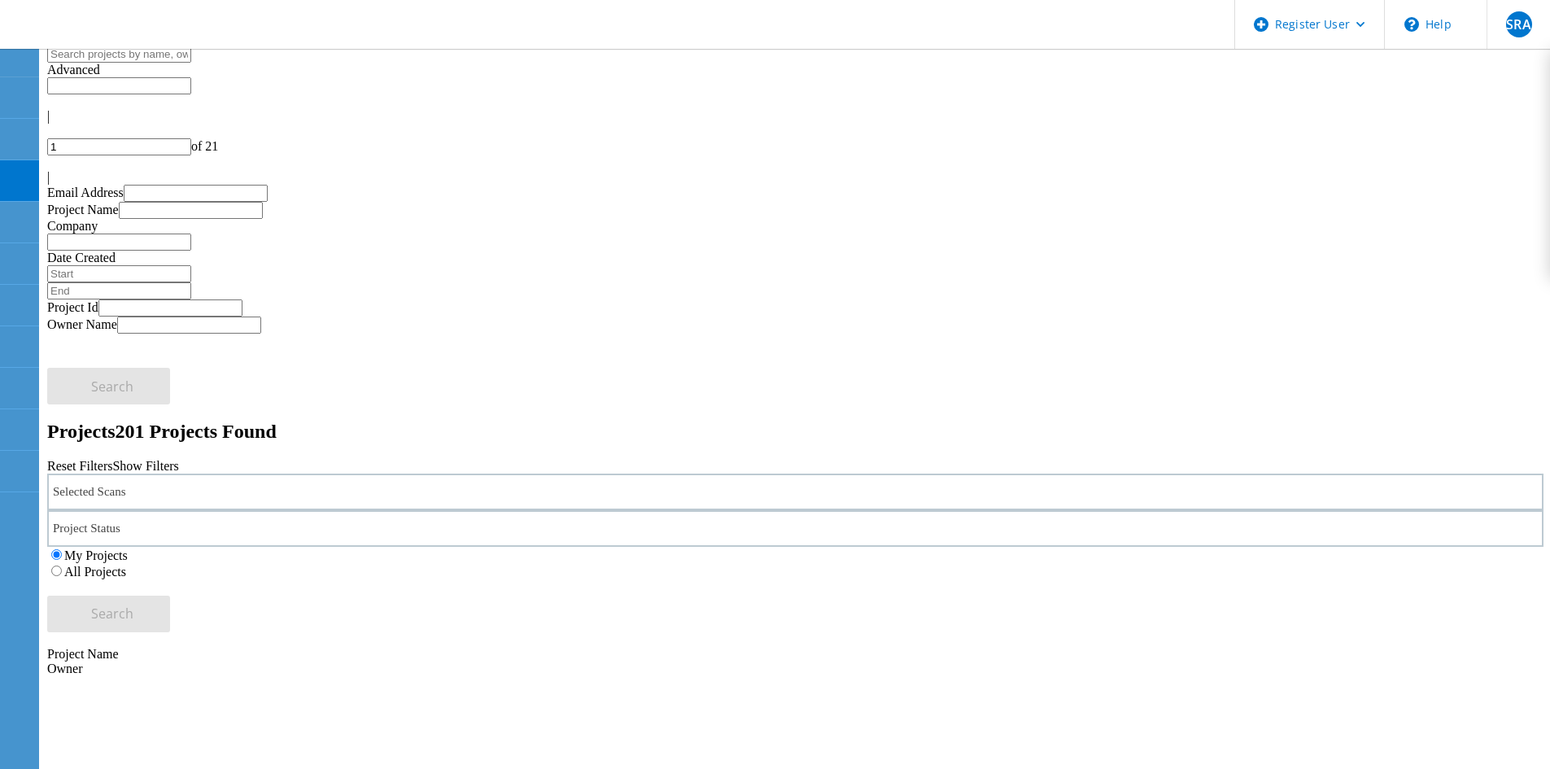
click at [241, 473] on div "Selected Scans" at bounding box center [795, 491] width 1496 height 37
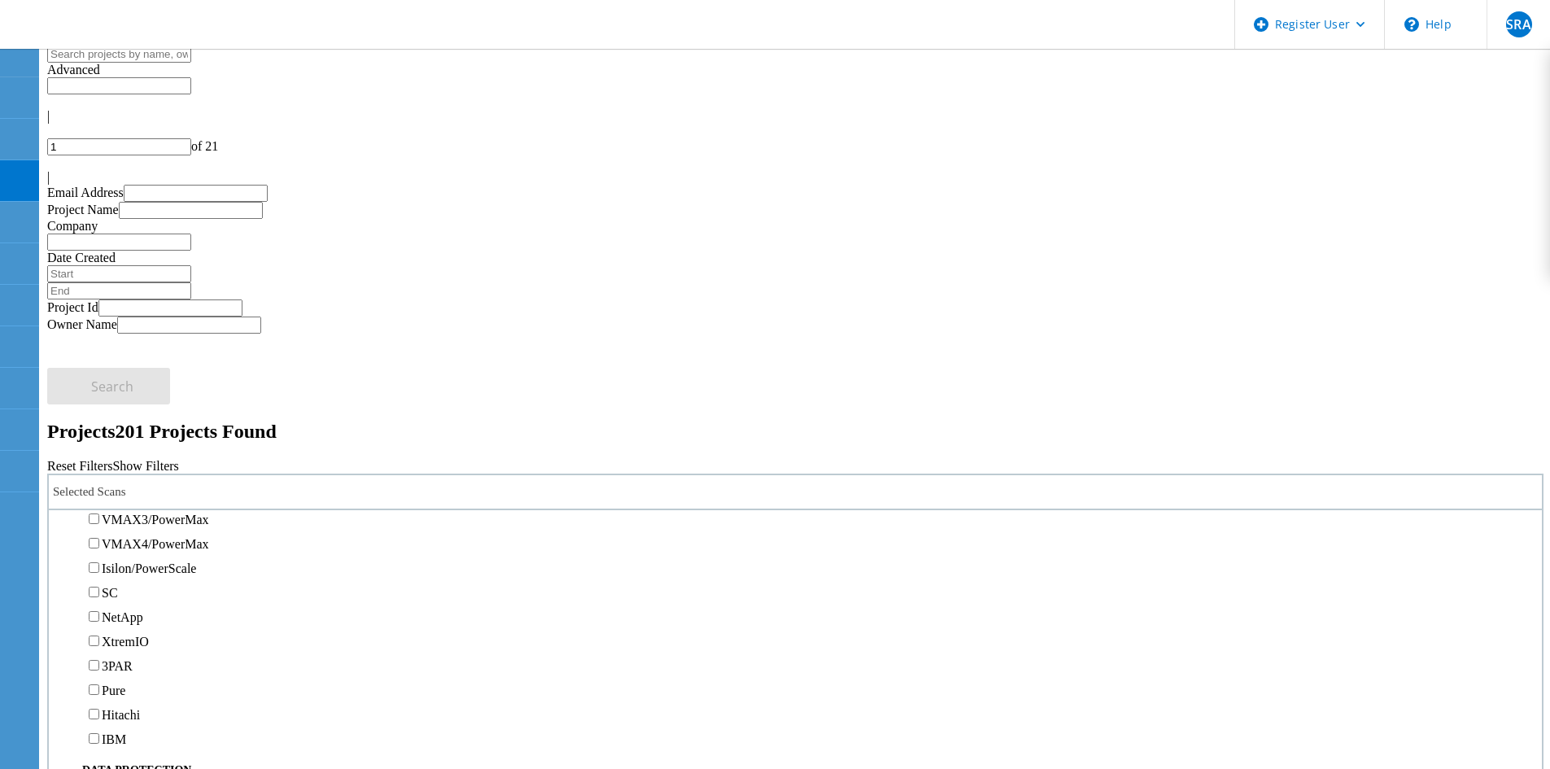
drag, startPoint x: 136, startPoint y: 316, endPoint x: 137, endPoint y: 329, distance: 13.1
click at [137, 464] on label "PowerStore" at bounding box center [132, 471] width 61 height 14
click at [99, 465] on input "PowerStore" at bounding box center [94, 470] width 11 height 11
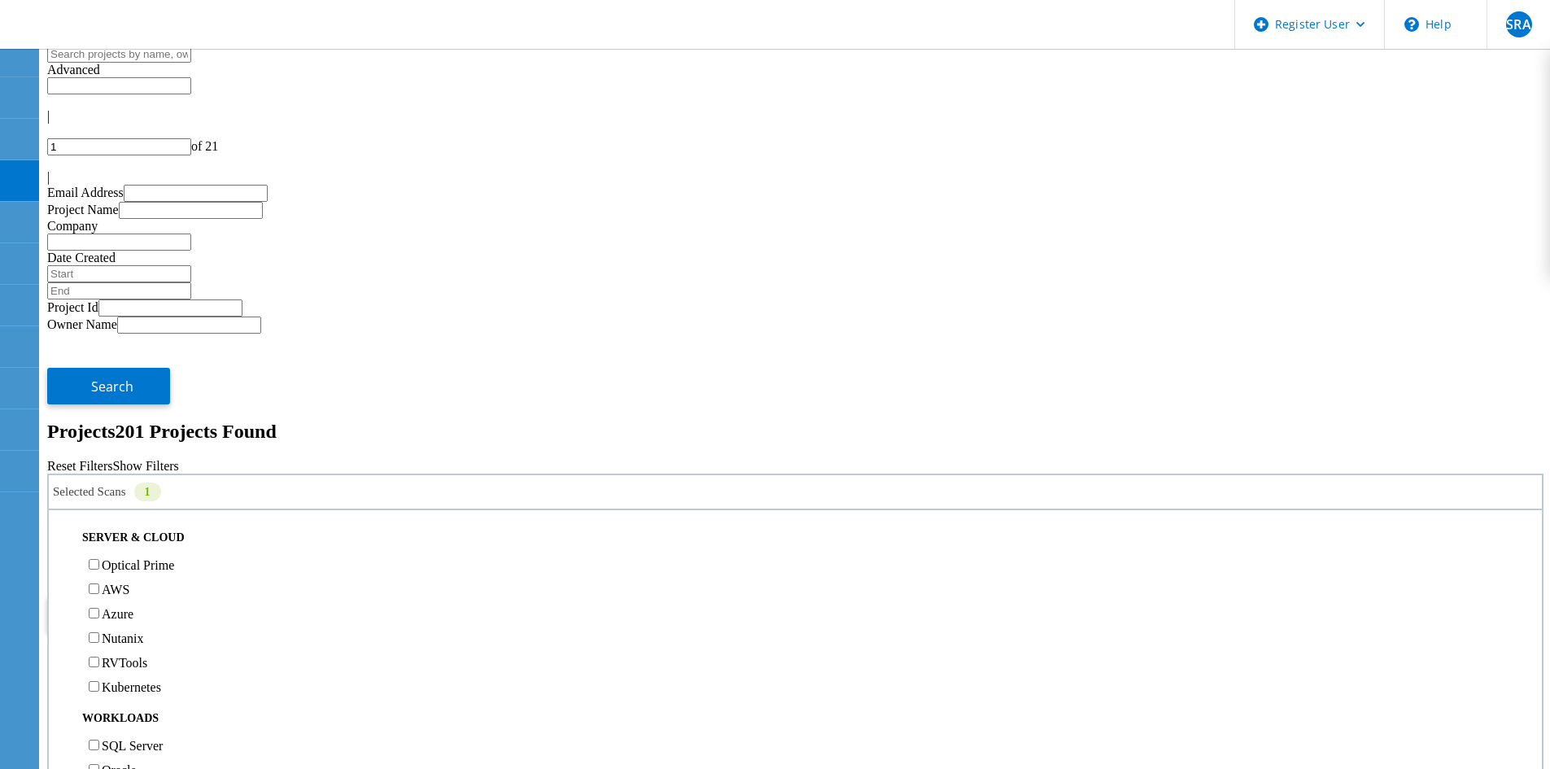
click at [170, 596] on button "Search" at bounding box center [108, 614] width 123 height 37
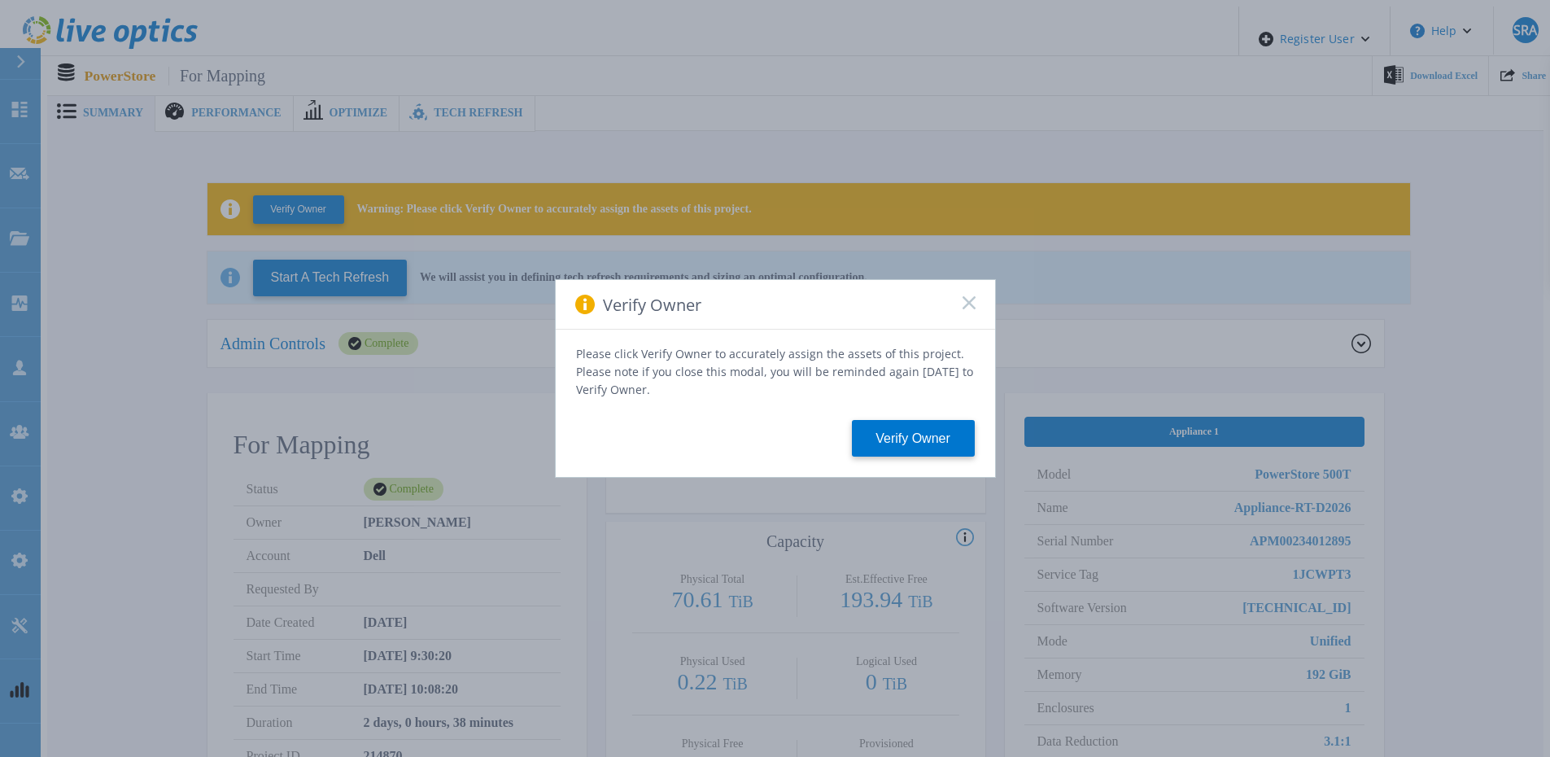
click at [959, 308] on div "Verify Owner" at bounding box center [775, 305] width 439 height 50
click at [964, 308] on icon at bounding box center [968, 302] width 13 height 13
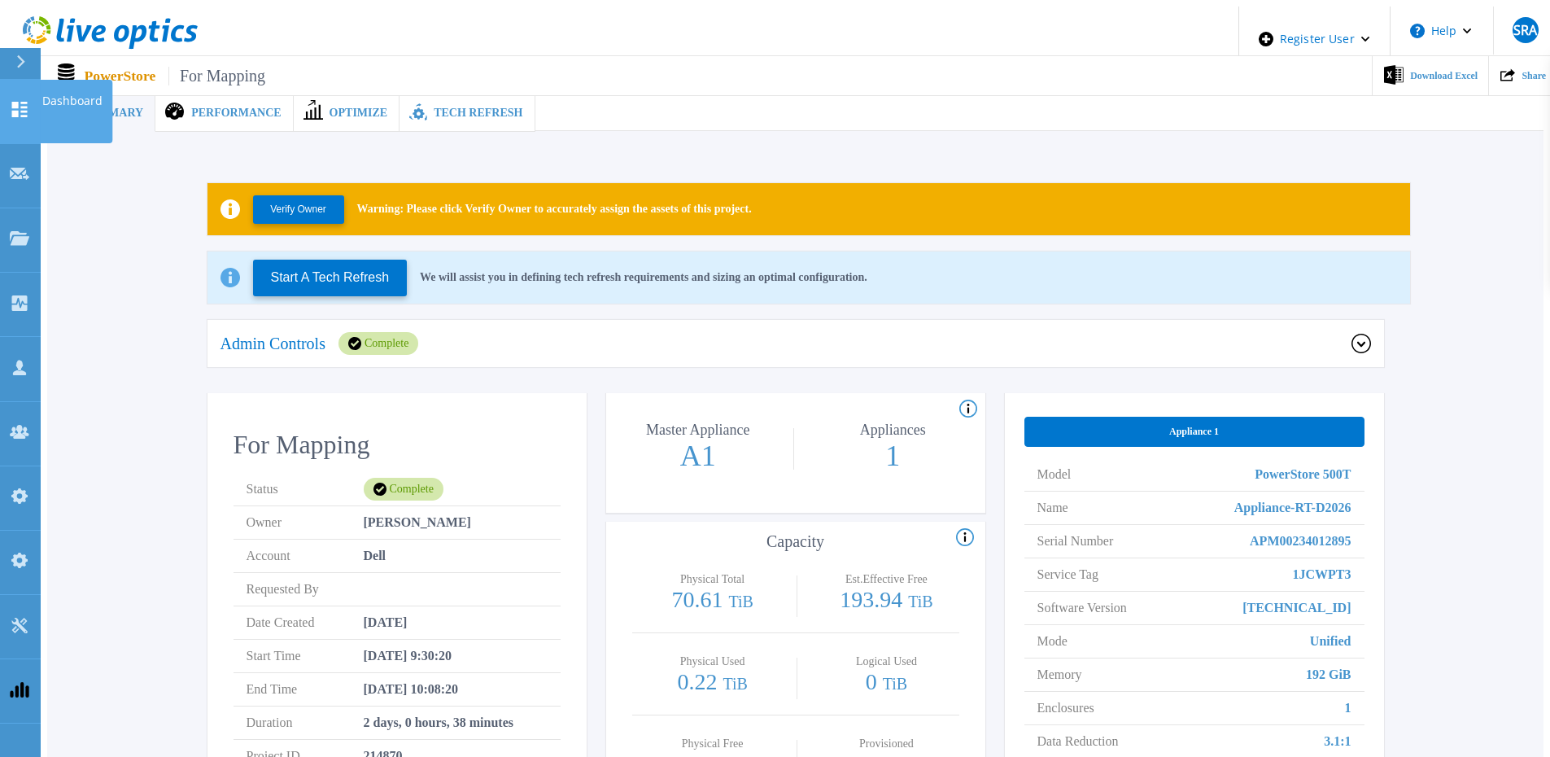
click at [18, 103] on icon at bounding box center [19, 109] width 15 height 15
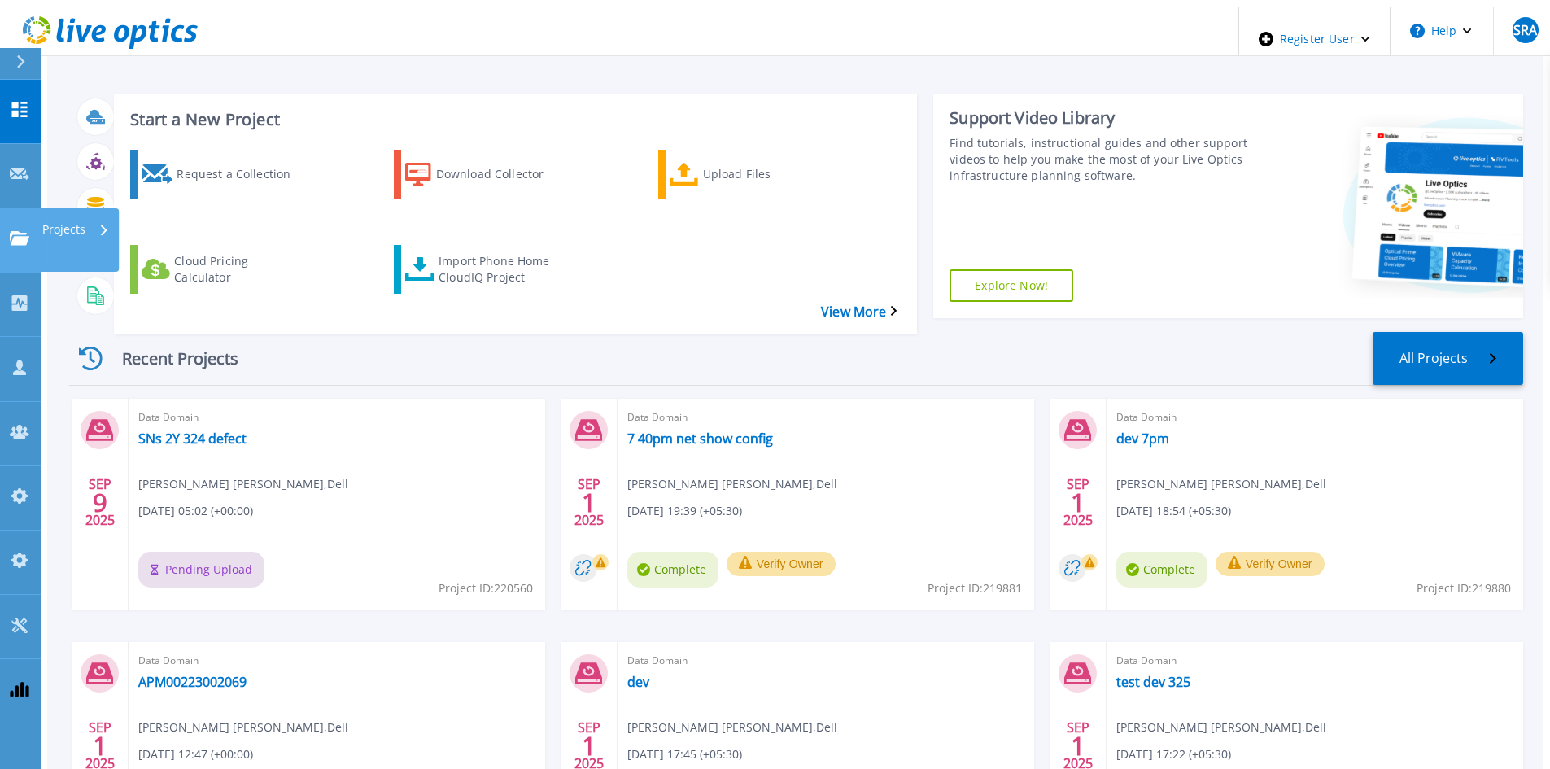
click at [20, 231] on icon at bounding box center [20, 238] width 20 height 14
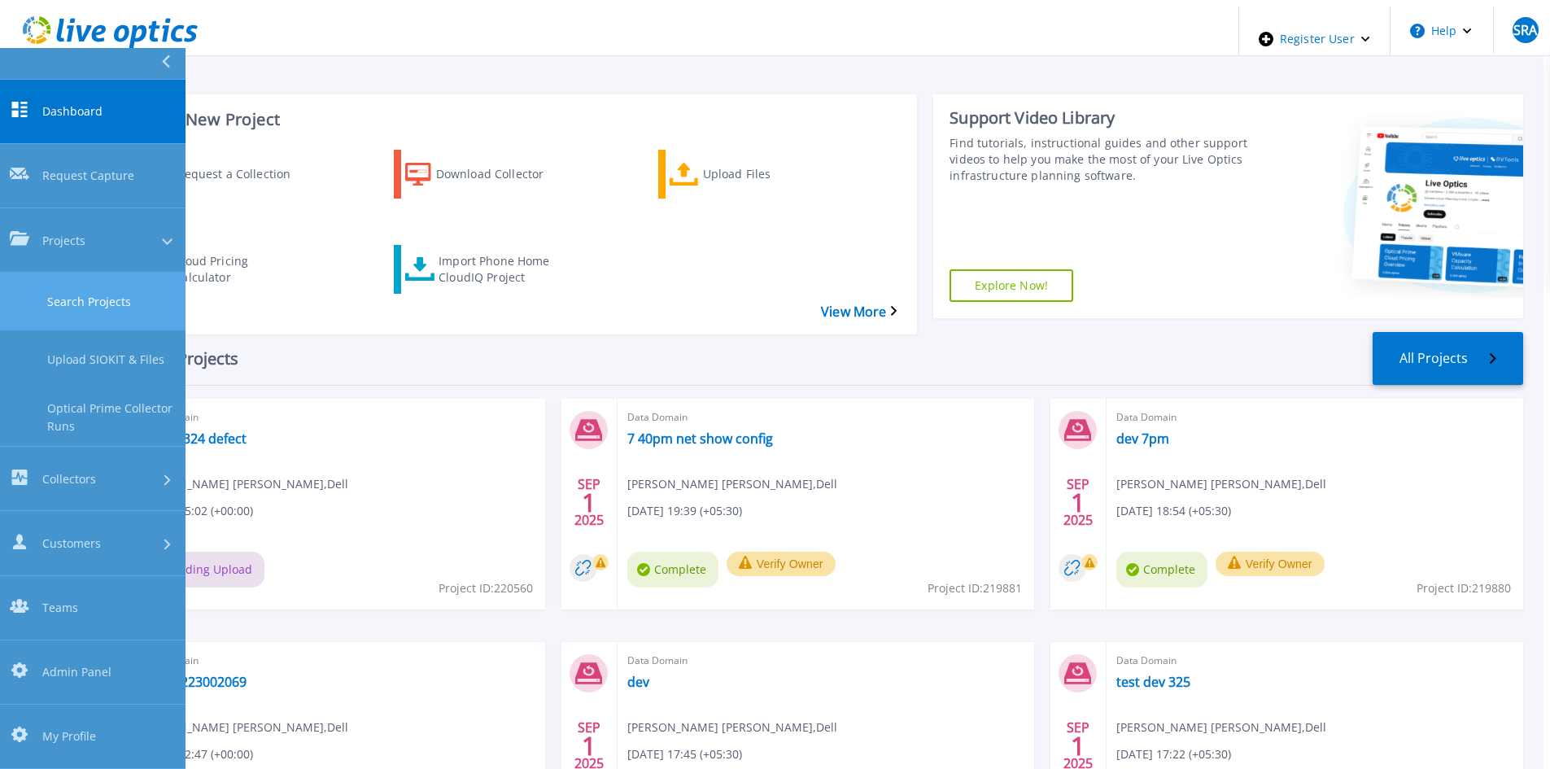
click at [52, 273] on link "Search Projects" at bounding box center [92, 302] width 185 height 58
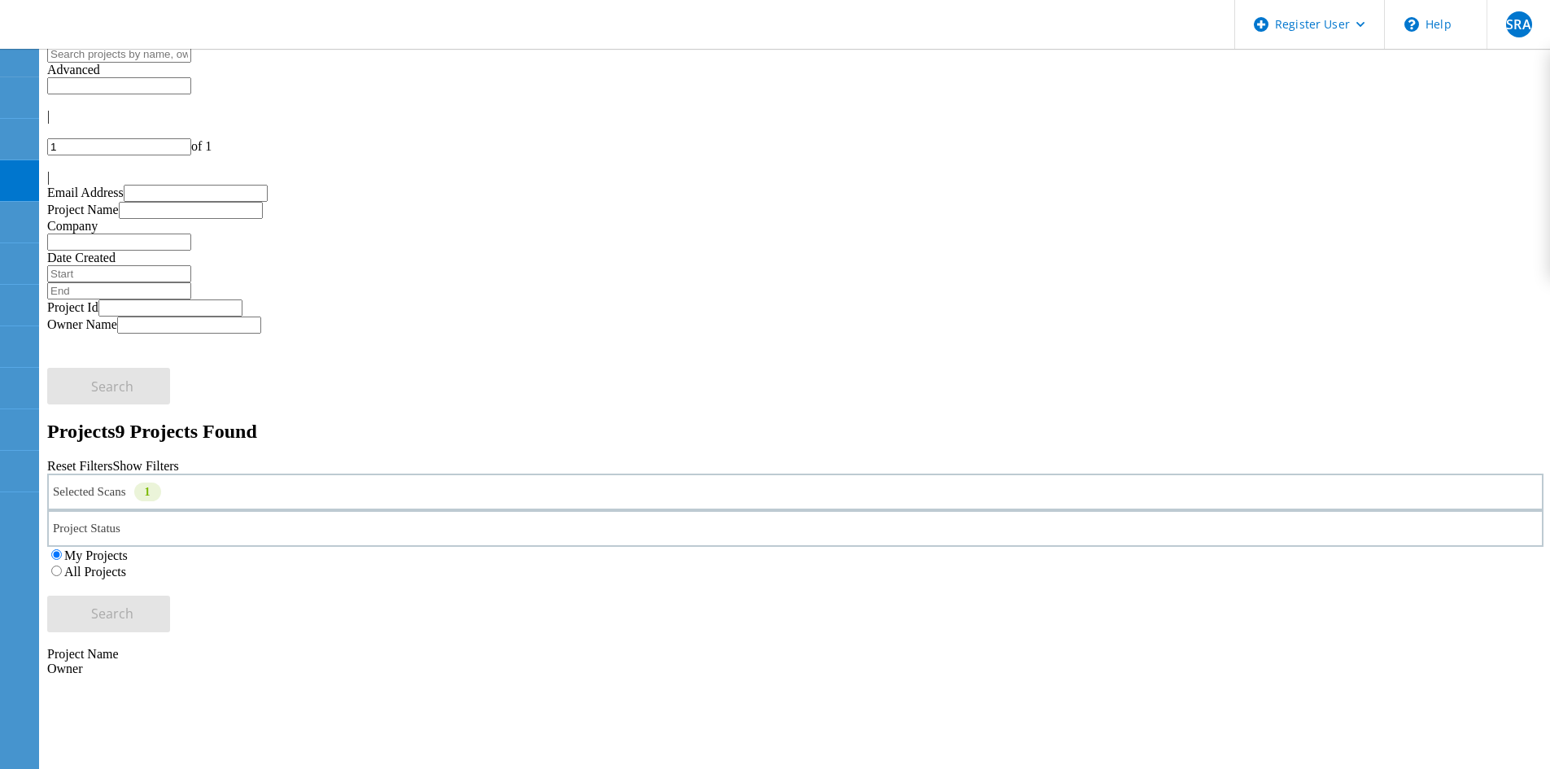
click at [233, 473] on div "Selected Scans 1" at bounding box center [795, 491] width 1496 height 37
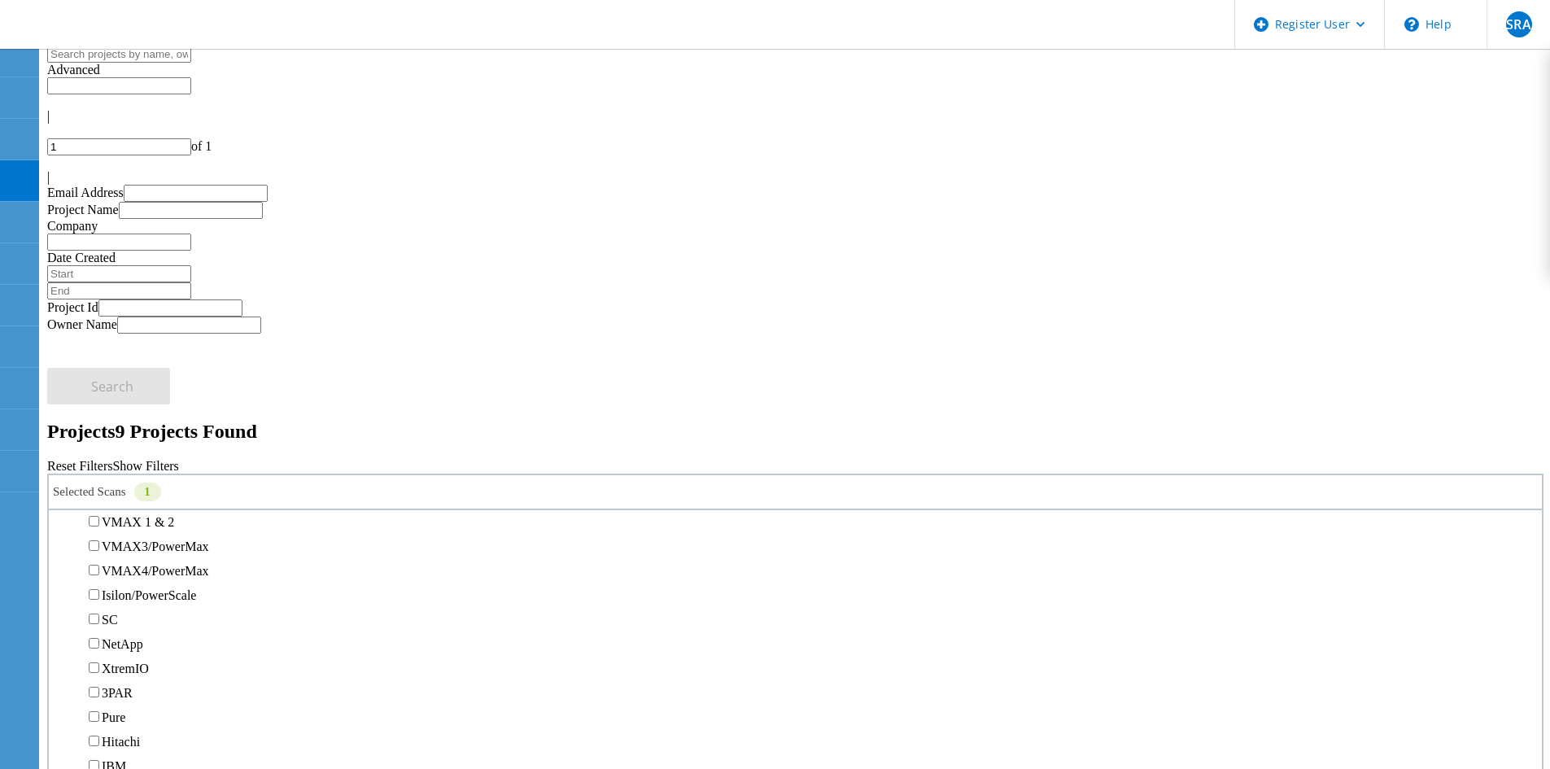
scroll to position [488, 0]
click at [1066, 563] on div "All Projects" at bounding box center [795, 571] width 1496 height 16
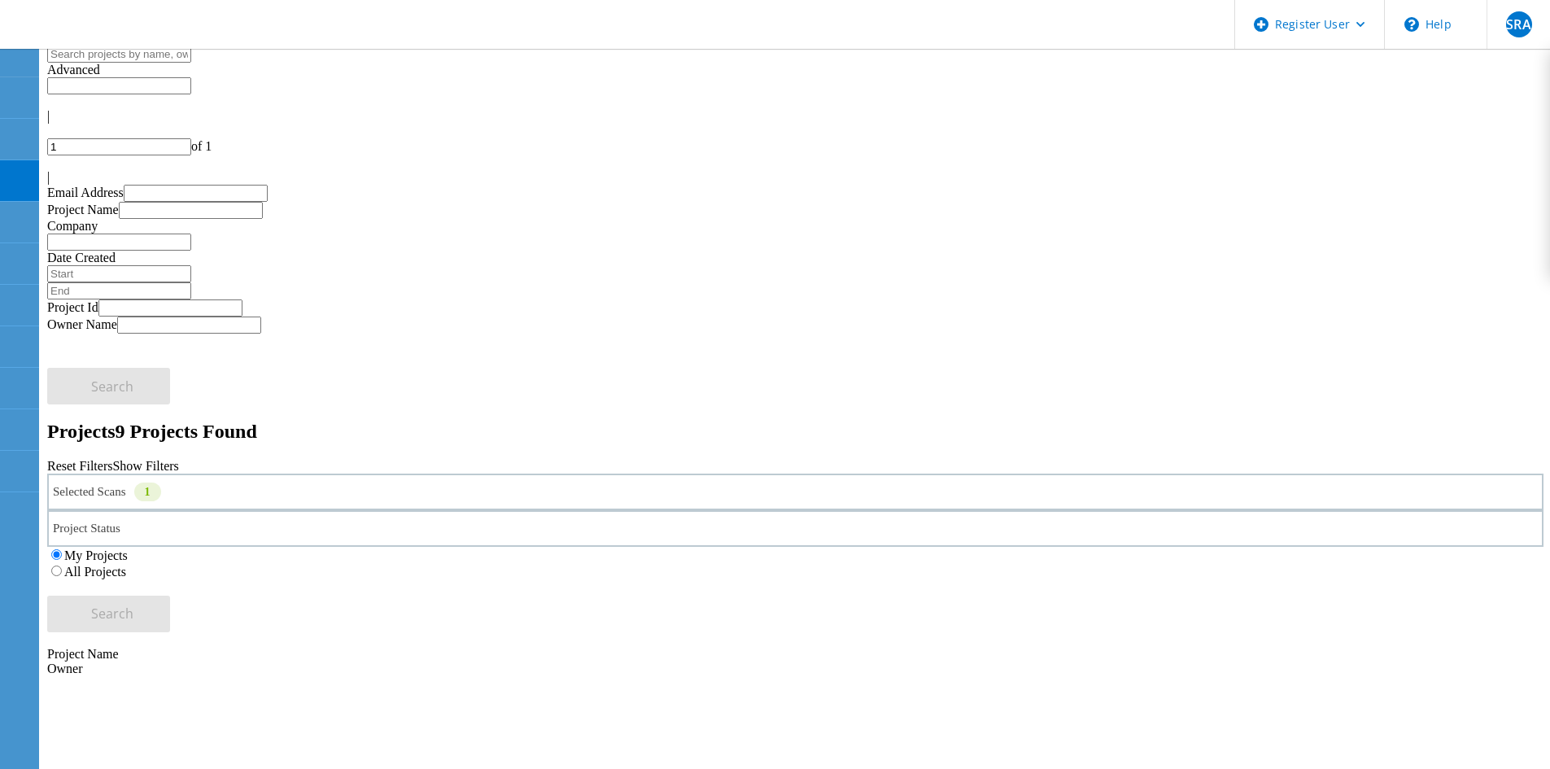
click at [126, 565] on label "All Projects" at bounding box center [95, 572] width 62 height 14
click at [62, 565] on input "All Projects" at bounding box center [56, 570] width 11 height 11
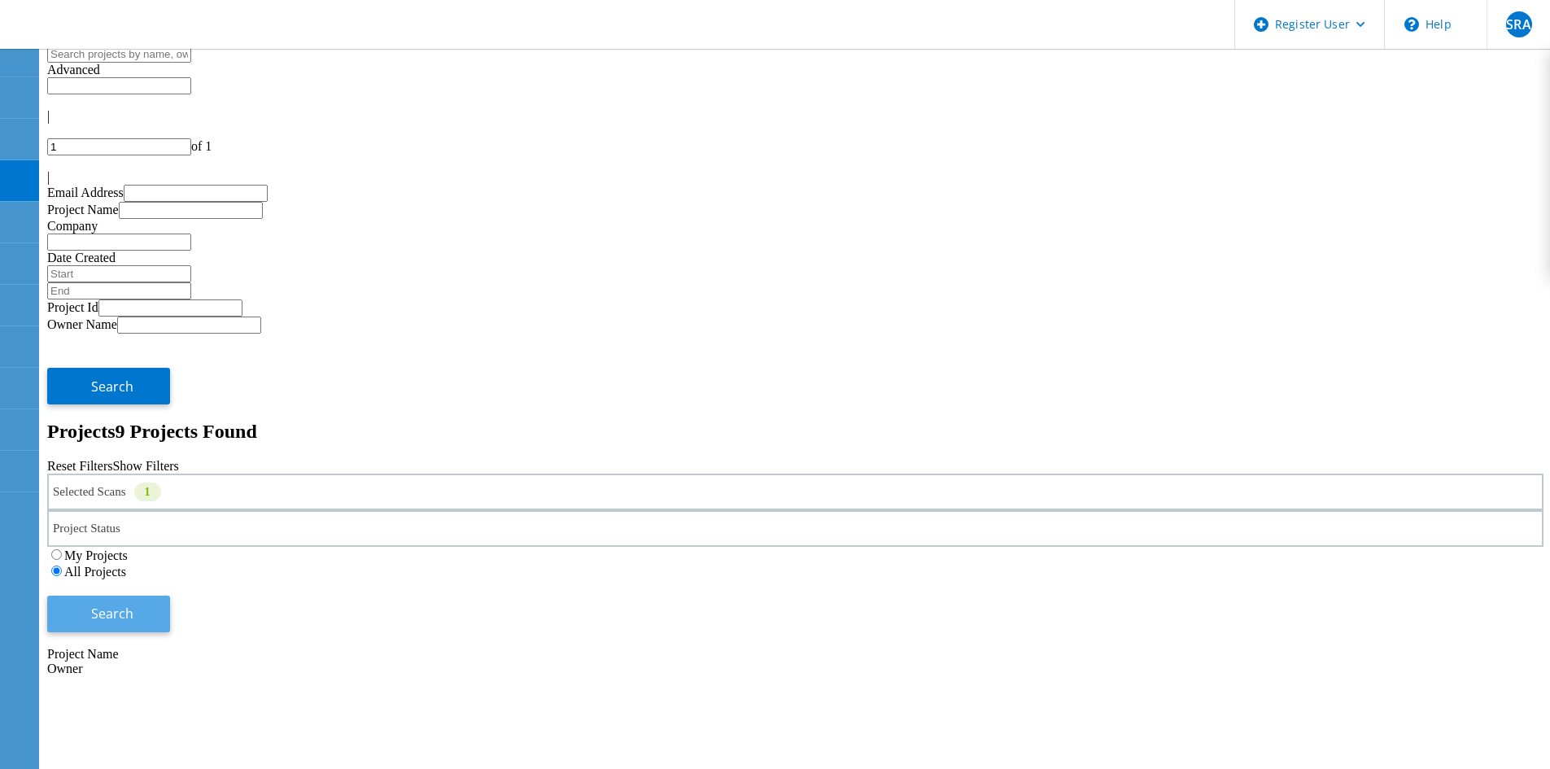
click at [170, 596] on button "Search" at bounding box center [108, 614] width 123 height 37
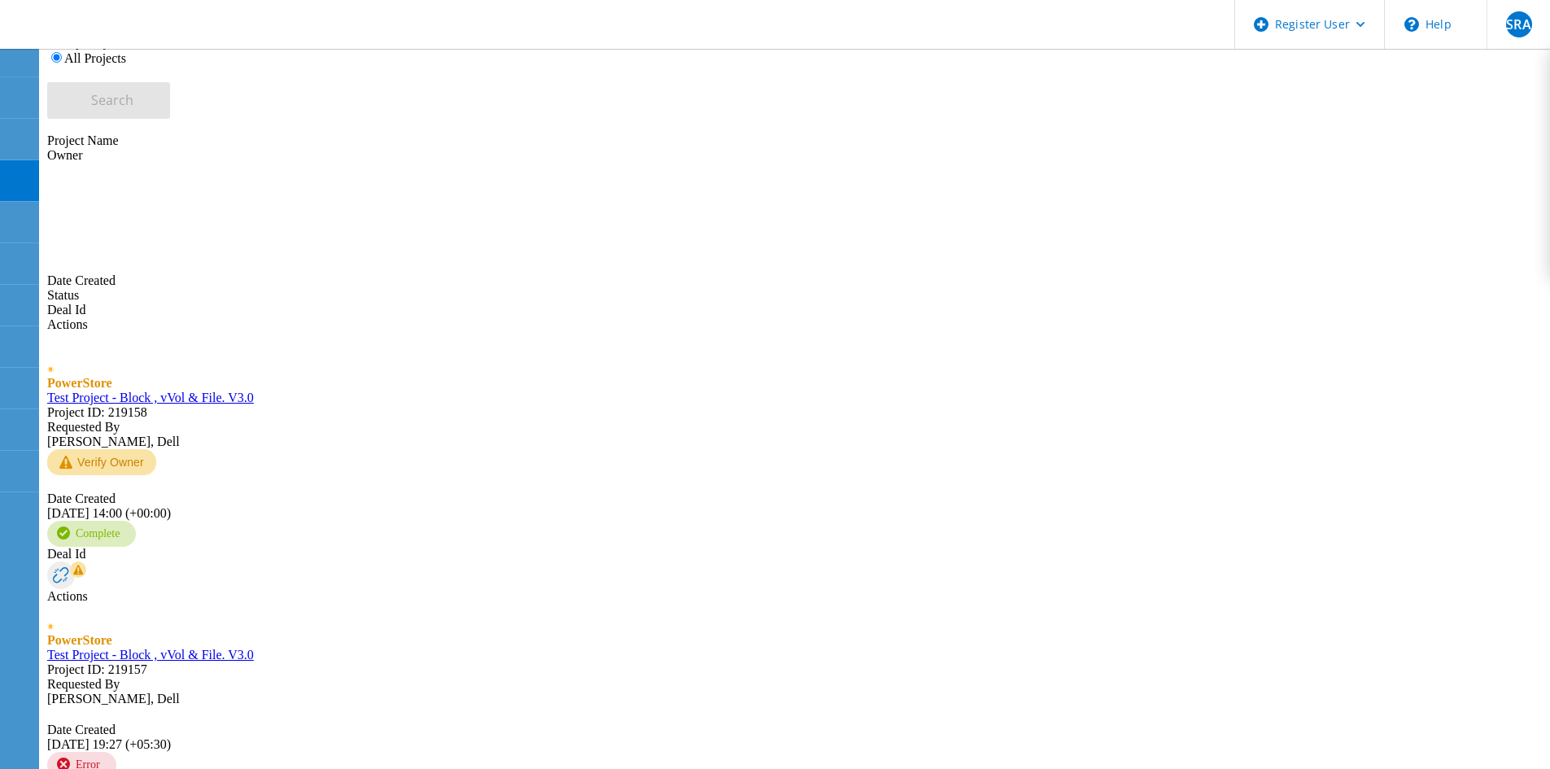
scroll to position [527, 0]
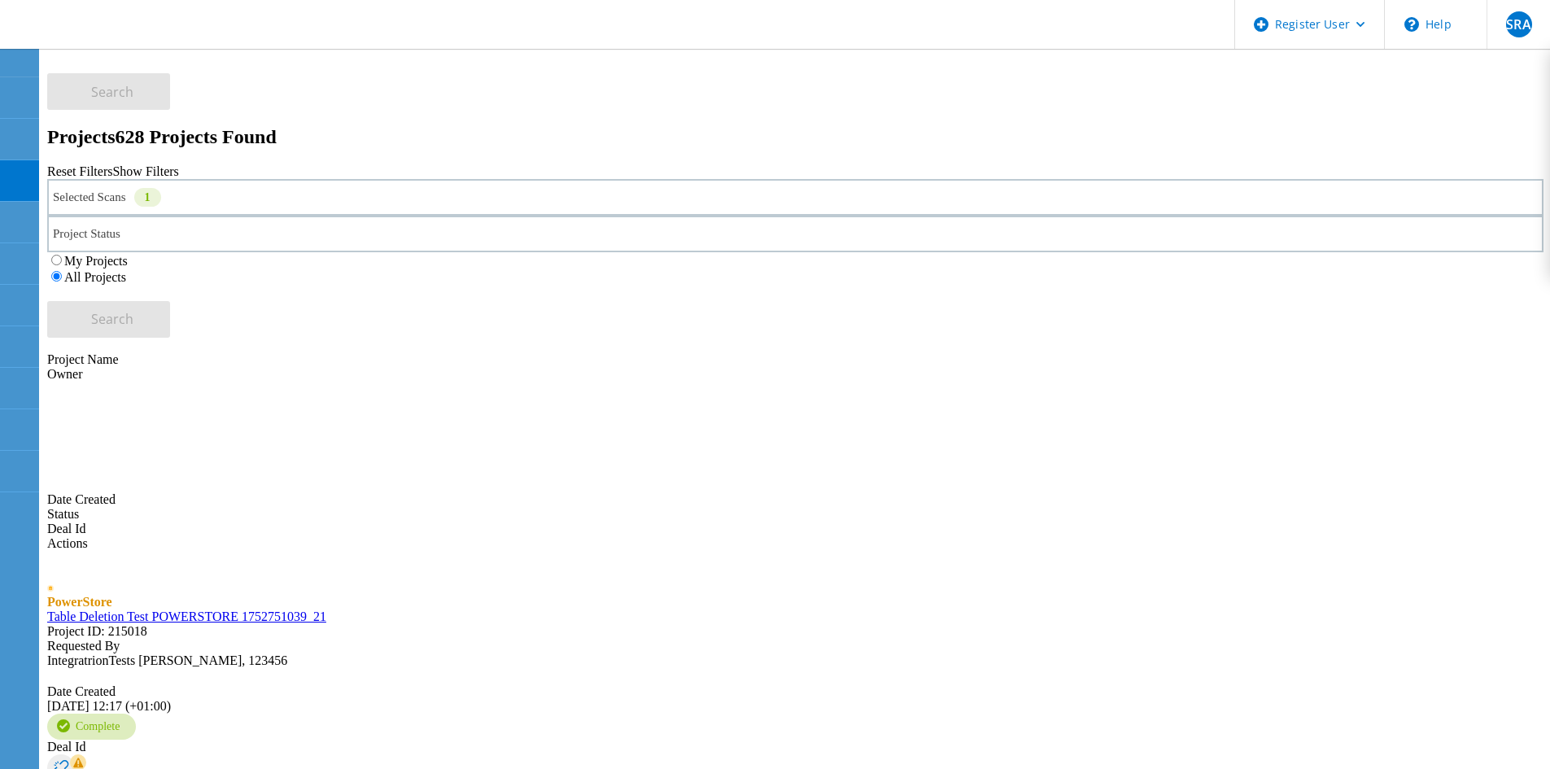
scroll to position [446, 0]
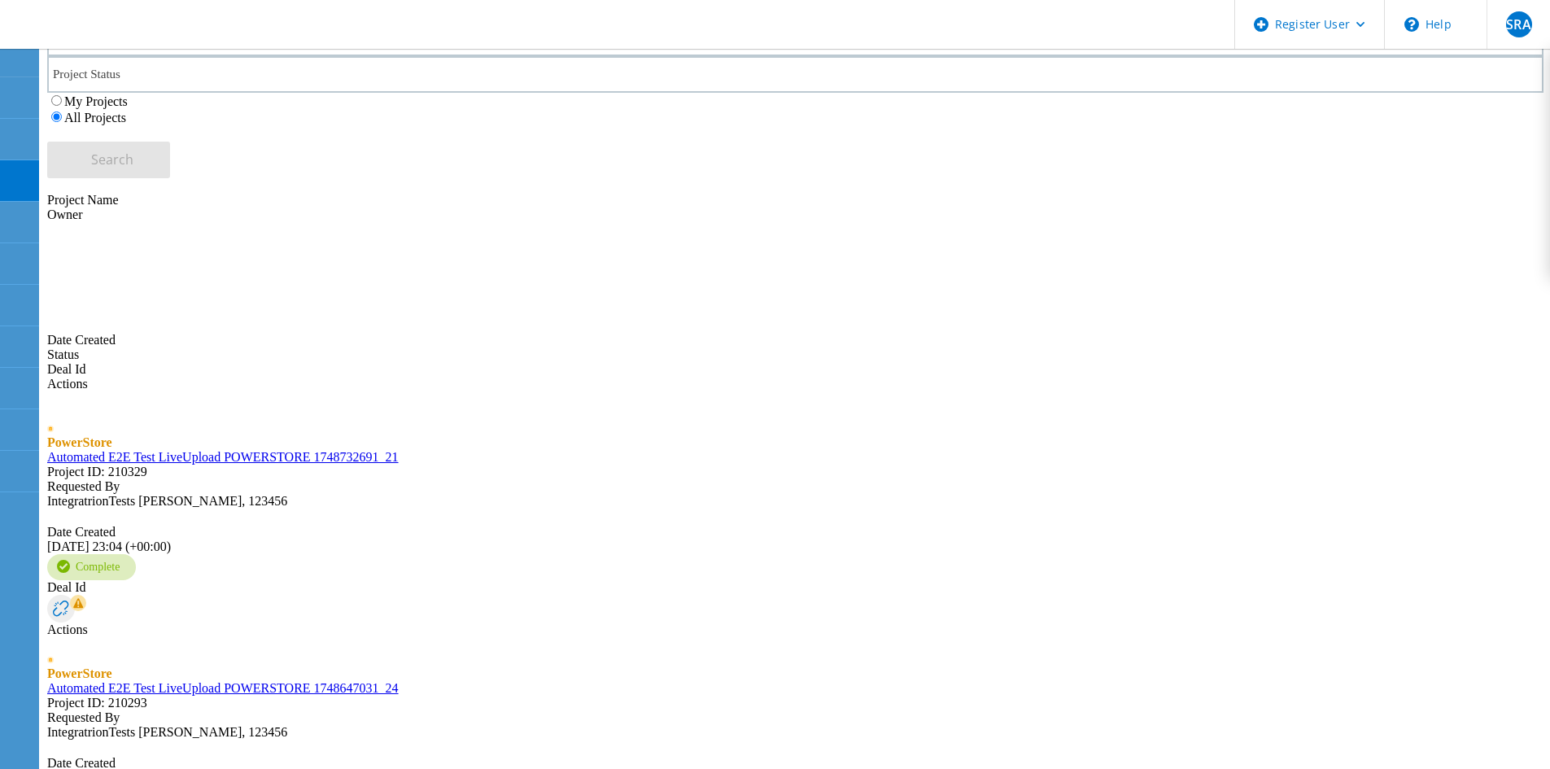
drag, startPoint x: 1494, startPoint y: 85, endPoint x: 1477, endPoint y: 76, distance: 19.3
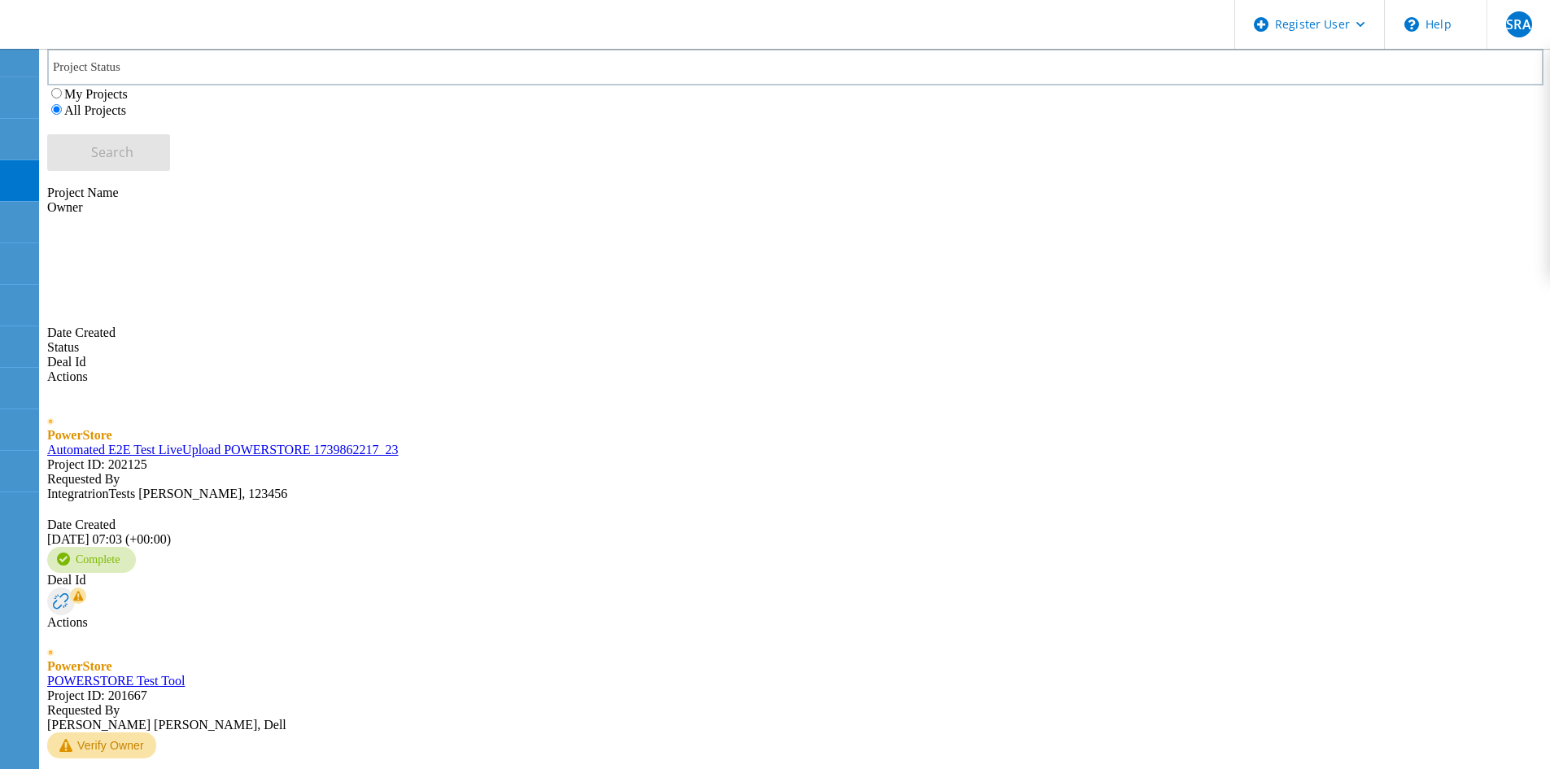
scroll to position [483, 0]
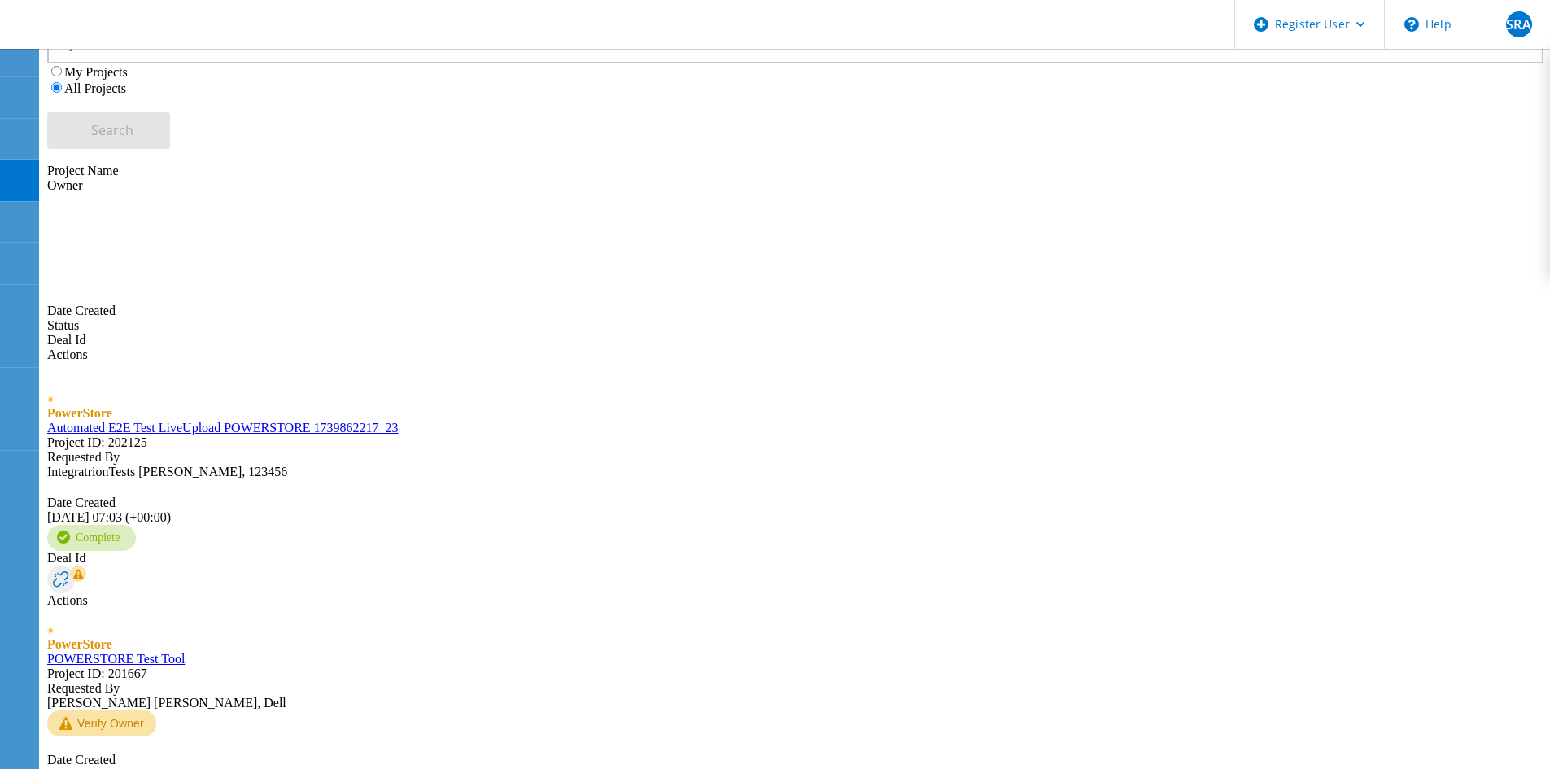
type input "5"
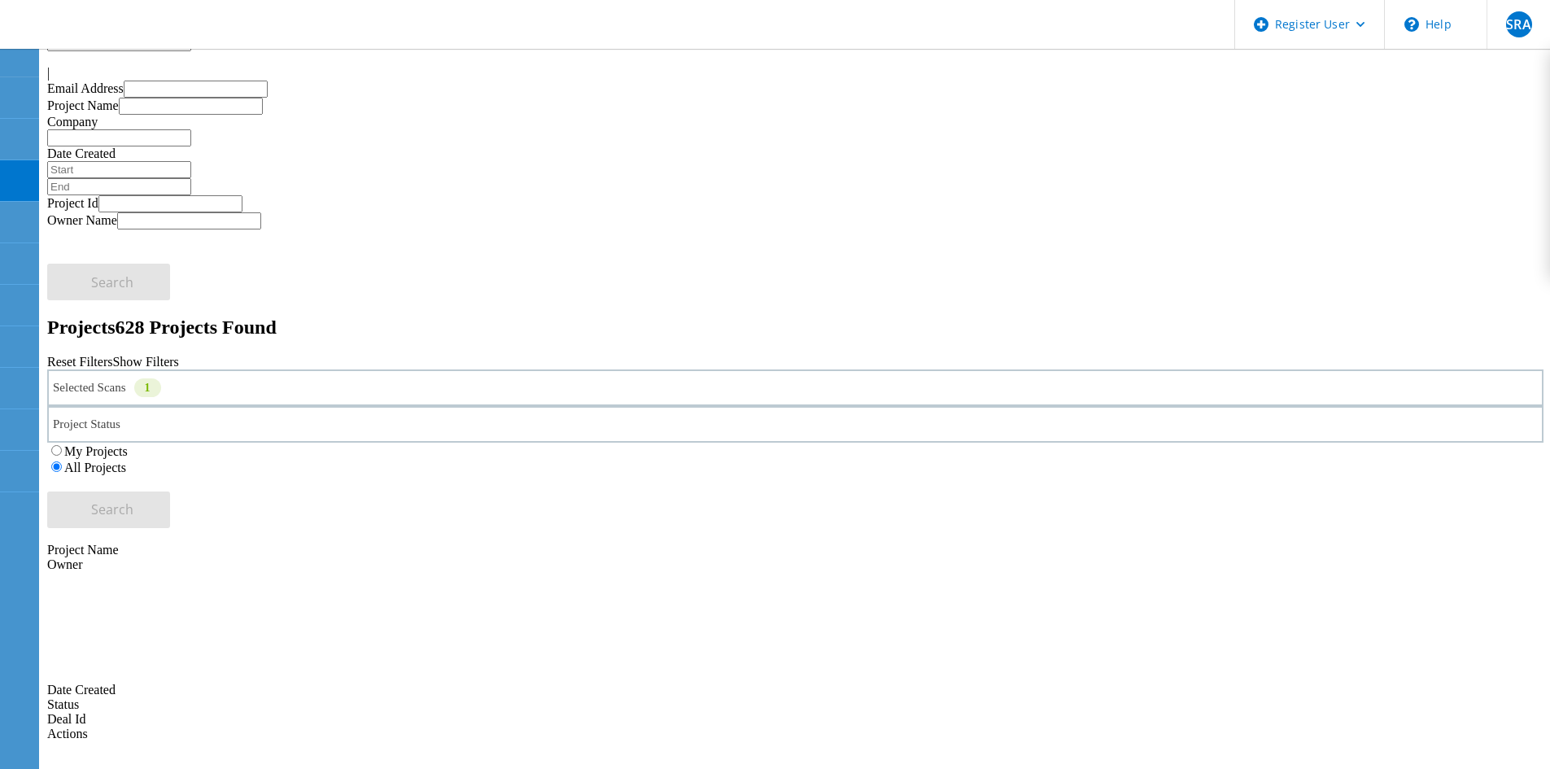
scroll to position [76, 0]
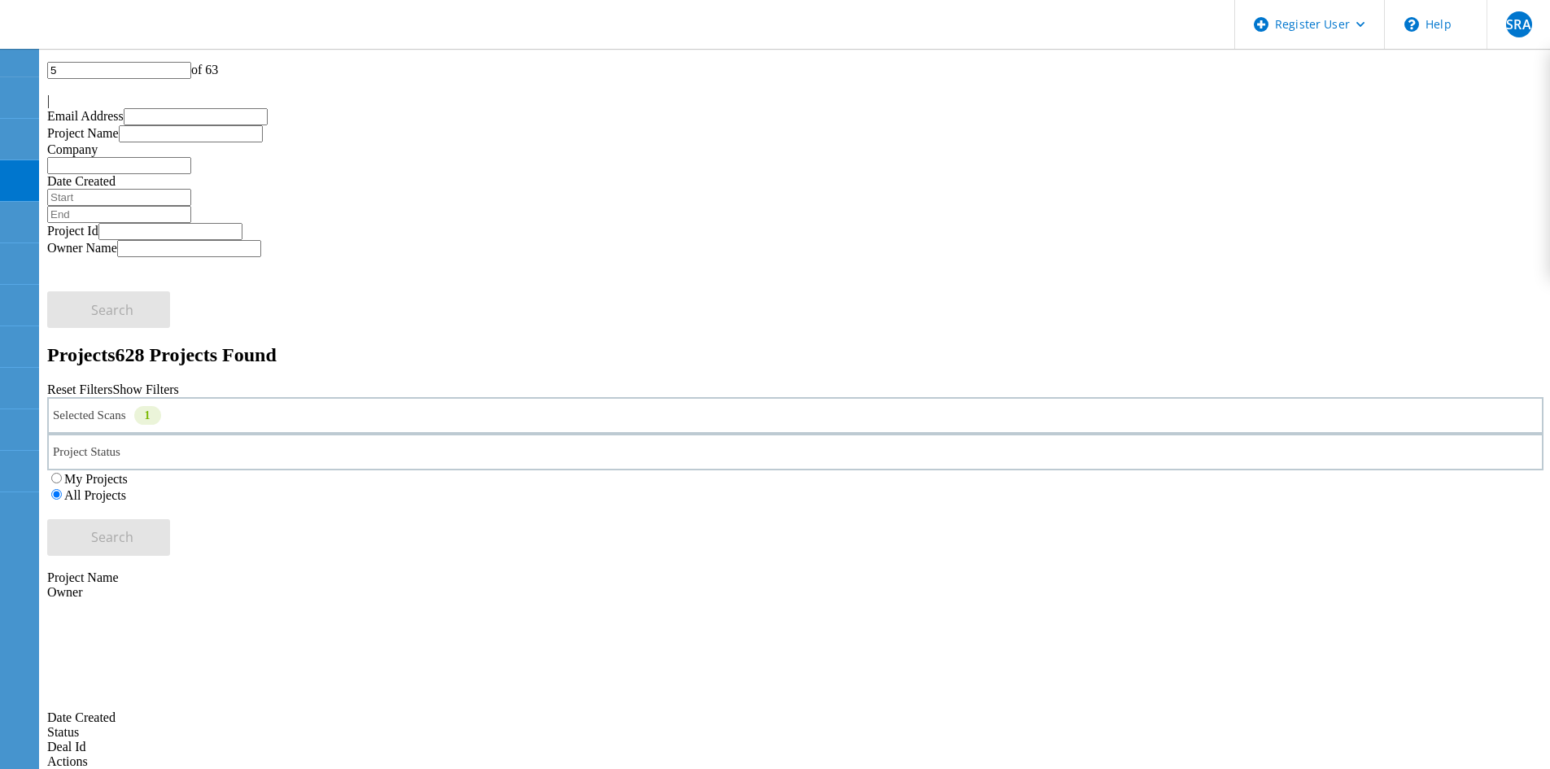
drag, startPoint x: 220, startPoint y: 328, endPoint x: 186, endPoint y: 460, distance: 135.9
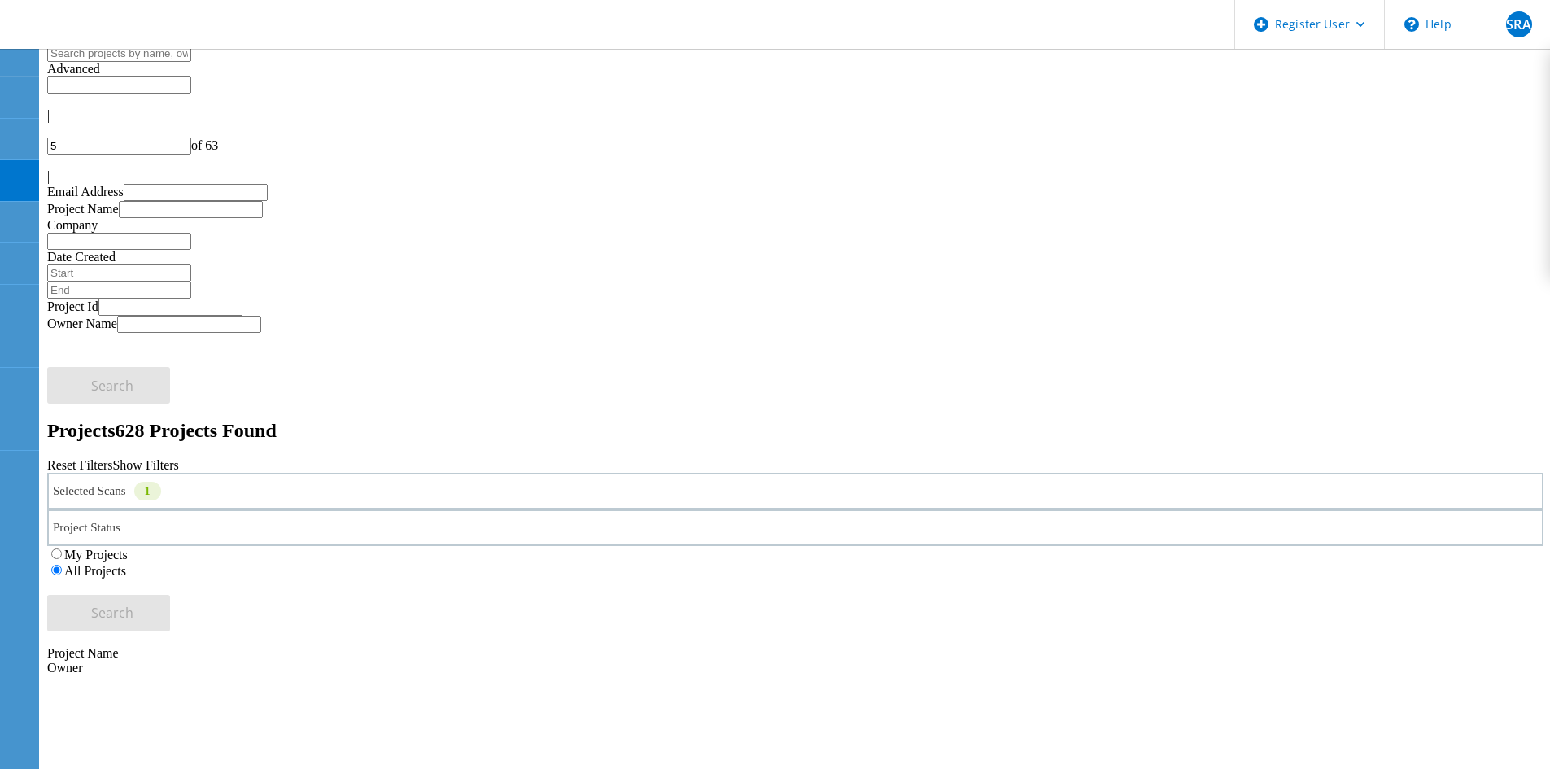
scroll to position [0, 0]
drag, startPoint x: 123, startPoint y: 251, endPoint x: 131, endPoint y: 248, distance: 8.5
click at [123, 473] on div "Selected Scans 1" at bounding box center [795, 491] width 1496 height 37
click at [151, 473] on div "Selected Scans 1" at bounding box center [795, 491] width 1496 height 37
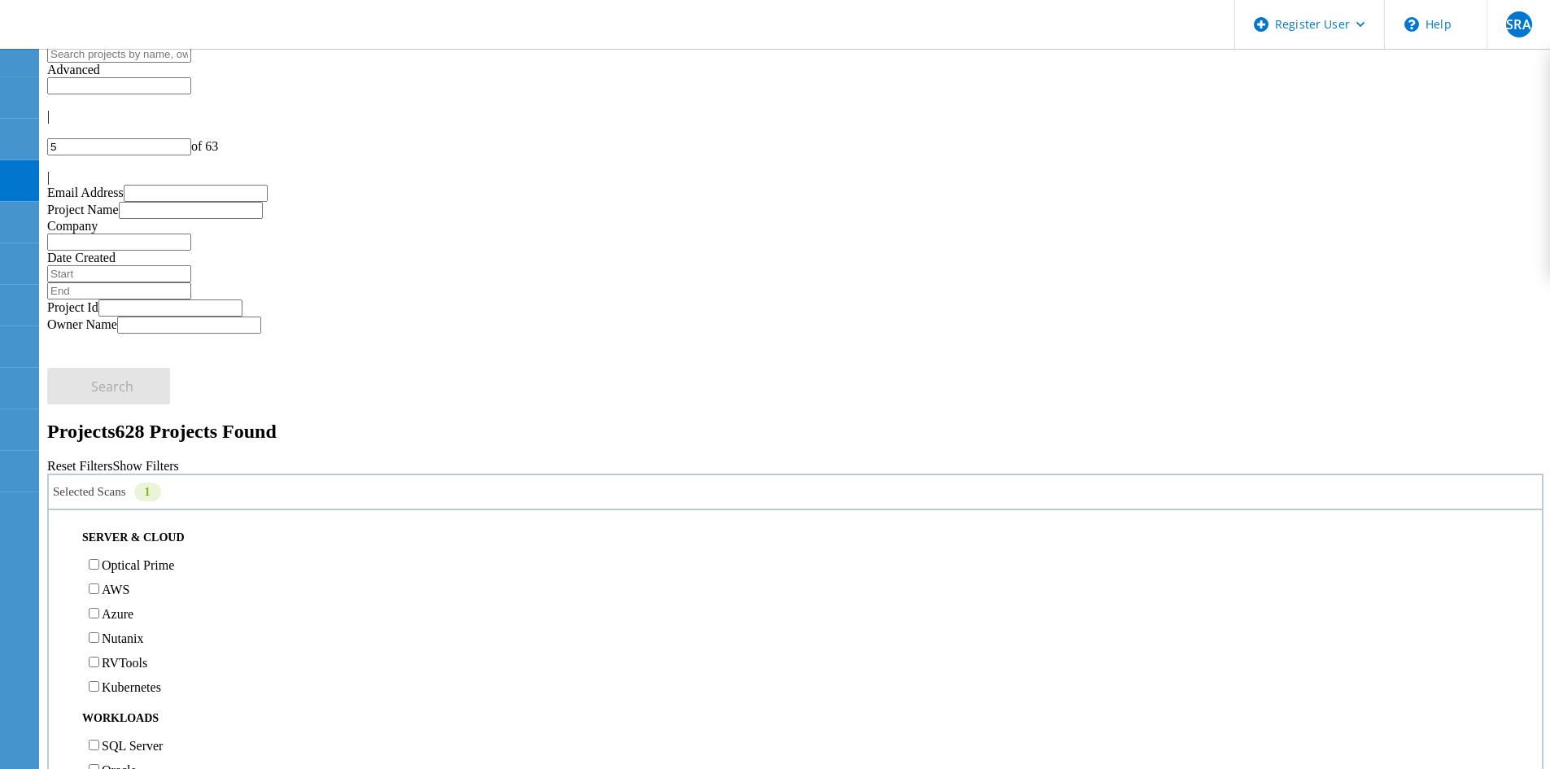
scroll to position [325, 0]
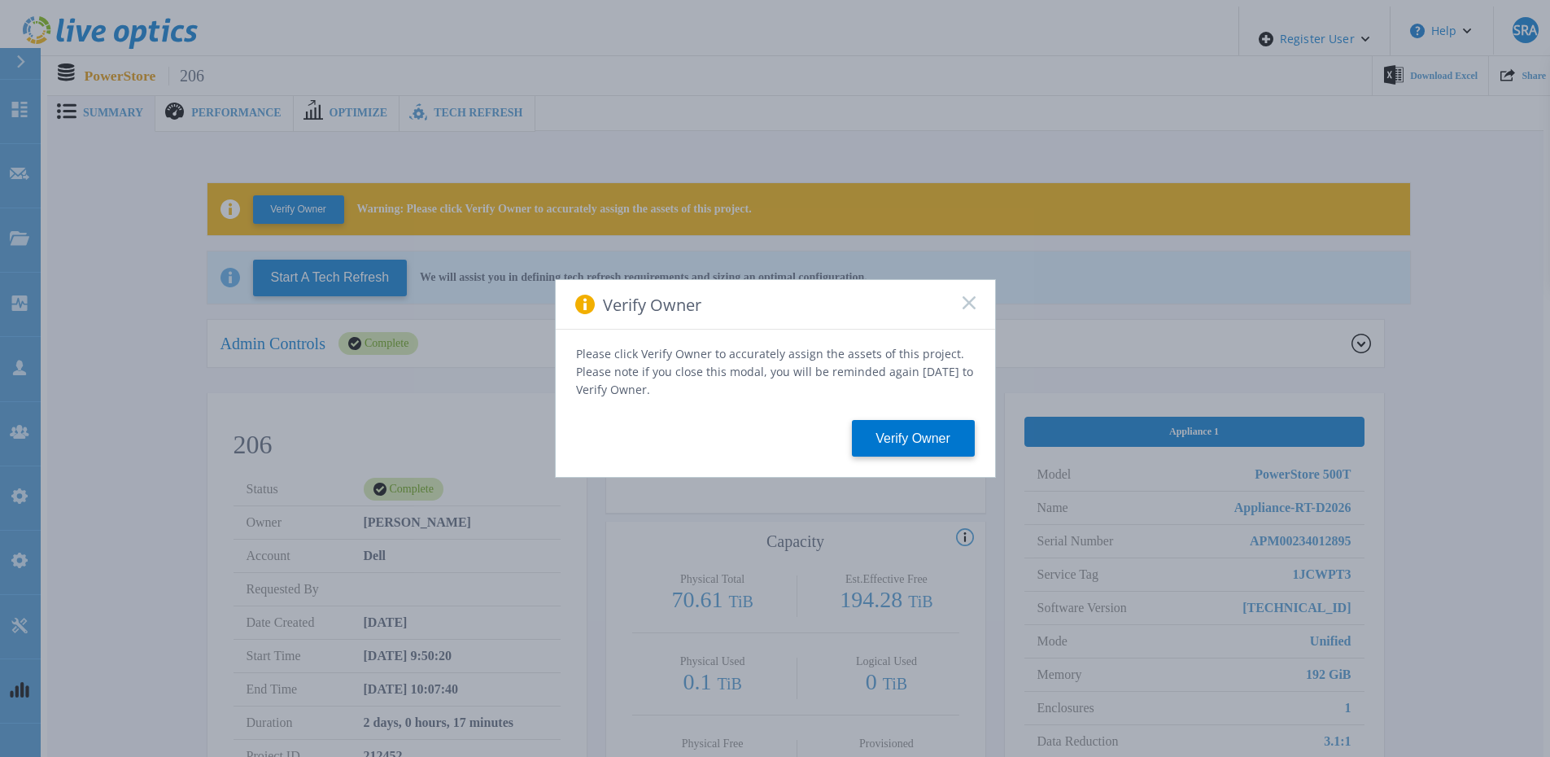
click at [966, 309] on rect at bounding box center [969, 302] width 14 height 14
click at [965, 301] on div "Verify Owner" at bounding box center [775, 305] width 439 height 50
click at [970, 307] on rect at bounding box center [969, 302] width 14 height 14
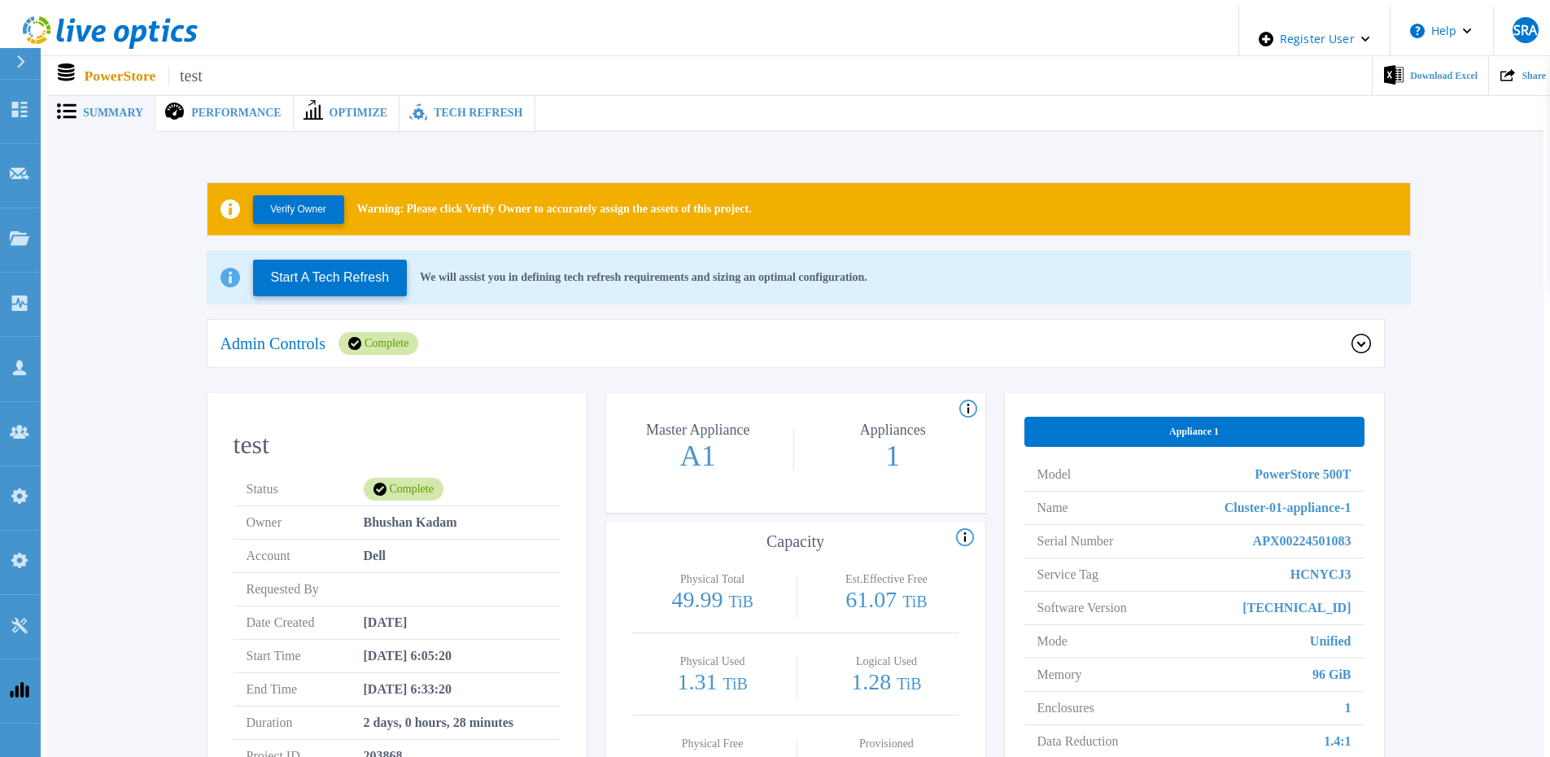
click at [207, 108] on span "Performance" at bounding box center [235, 112] width 89 height 11
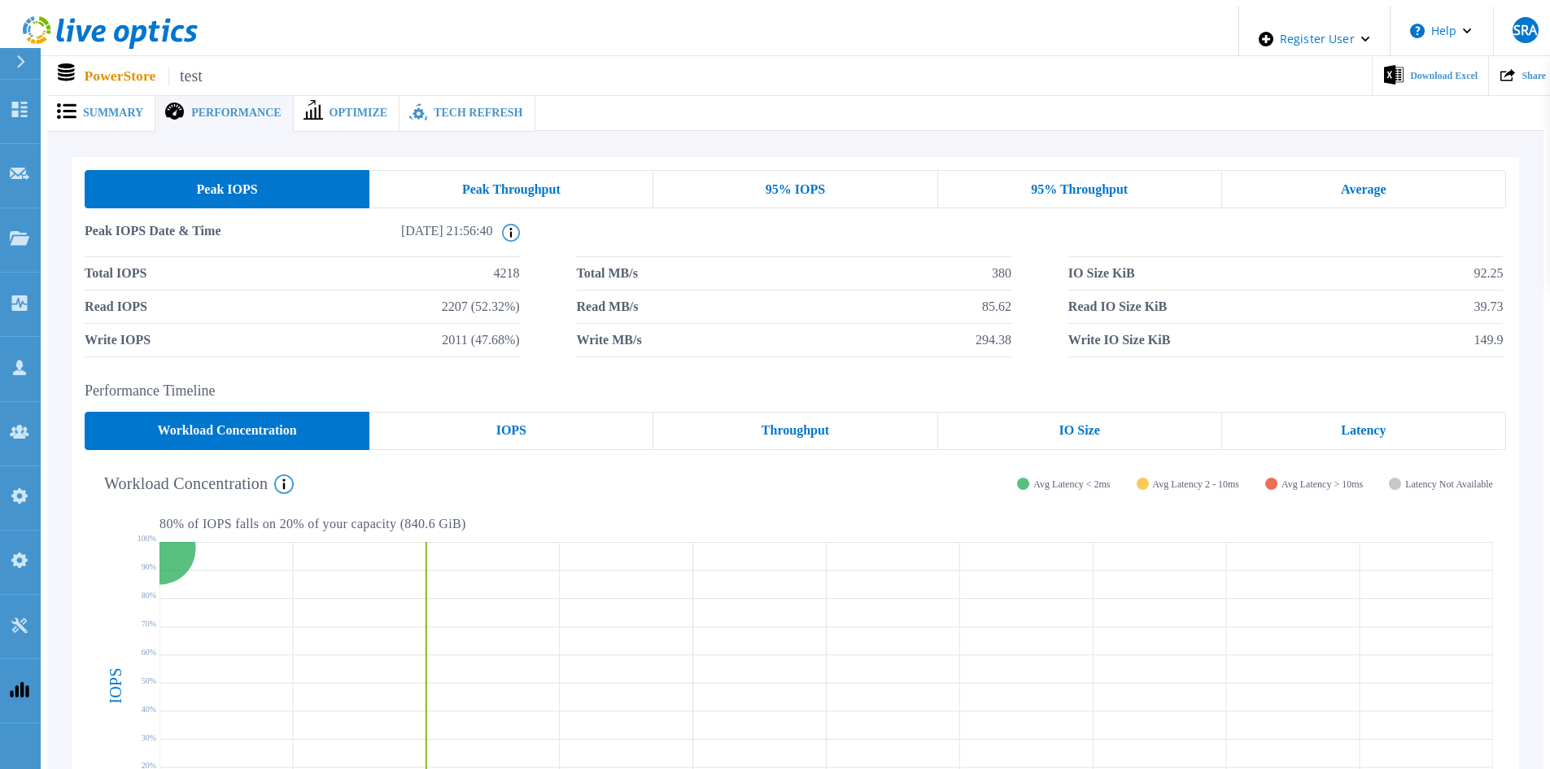
click at [465, 197] on div "Peak Throughput" at bounding box center [511, 189] width 284 height 38
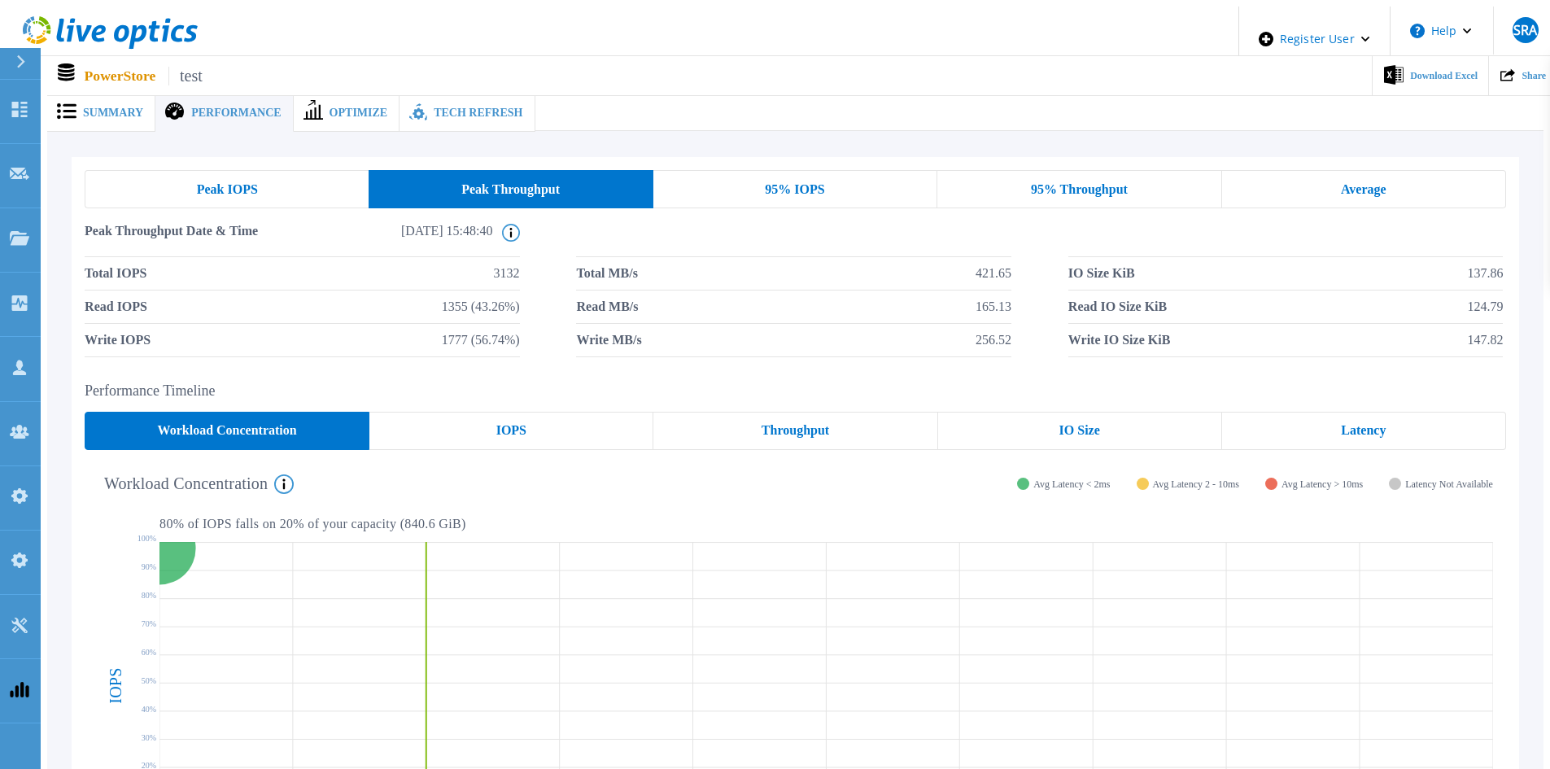
click at [840, 174] on div "95% IOPS" at bounding box center [795, 189] width 284 height 38
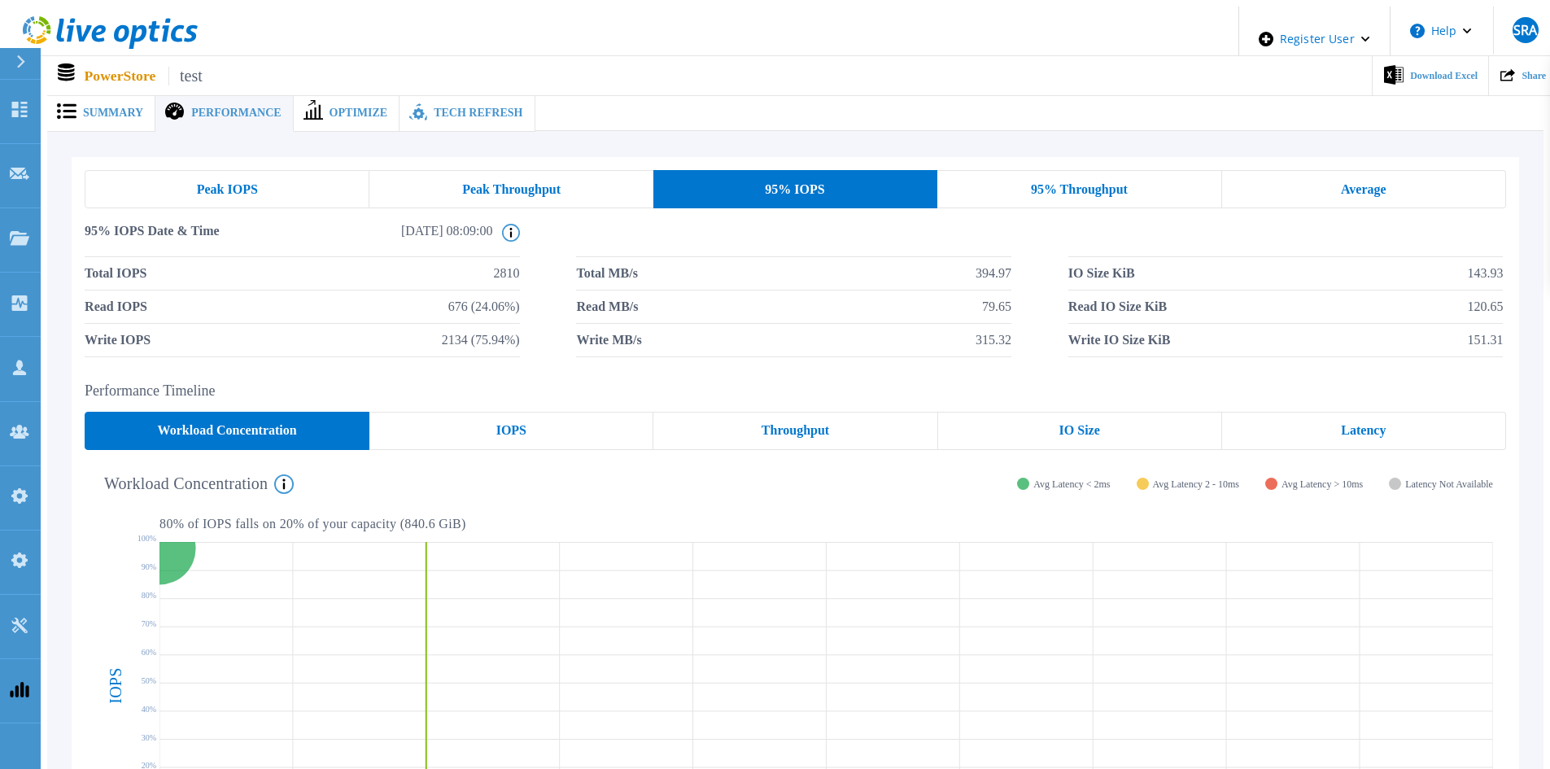
click at [1156, 170] on div "95% Throughput" at bounding box center [1079, 189] width 284 height 38
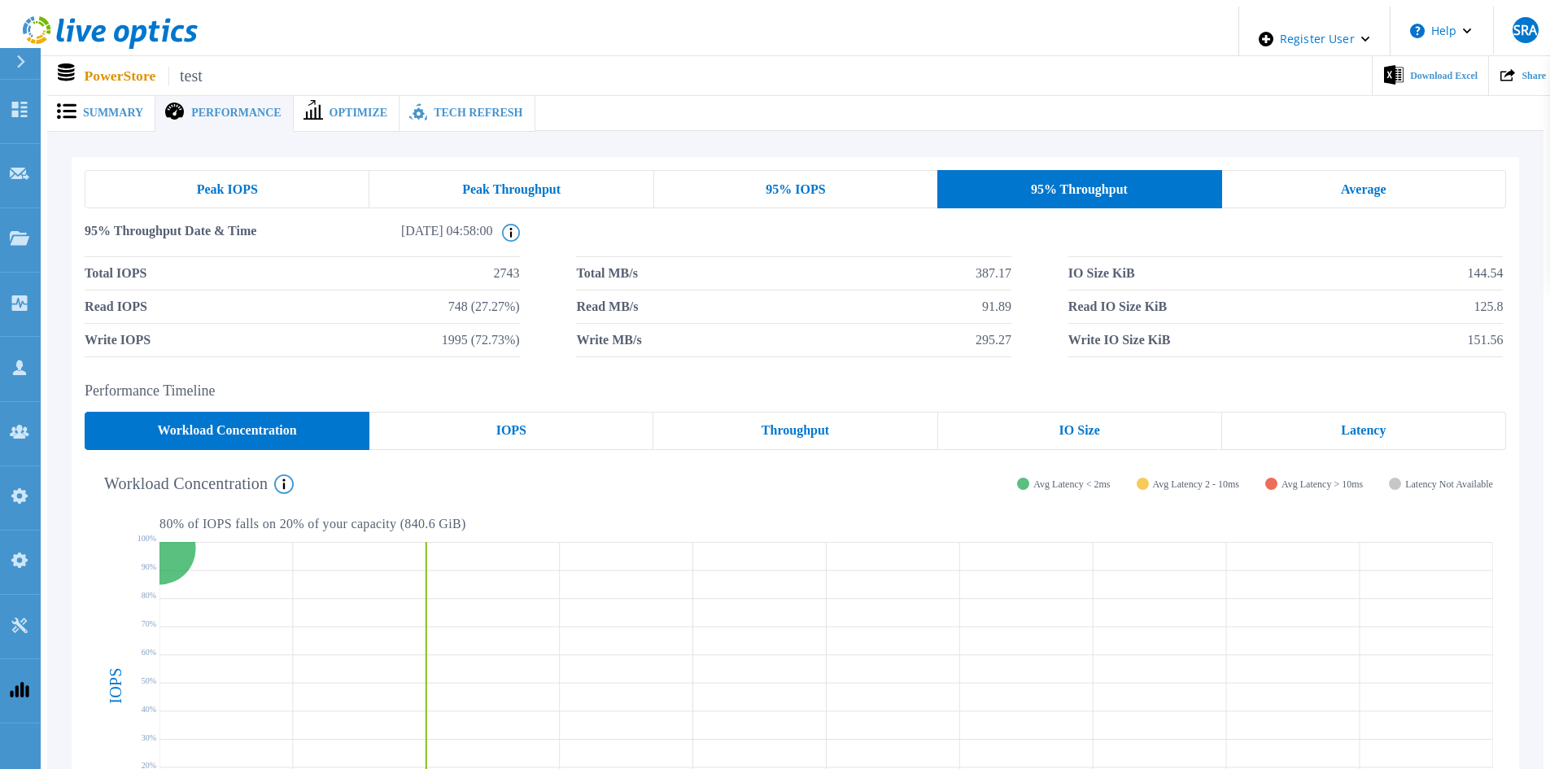
click at [1310, 176] on div "Average" at bounding box center [1364, 189] width 284 height 38
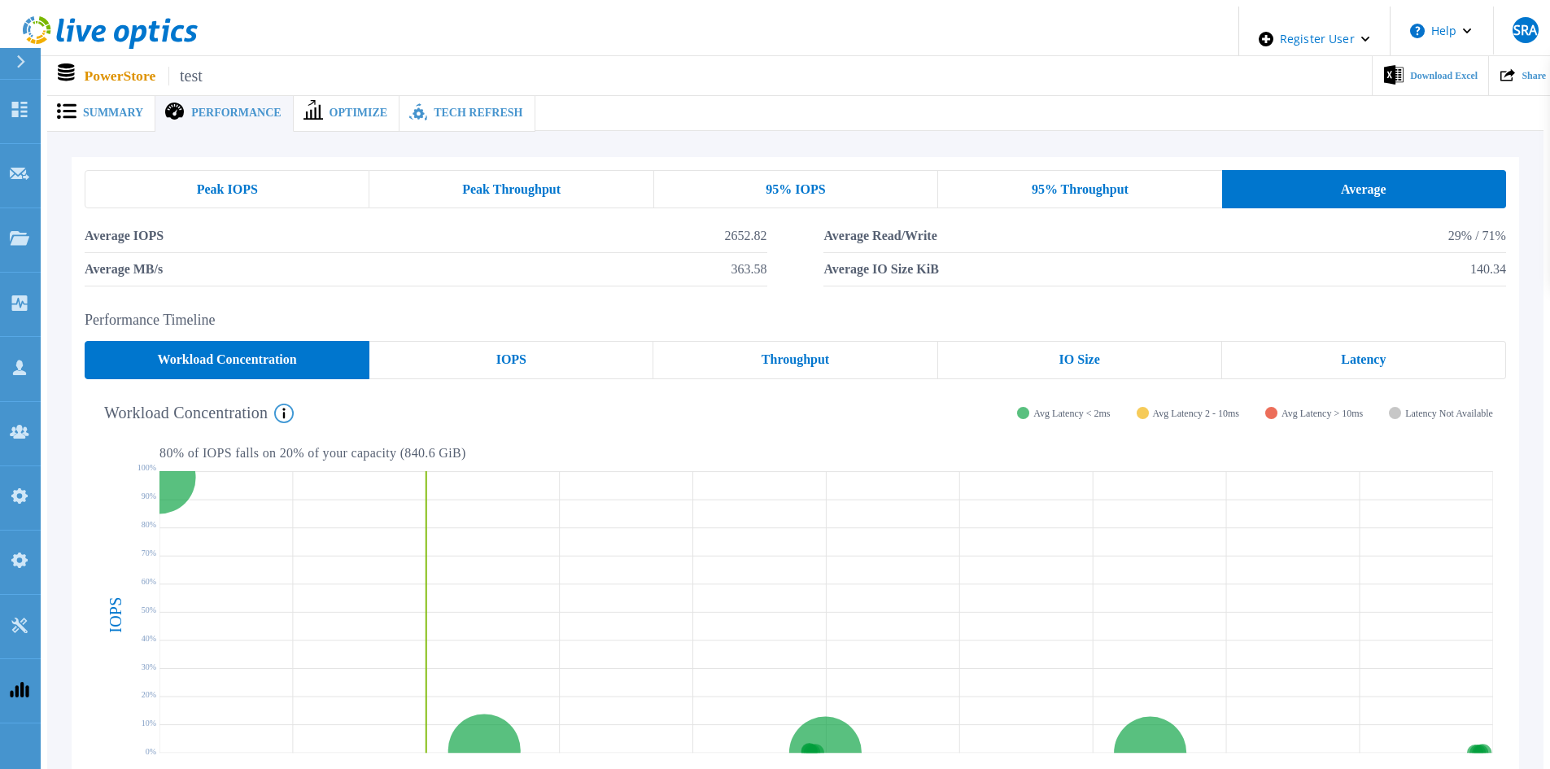
click at [345, 109] on span "Optimize" at bounding box center [358, 112] width 59 height 11
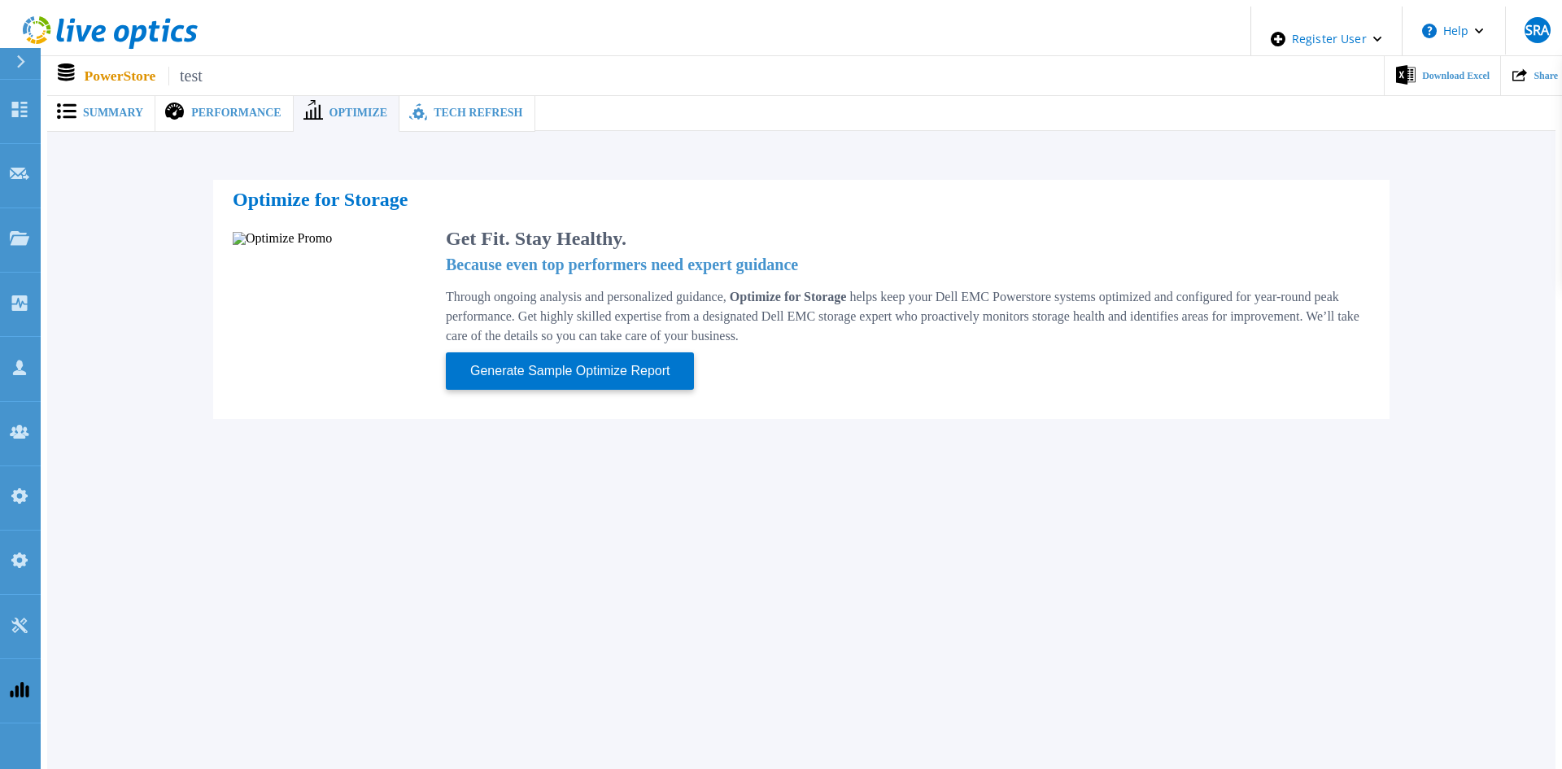
click at [409, 106] on icon at bounding box center [418, 112] width 18 height 19
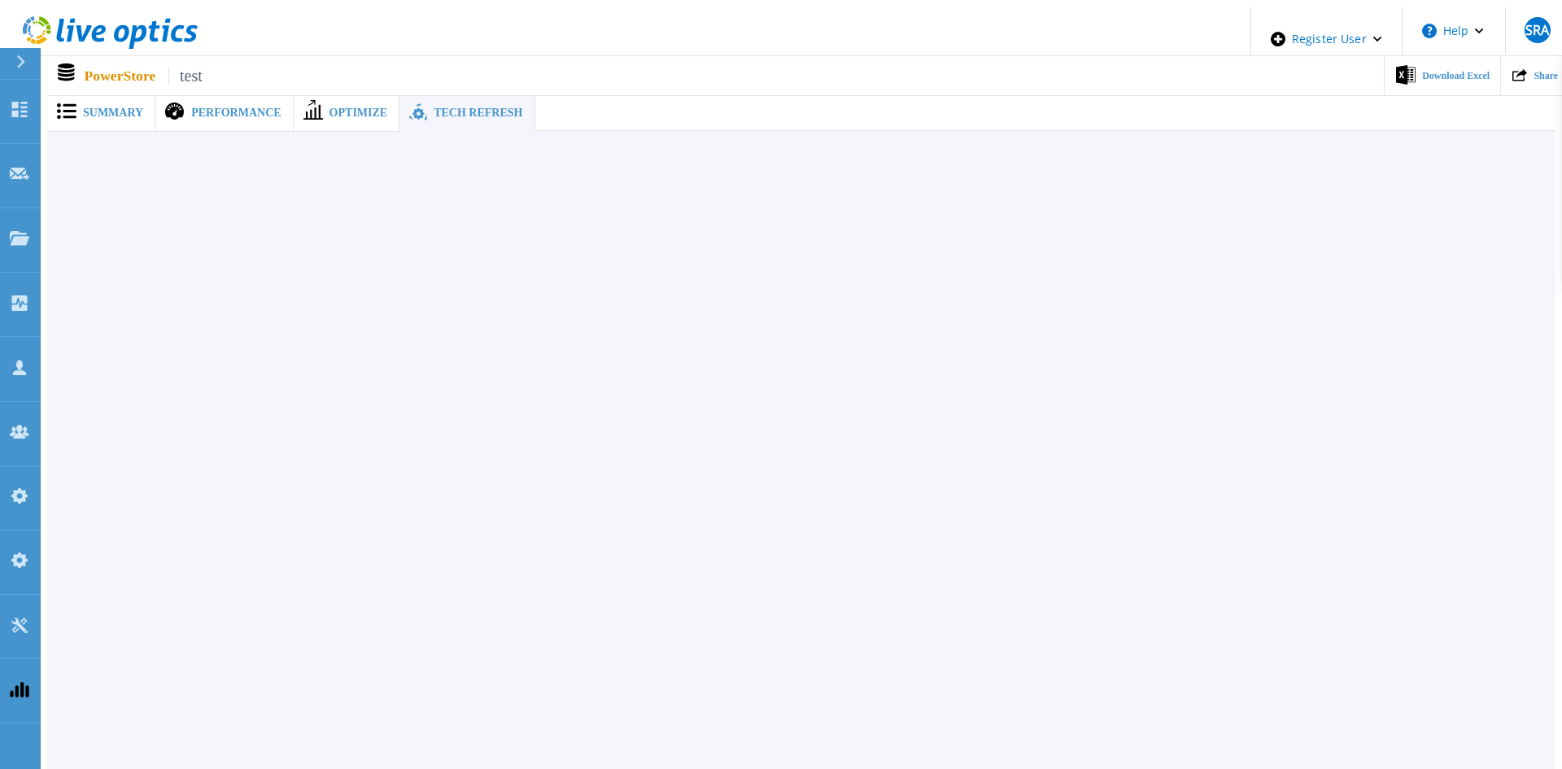
click at [89, 97] on div "Summary" at bounding box center [101, 112] width 108 height 37
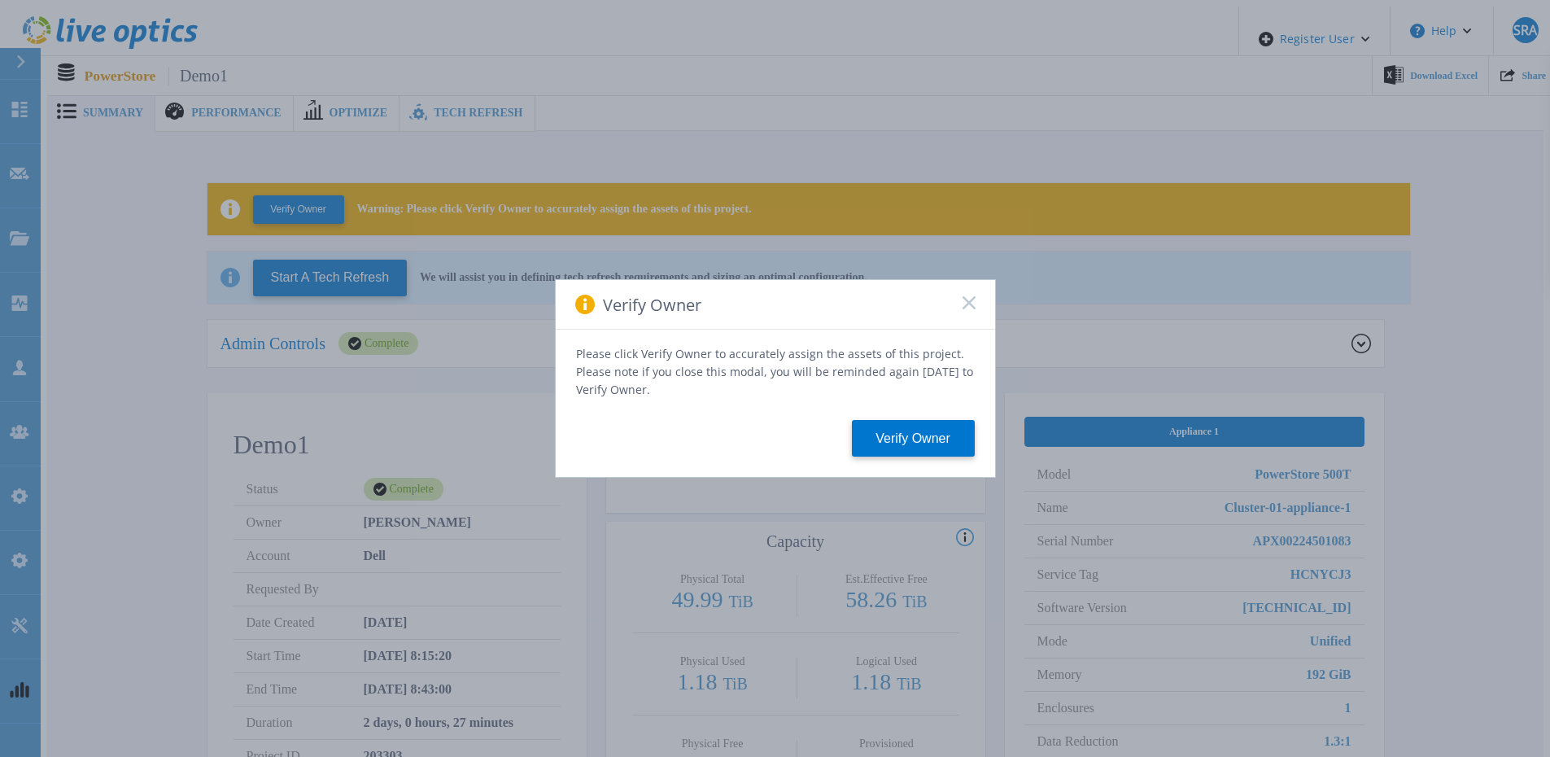
click at [954, 307] on div "Verify Owner" at bounding box center [775, 305] width 439 height 50
click at [963, 307] on icon at bounding box center [968, 302] width 13 height 13
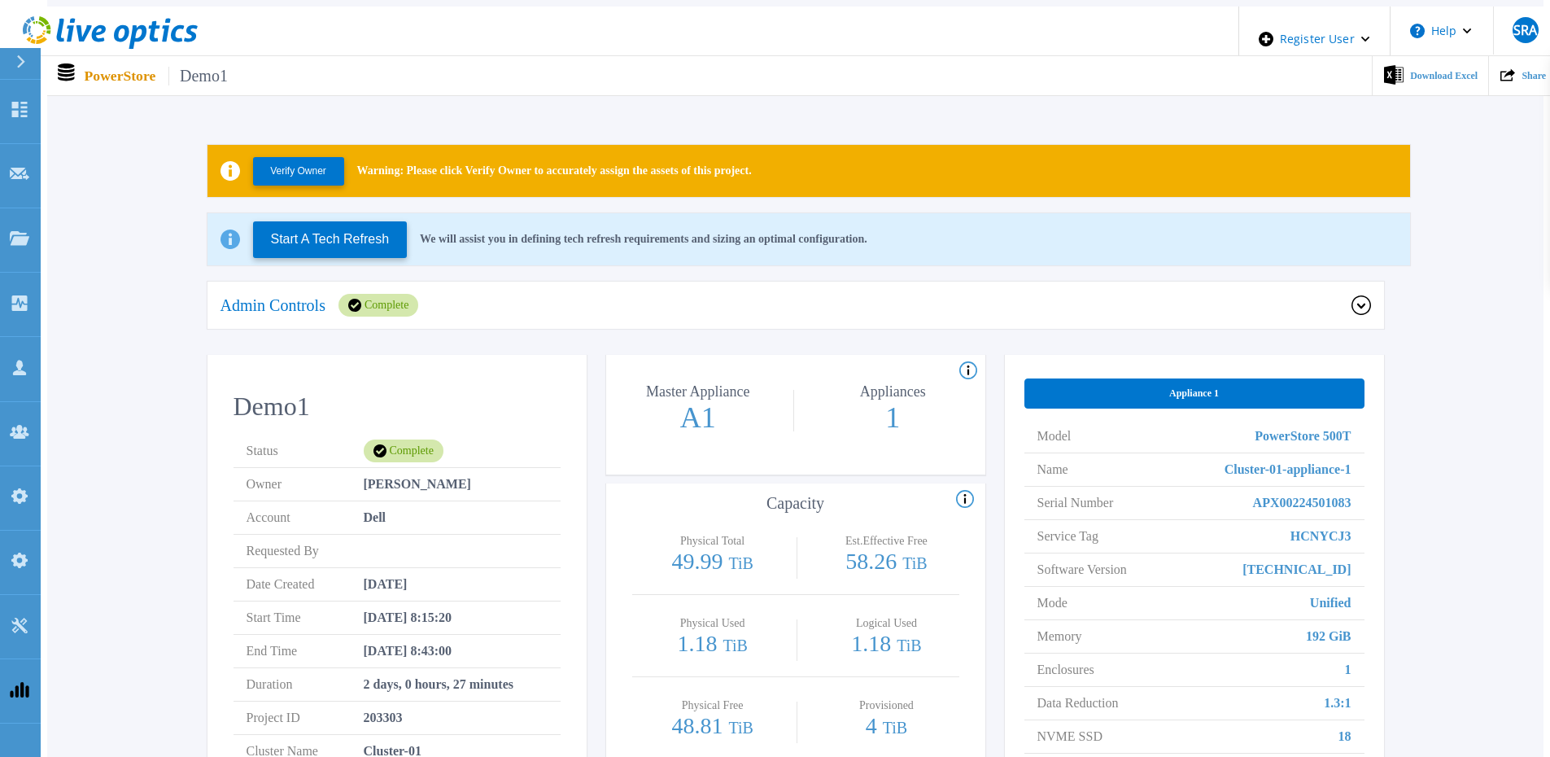
scroll to position [10, 0]
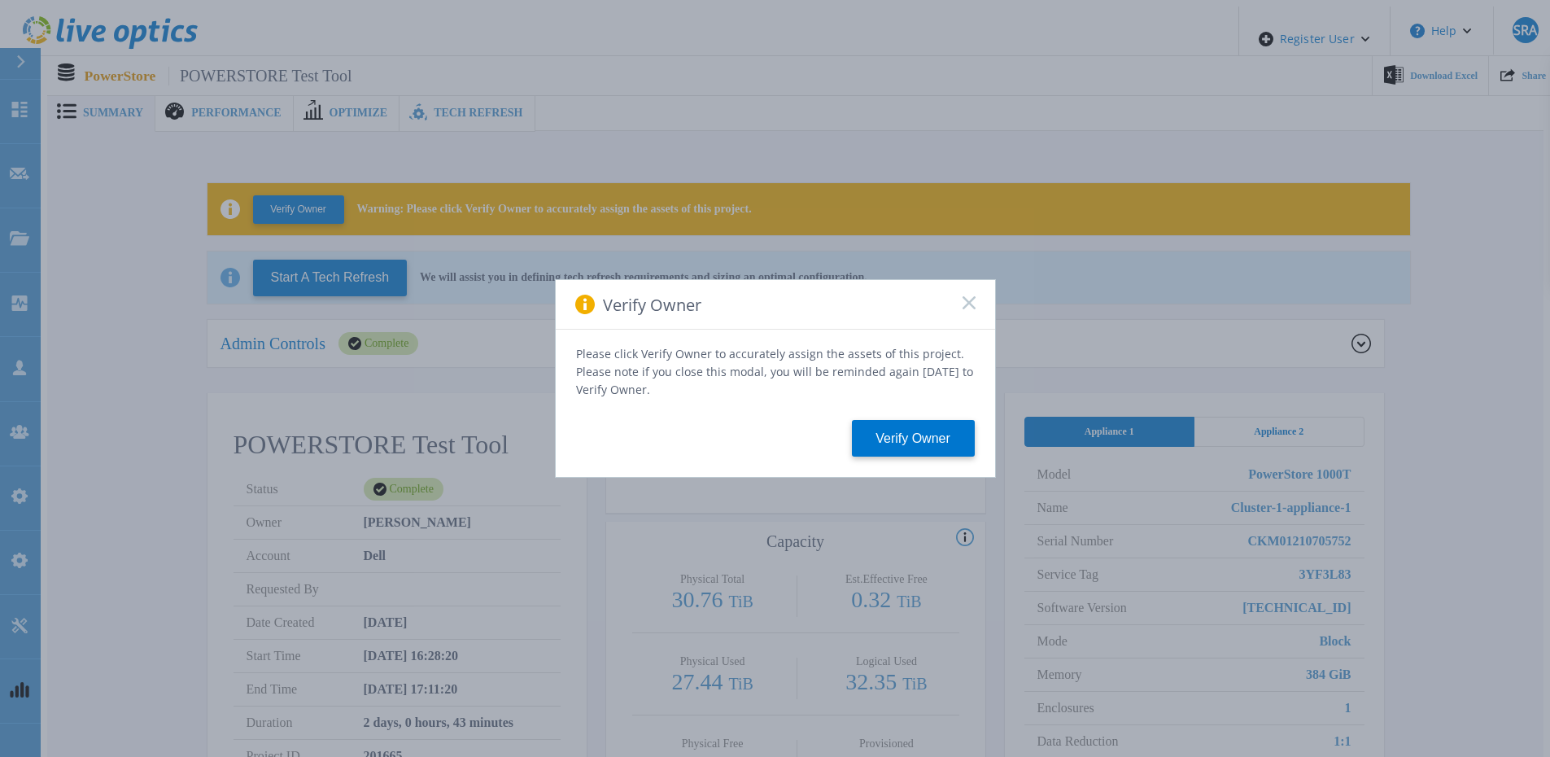
click at [972, 309] on icon at bounding box center [968, 302] width 13 height 13
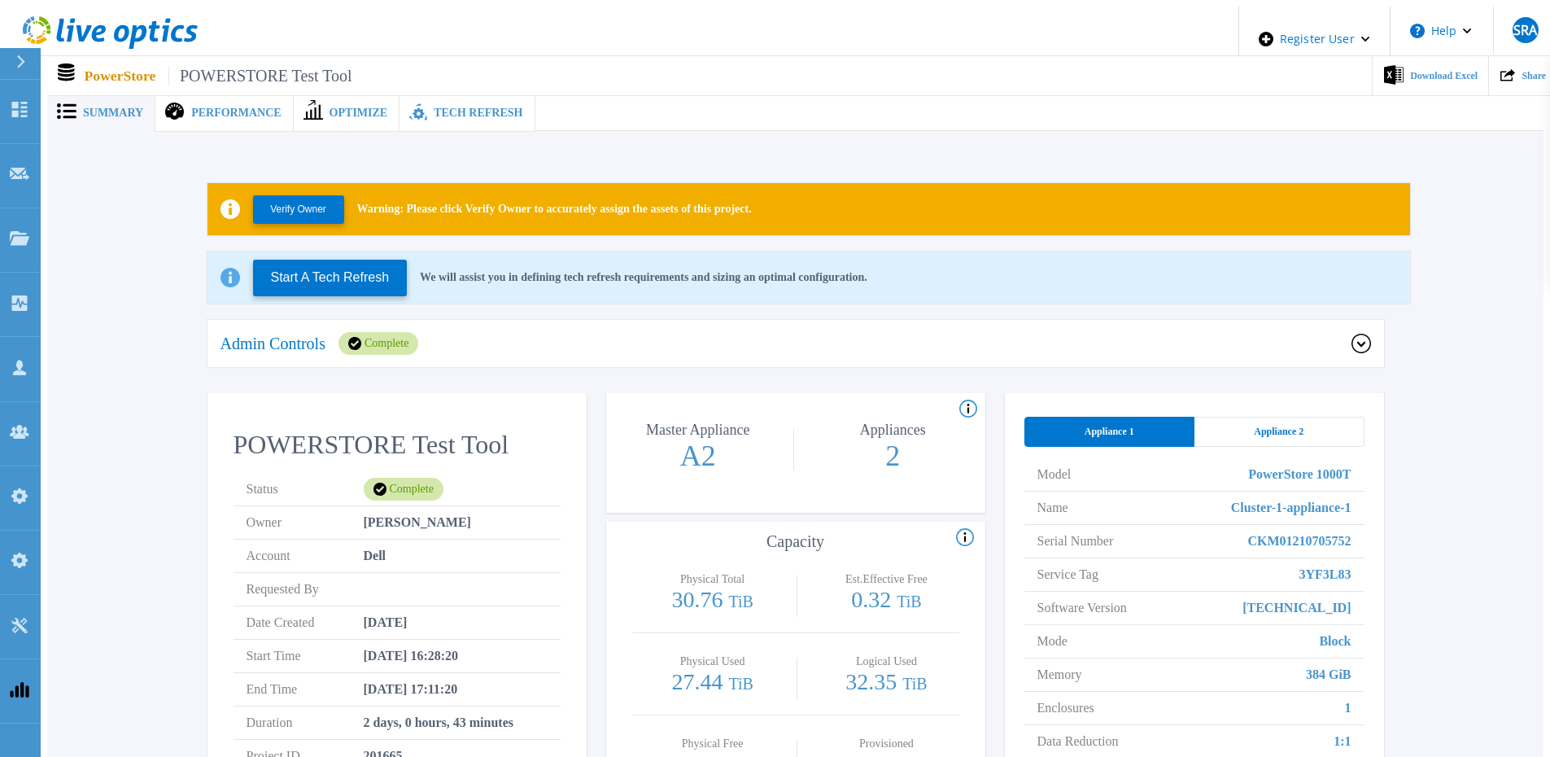
click at [1354, 417] on div "Appliance 2" at bounding box center [1279, 432] width 170 height 30
click at [1157, 417] on div "Appliance 1" at bounding box center [1109, 432] width 170 height 30
click at [760, 320] on div "Admin Controls Complete" at bounding box center [795, 344] width 1176 height 49
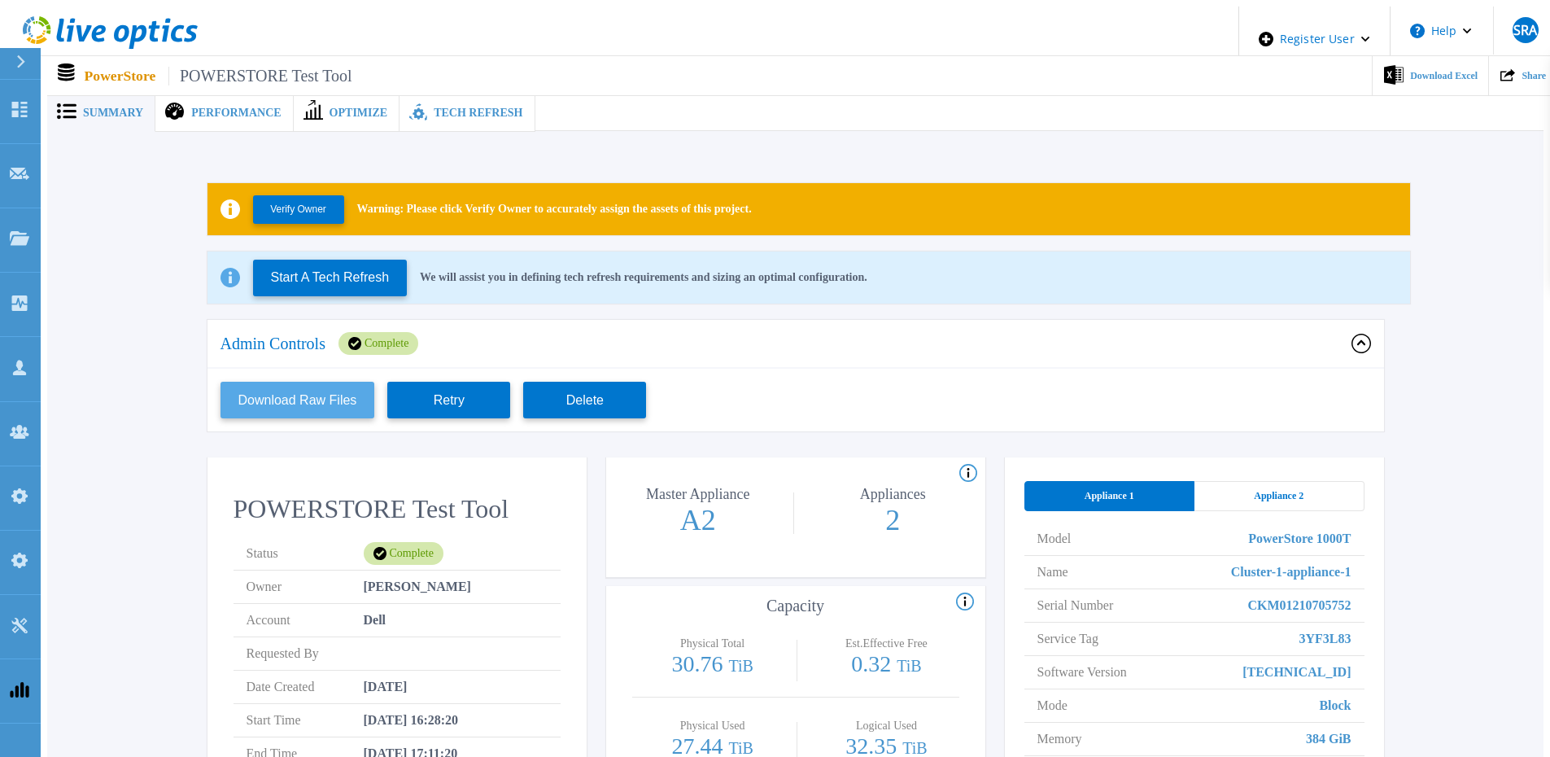
click at [311, 382] on button "Download Raw Files" at bounding box center [297, 400] width 155 height 37
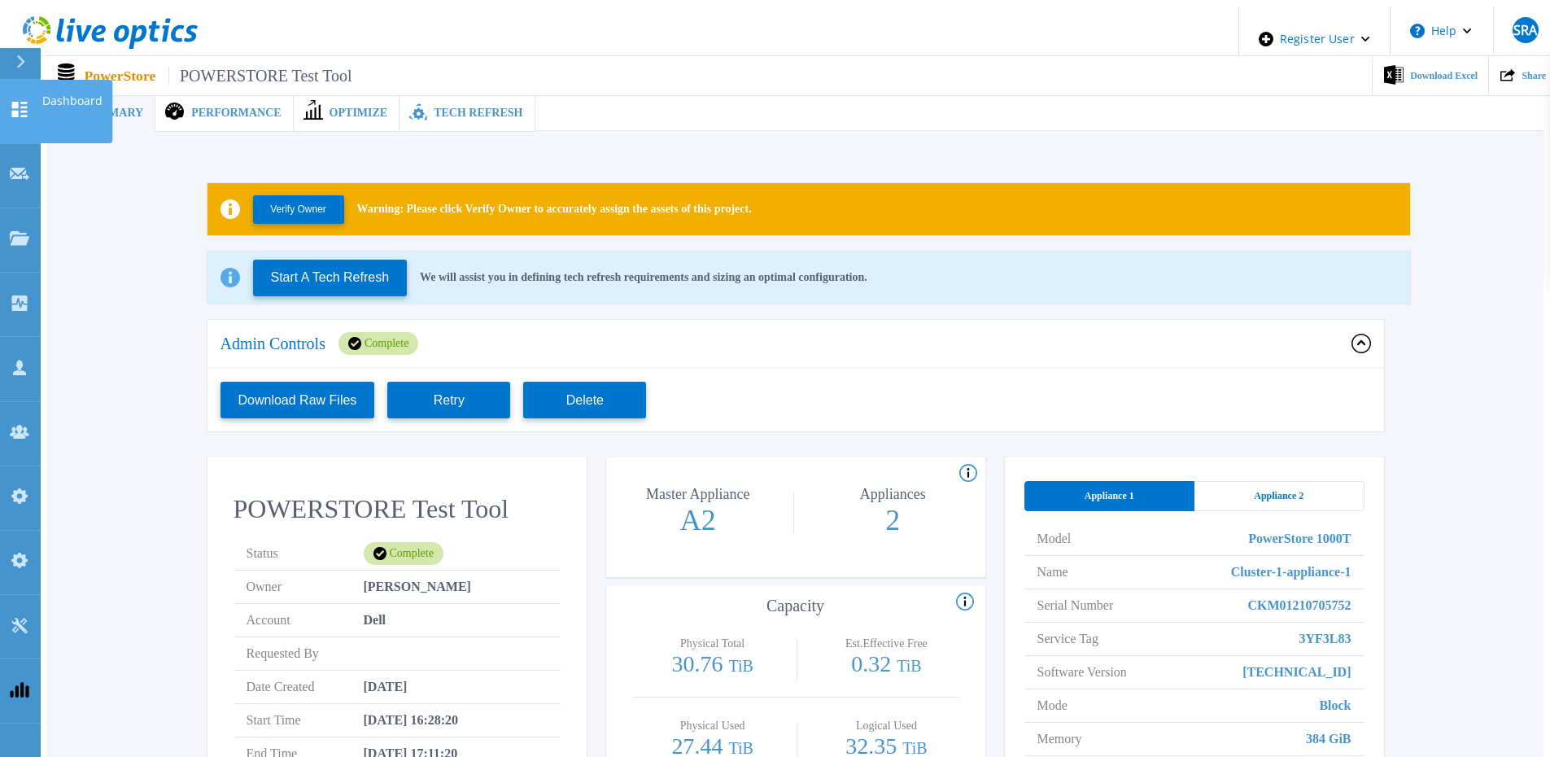
click at [26, 103] on icon at bounding box center [19, 109] width 15 height 15
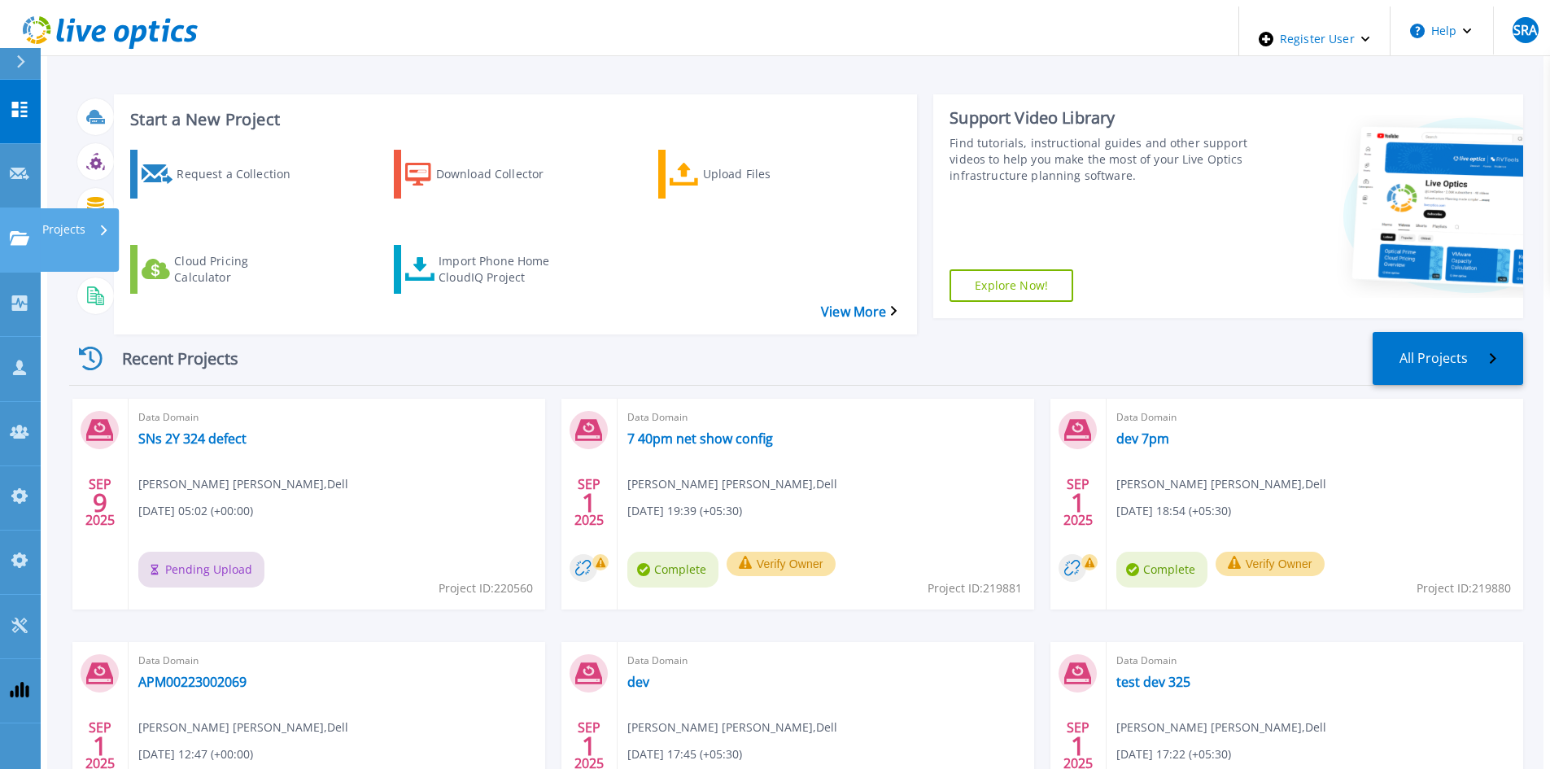
click at [13, 231] on icon at bounding box center [20, 238] width 20 height 14
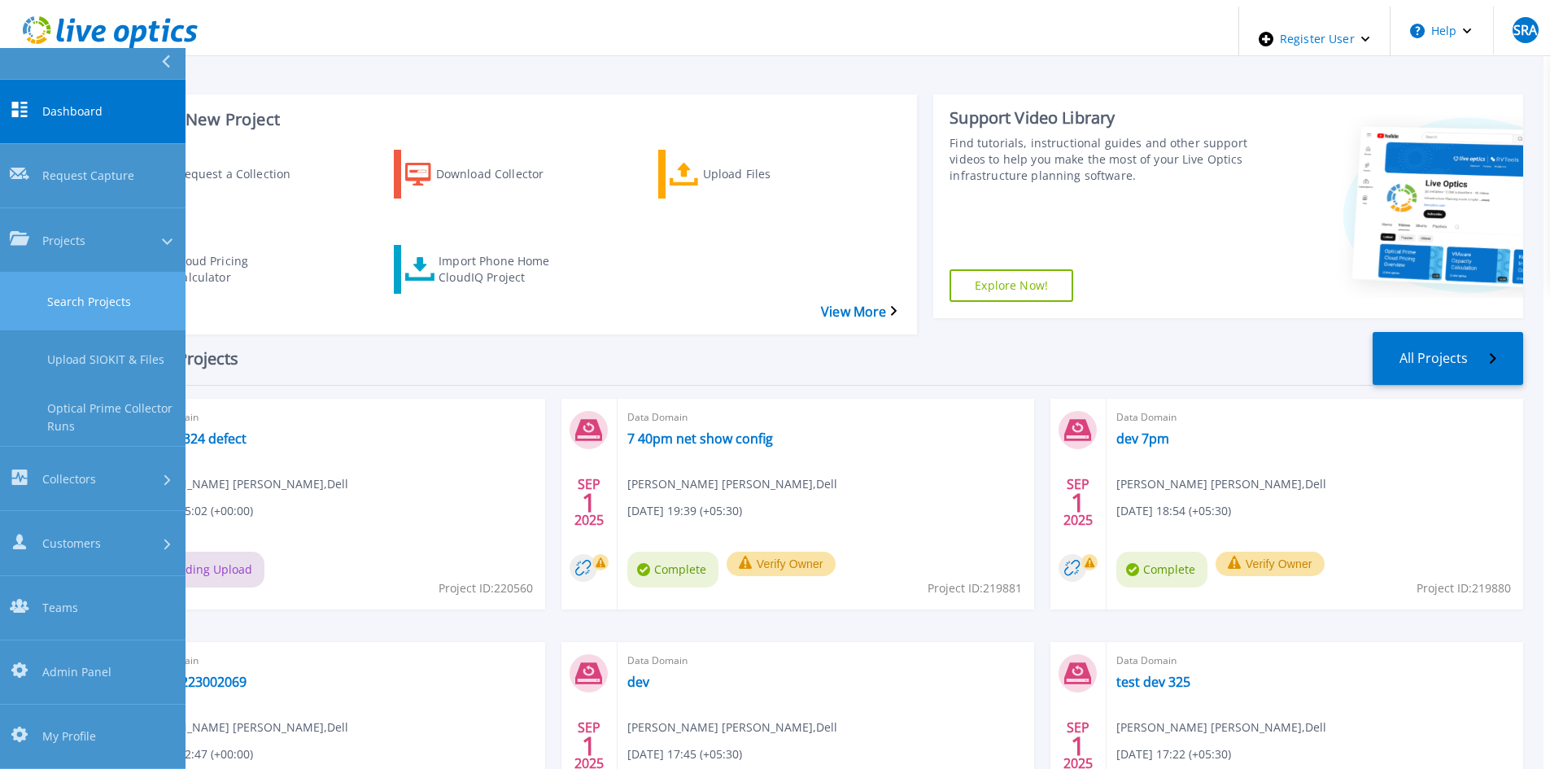
click at [50, 273] on link "Search Projects" at bounding box center [92, 302] width 185 height 58
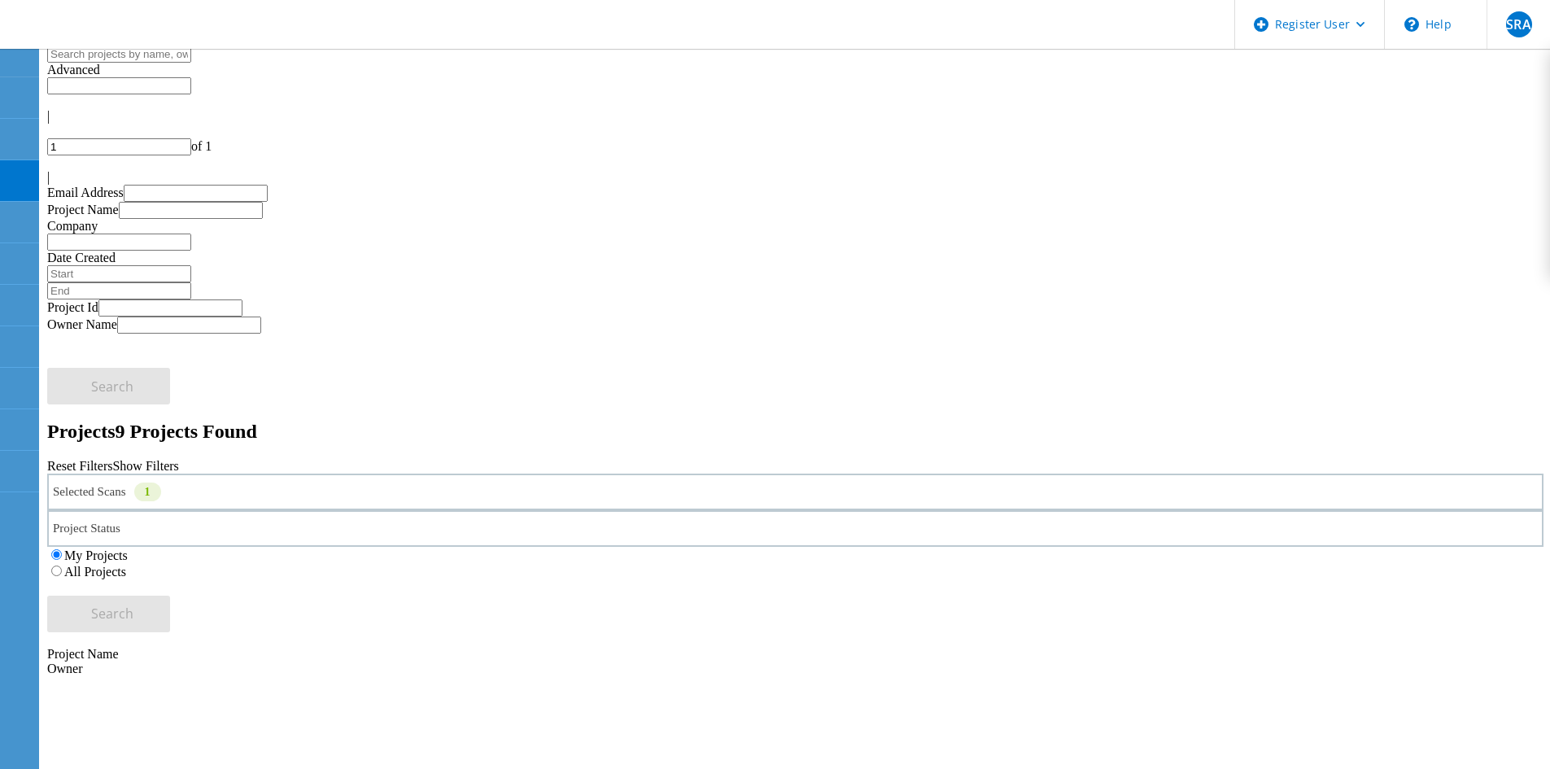
click at [126, 565] on label "All Projects" at bounding box center [95, 572] width 62 height 14
click at [62, 565] on input "All Projects" at bounding box center [56, 570] width 11 height 11
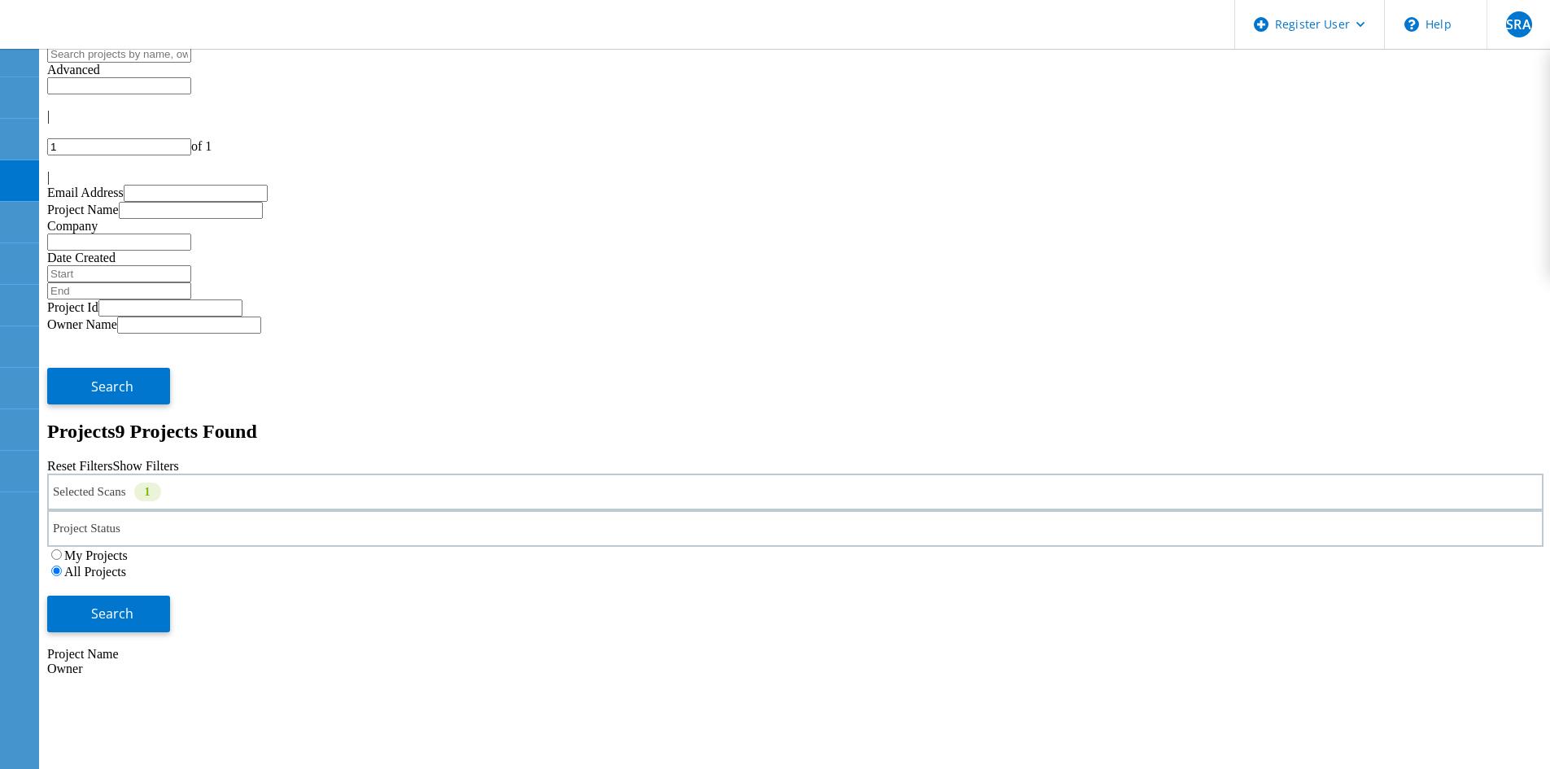
click at [290, 473] on div "Selected Scans 1" at bounding box center [795, 491] width 1496 height 37
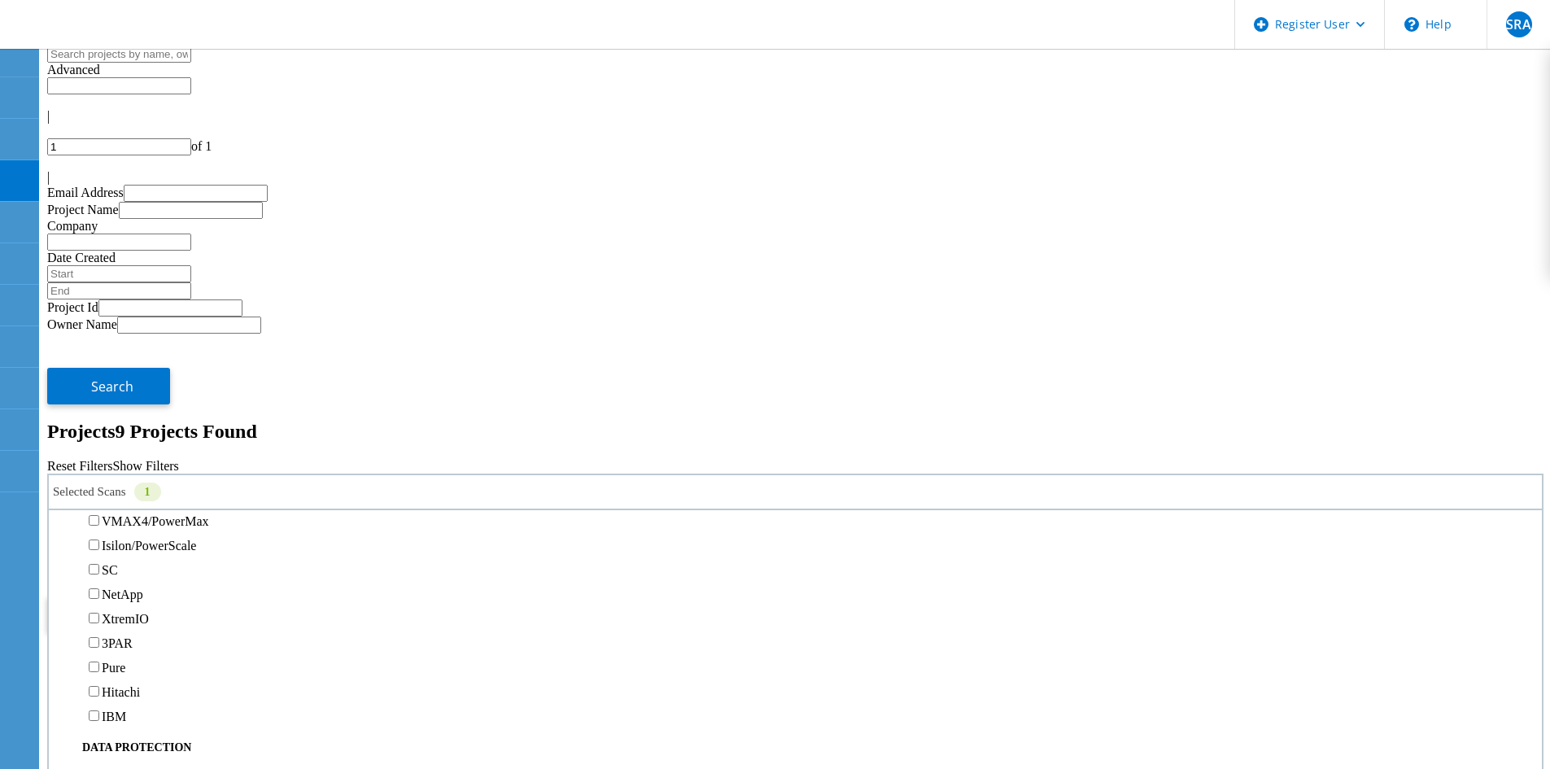
scroll to position [407, 0]
click at [123, 458] on div "PowerStore" at bounding box center [795, 470] width 1477 height 24
click at [128, 464] on label "PowerStore" at bounding box center [132, 471] width 61 height 14
click at [99, 465] on input "PowerStore" at bounding box center [94, 470] width 11 height 11
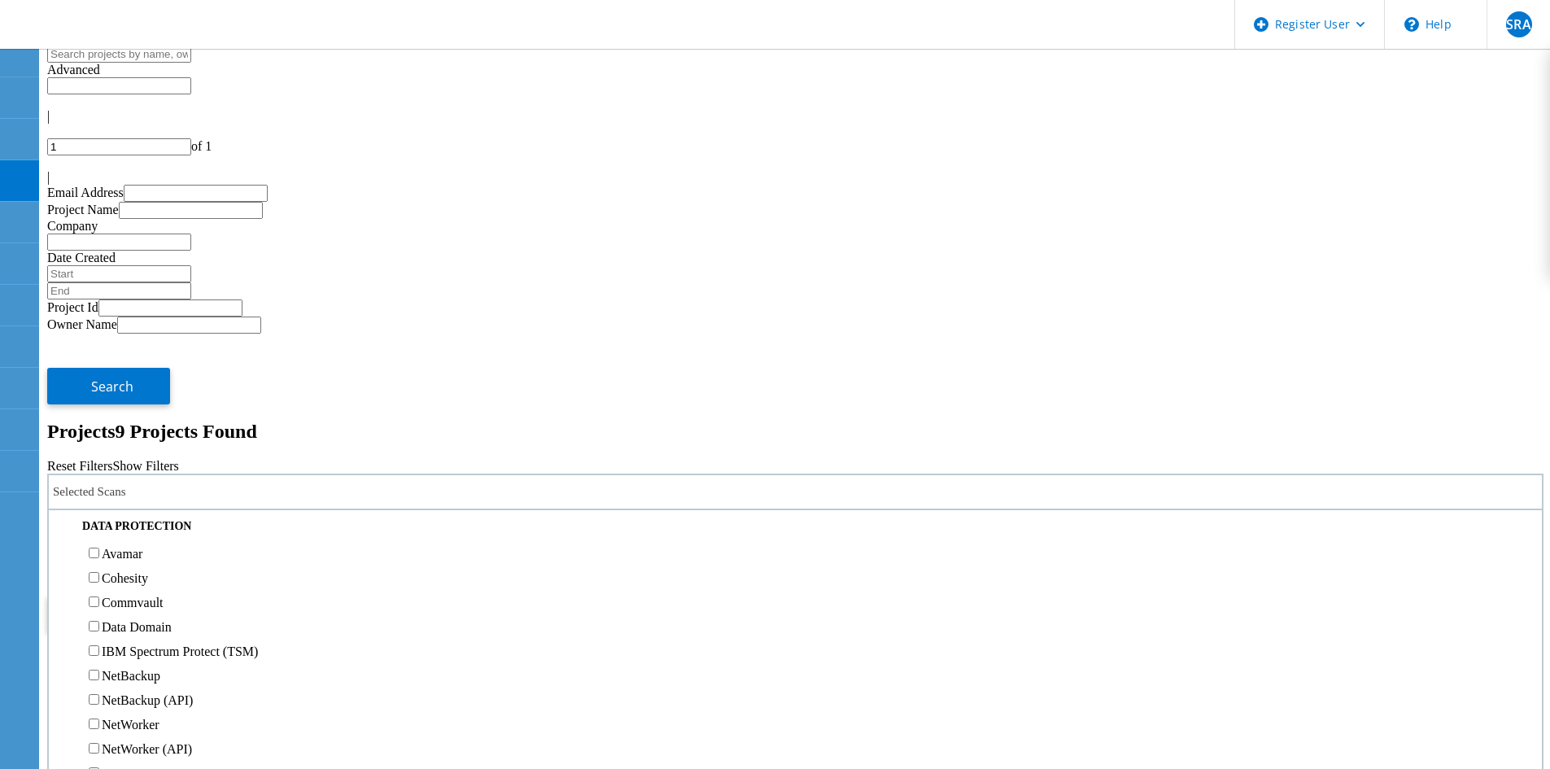
scroll to position [814, 0]
click at [133, 478] on label "Data Domain" at bounding box center [137, 472] width 70 height 14
click at [99, 477] on input "Data Domain" at bounding box center [94, 471] width 11 height 11
click at [133, 604] on span "Search" at bounding box center [112, 613] width 42 height 18
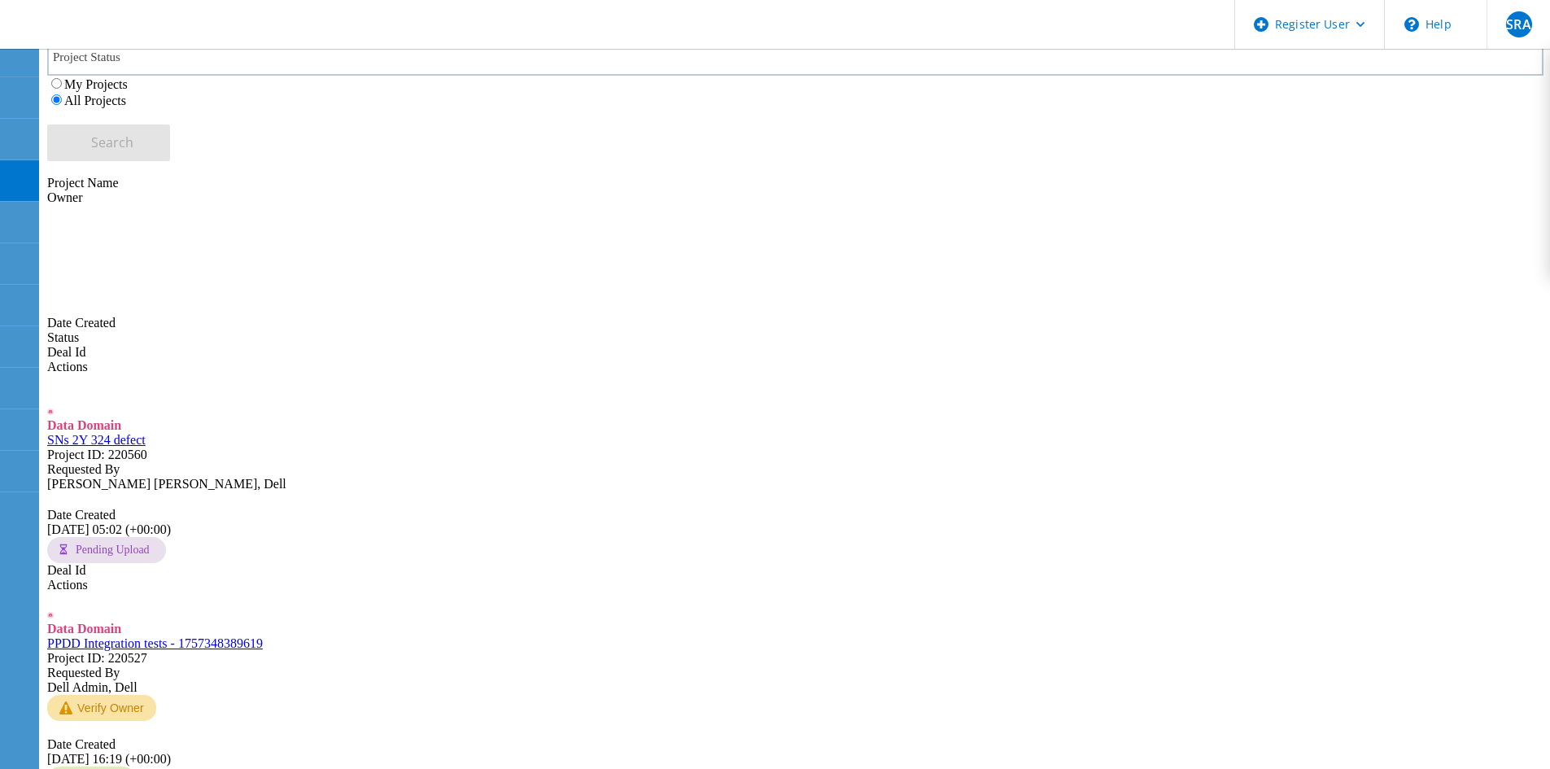
scroll to position [556, 0]
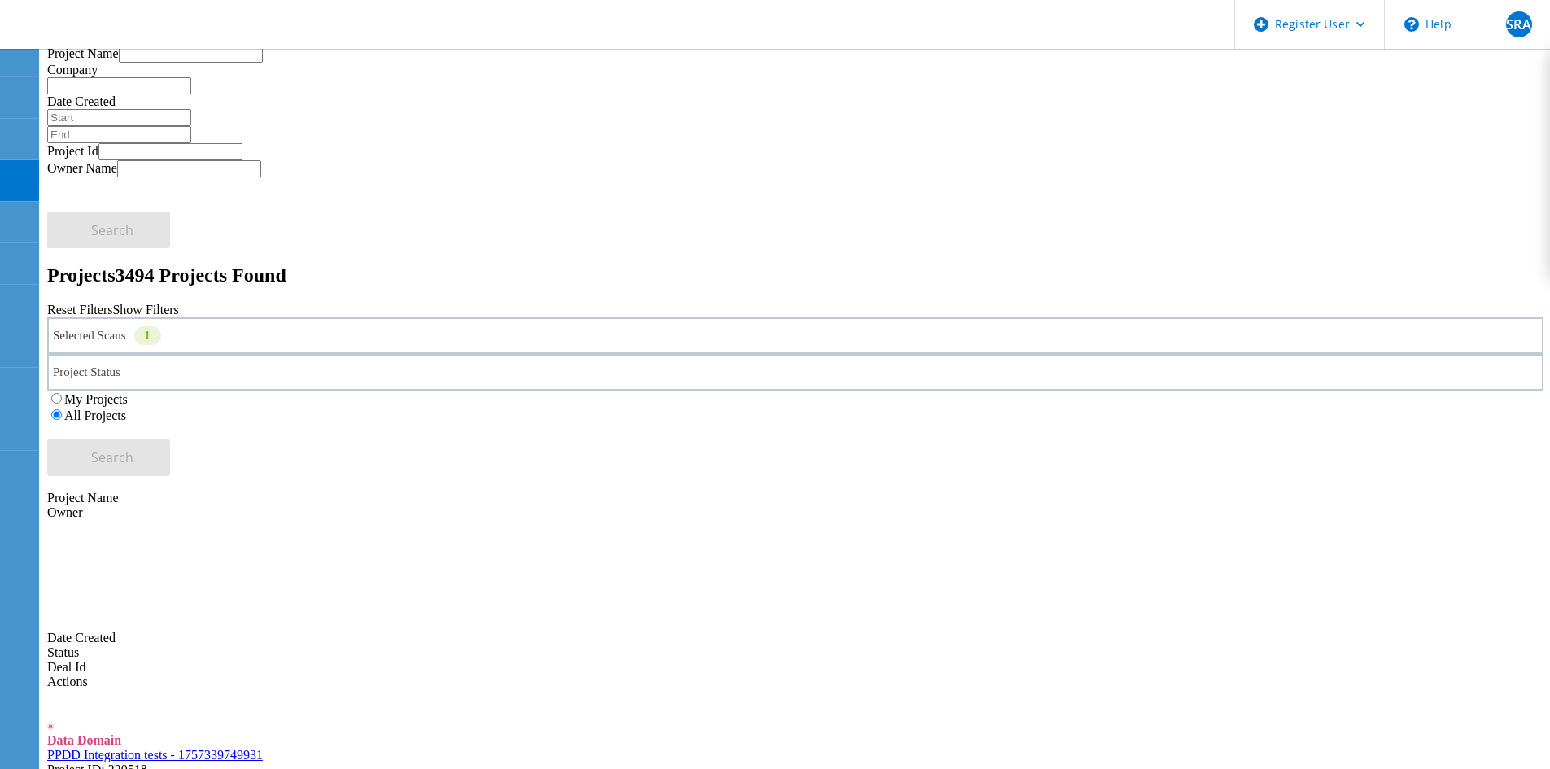
scroll to position [0, 0]
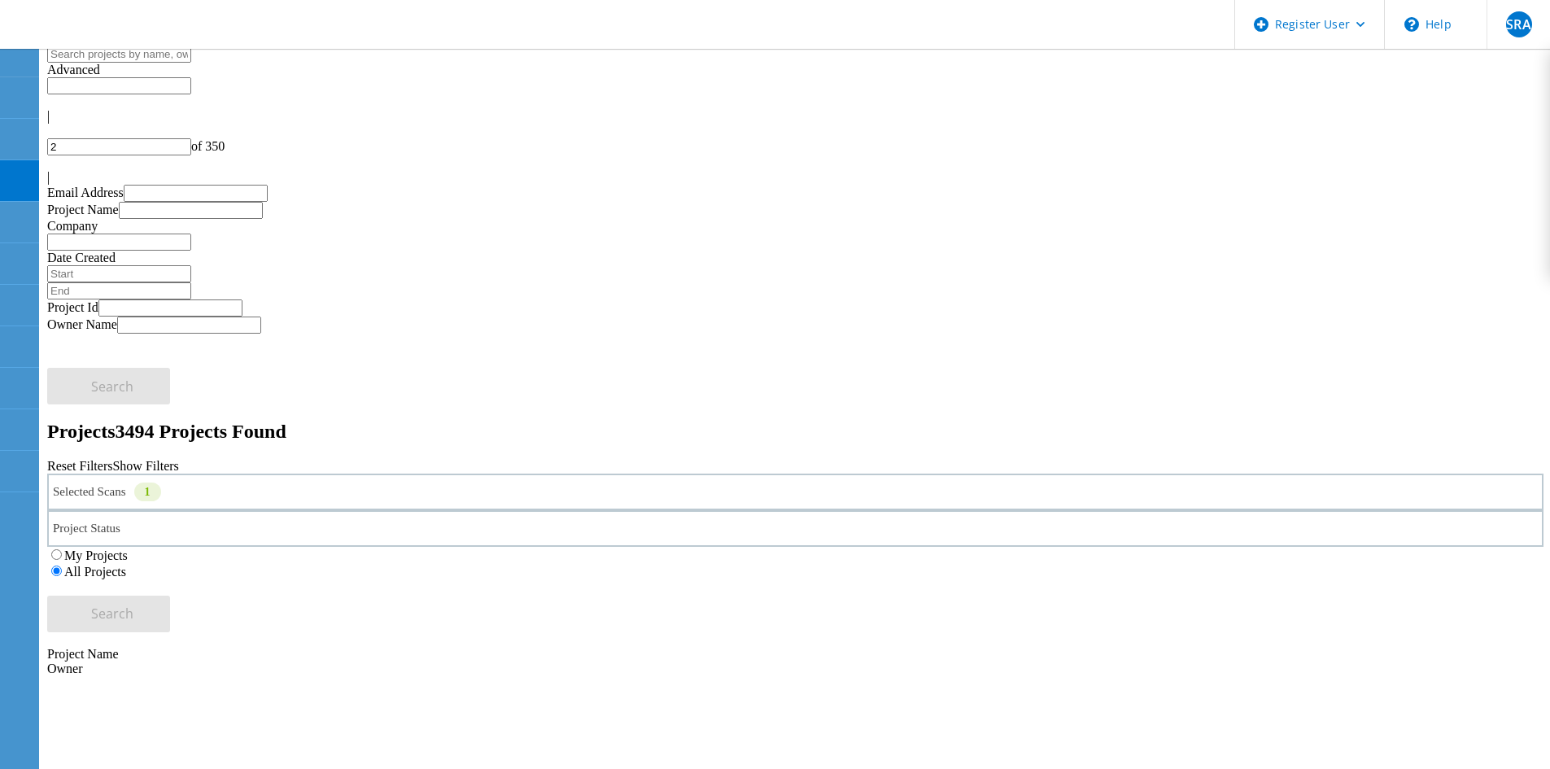
click at [57, 167] on icon at bounding box center [52, 174] width 10 height 14
type input "3"
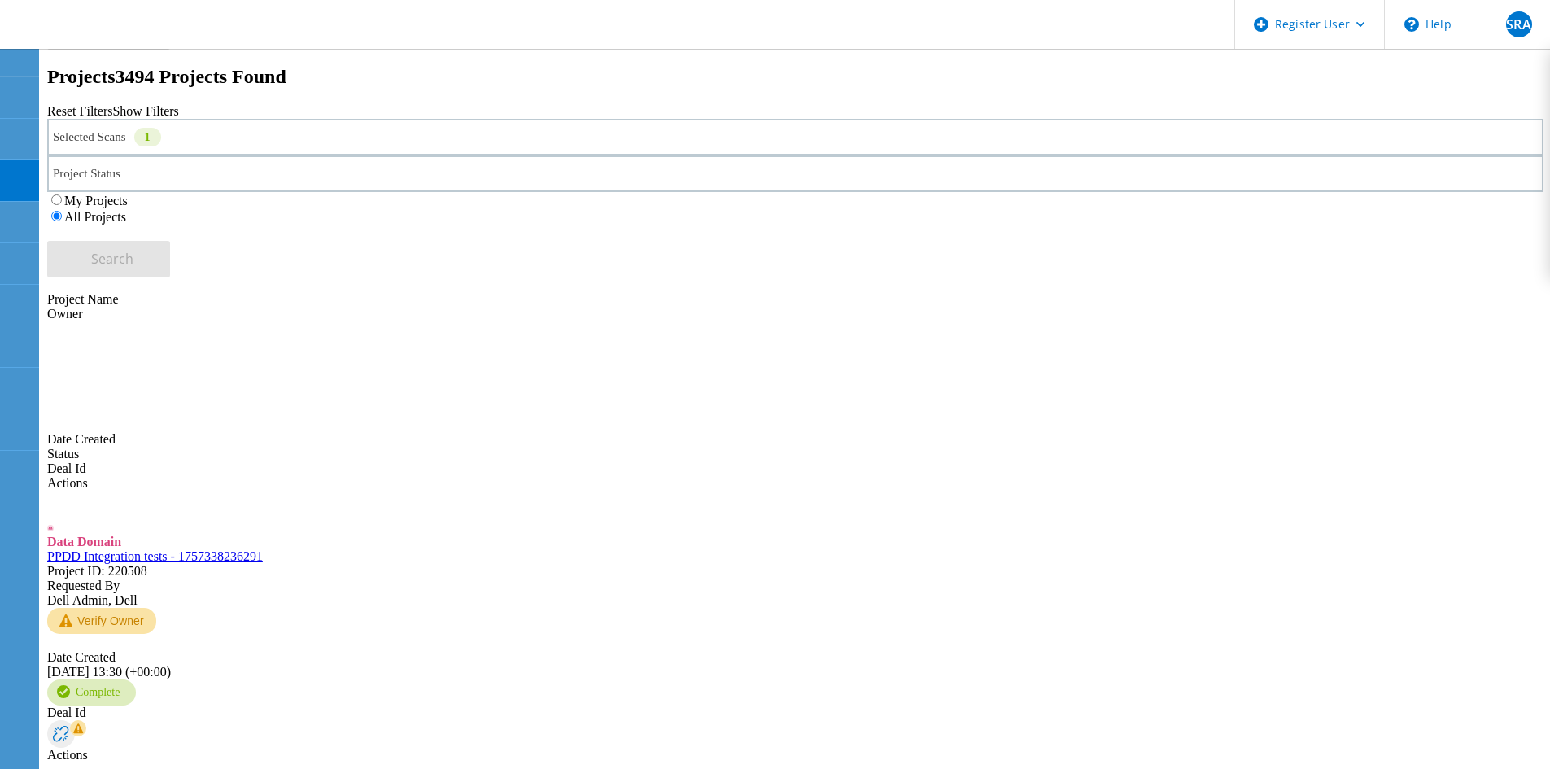
scroll to position [327, 0]
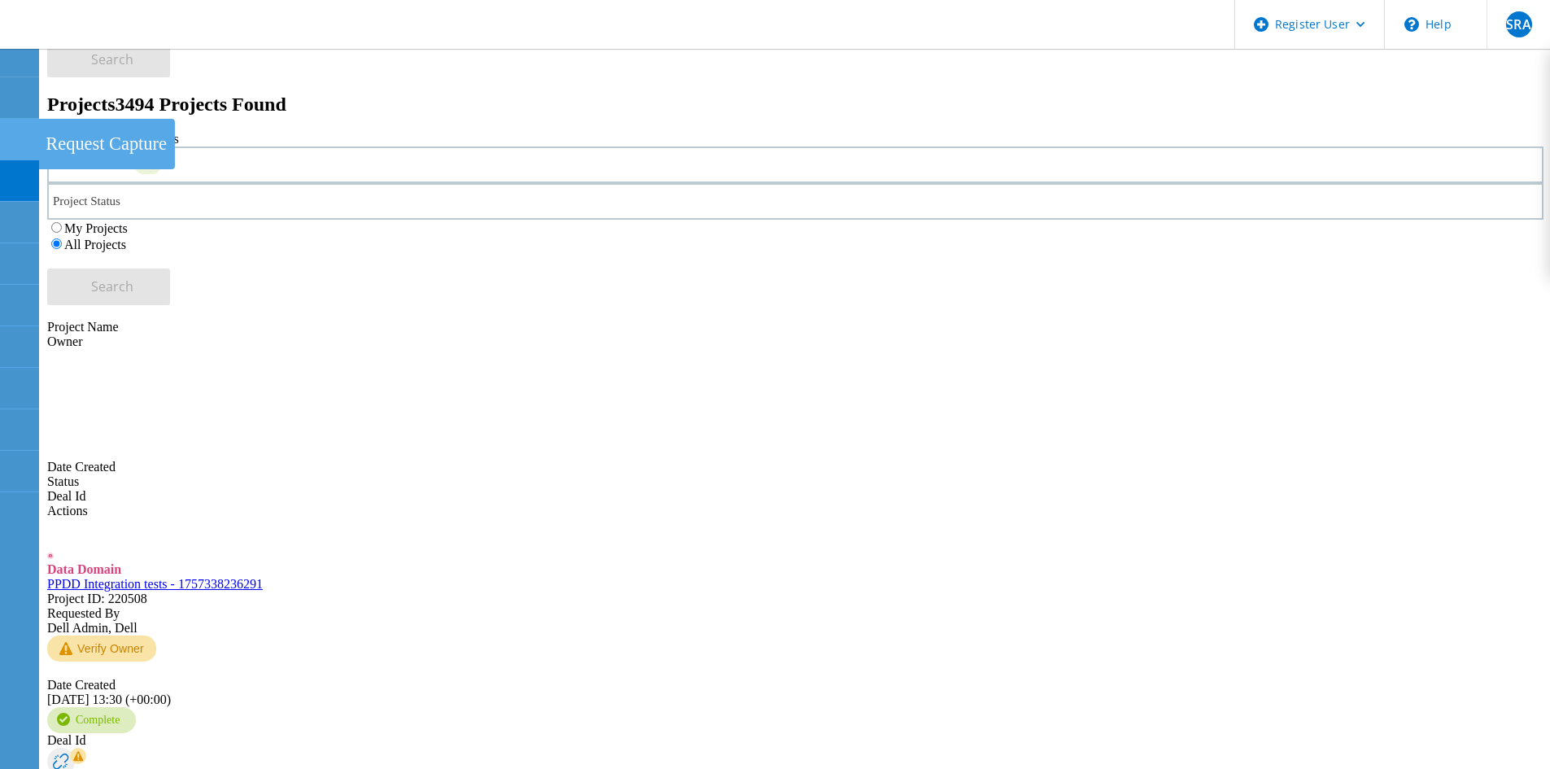
click at [19, 102] on icon at bounding box center [19, 97] width 20 height 15
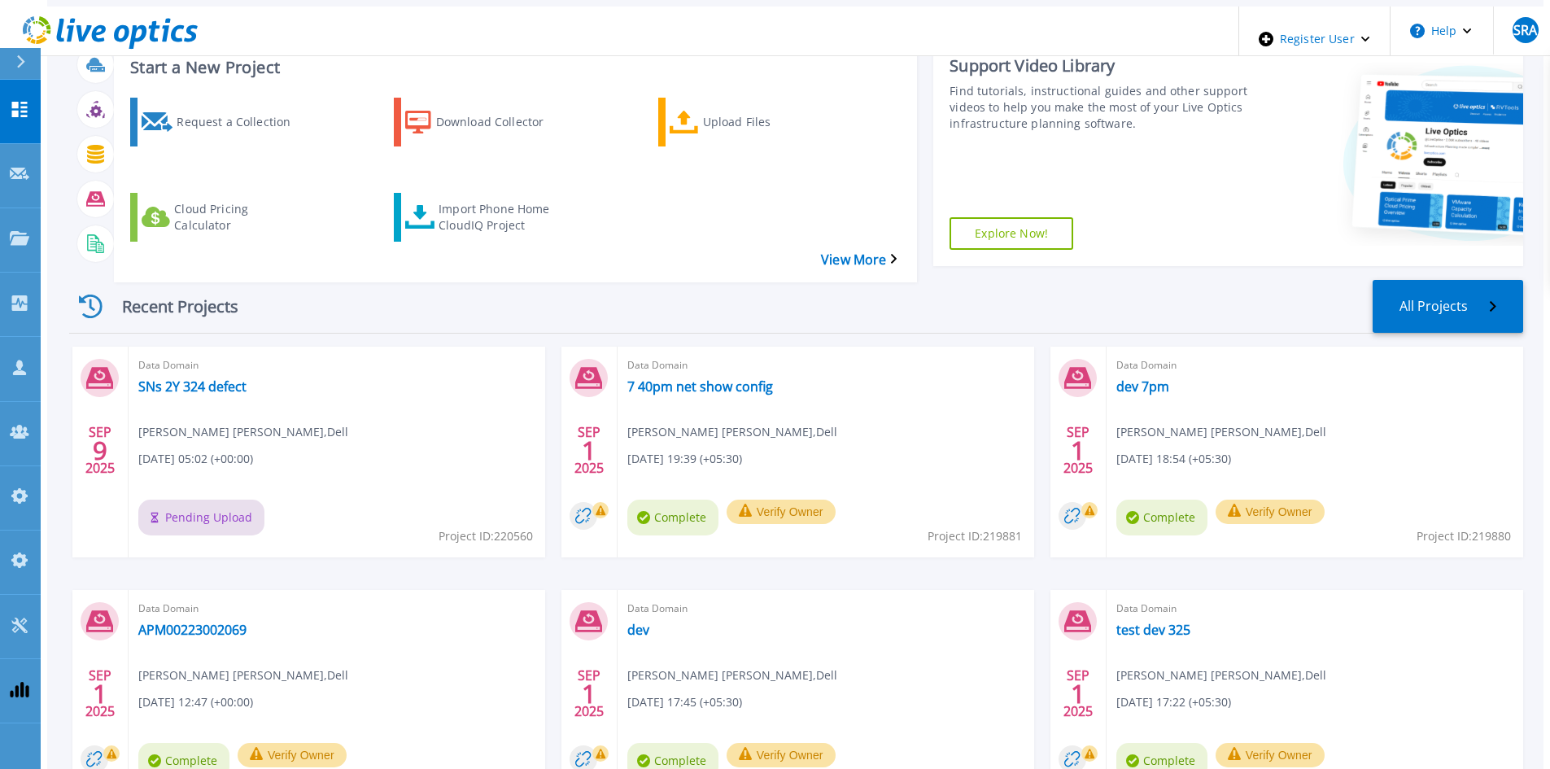
scroll to position [81, 0]
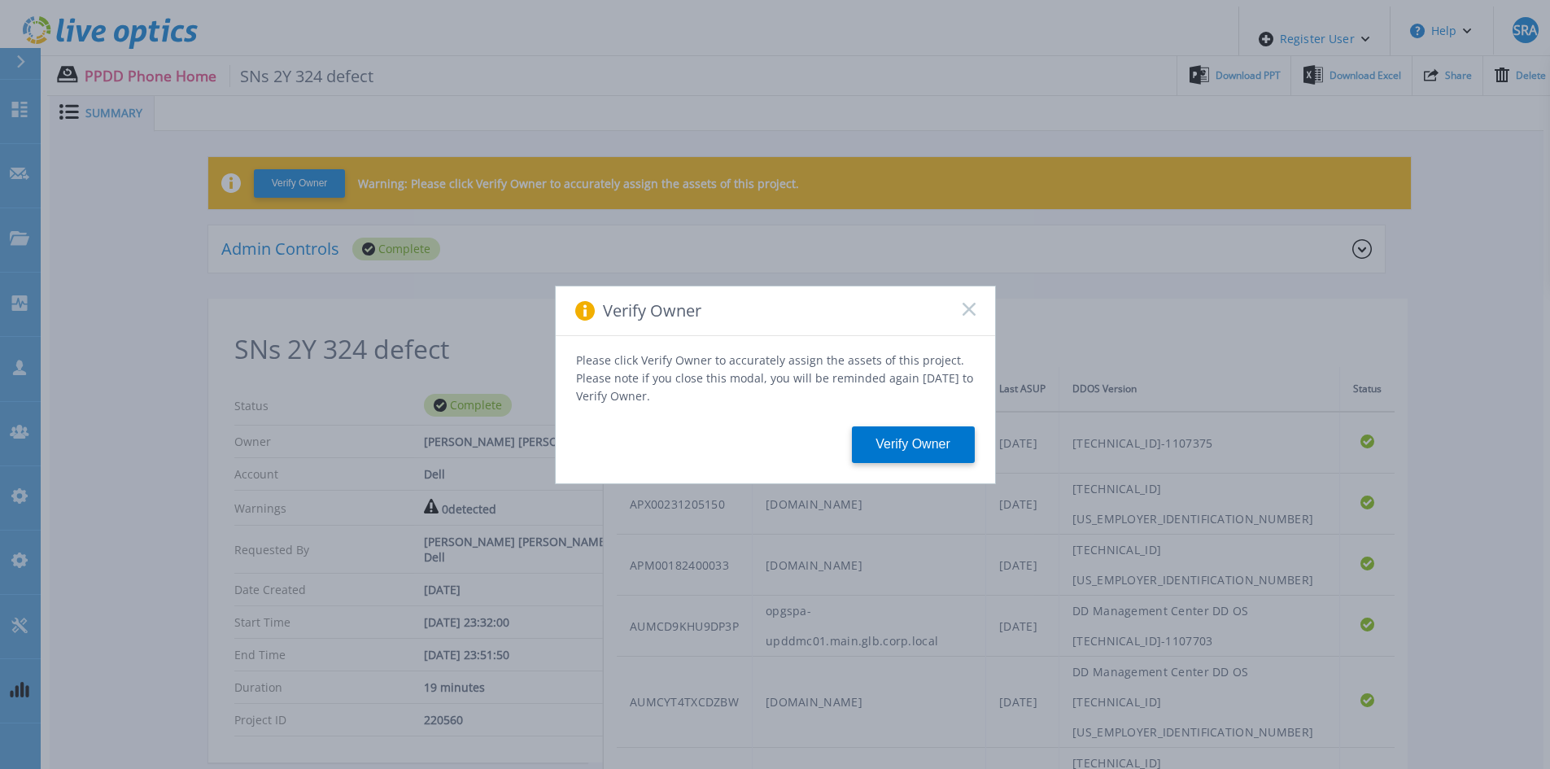
click at [962, 316] on icon at bounding box center [968, 309] width 13 height 13
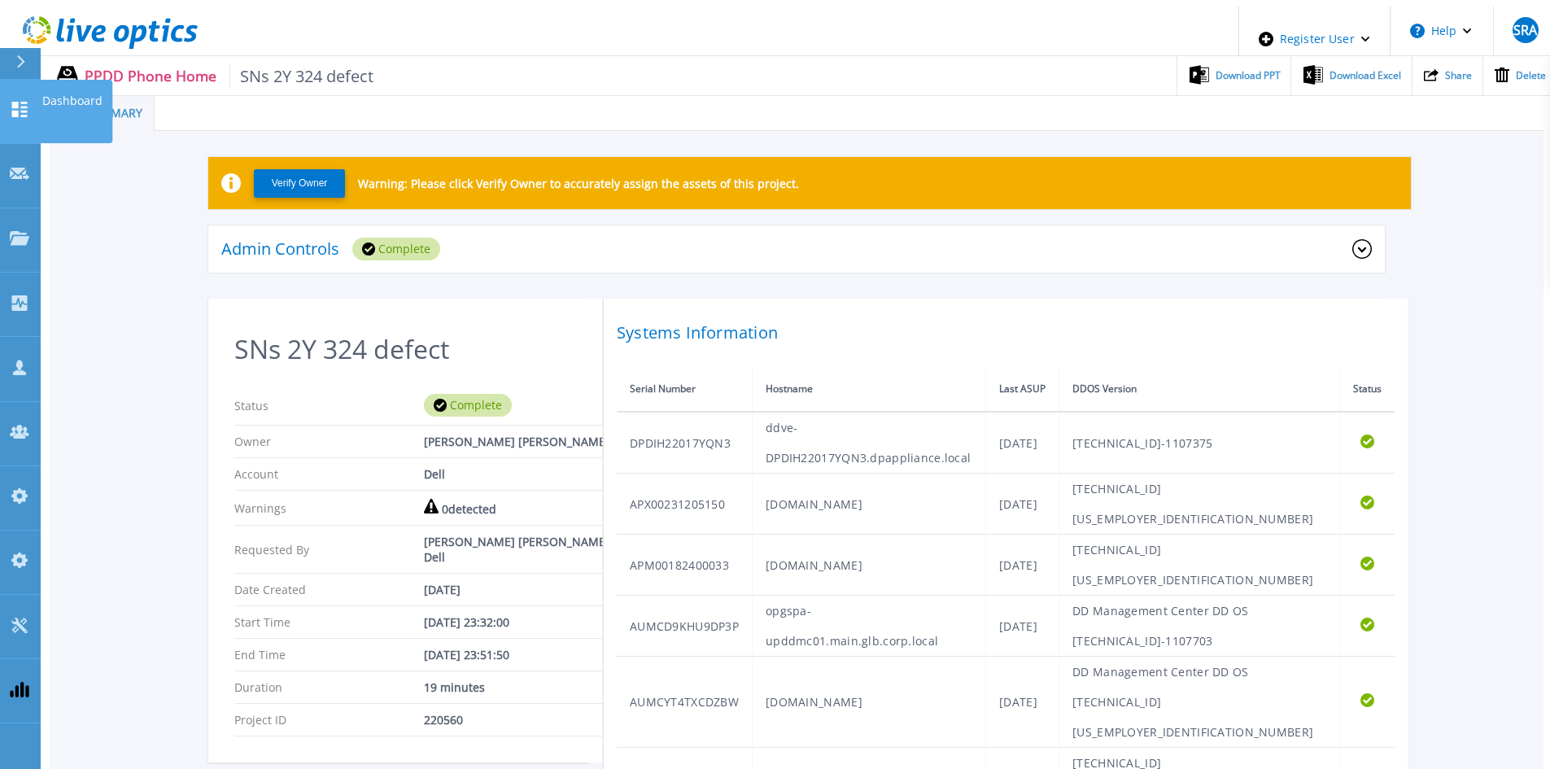
drag, startPoint x: 25, startPoint y: 96, endPoint x: 10, endPoint y: 101, distance: 16.2
click at [25, 102] on icon at bounding box center [20, 109] width 20 height 15
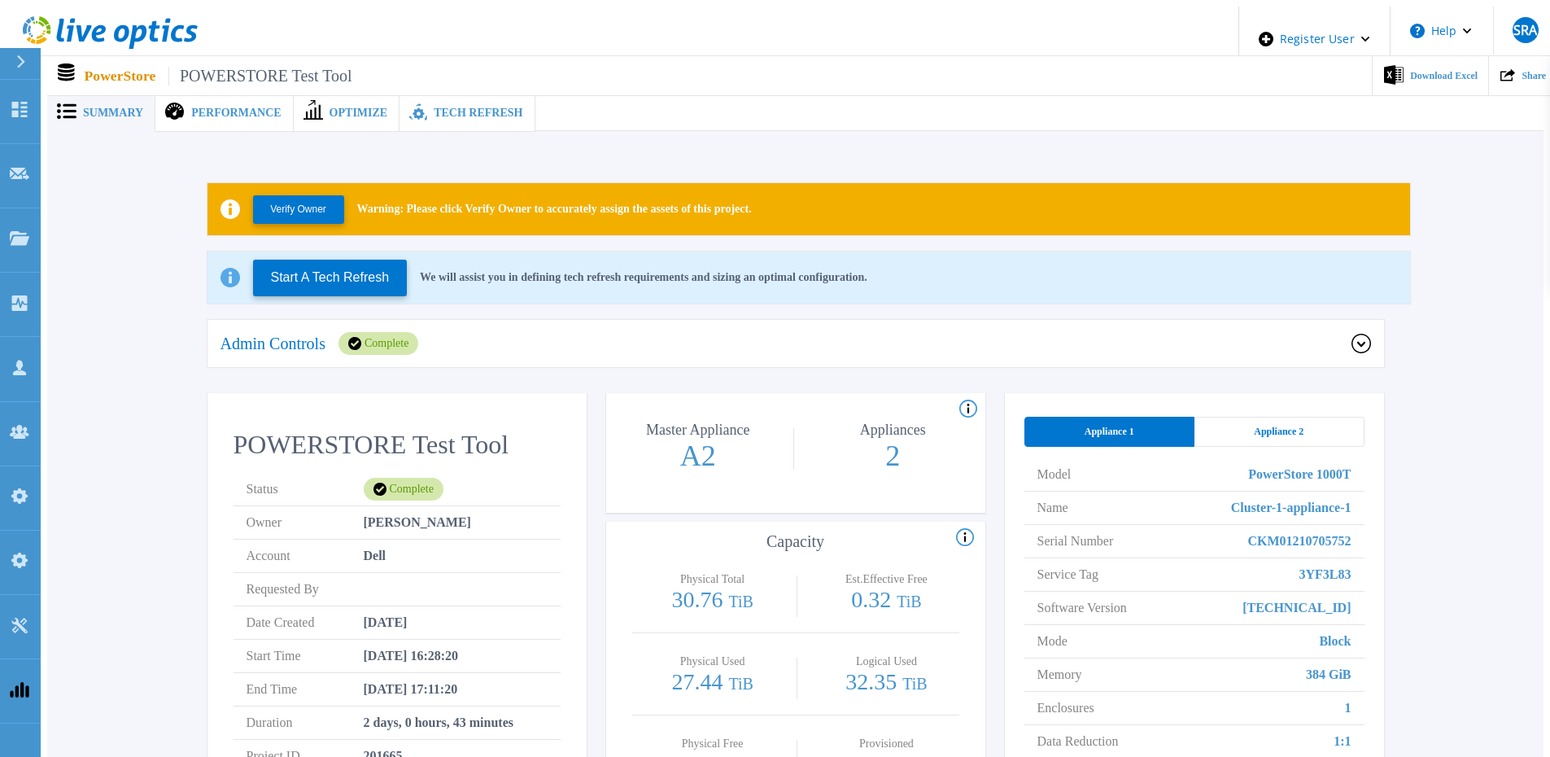
click at [203, 94] on div "Performance" at bounding box center [223, 112] width 137 height 37
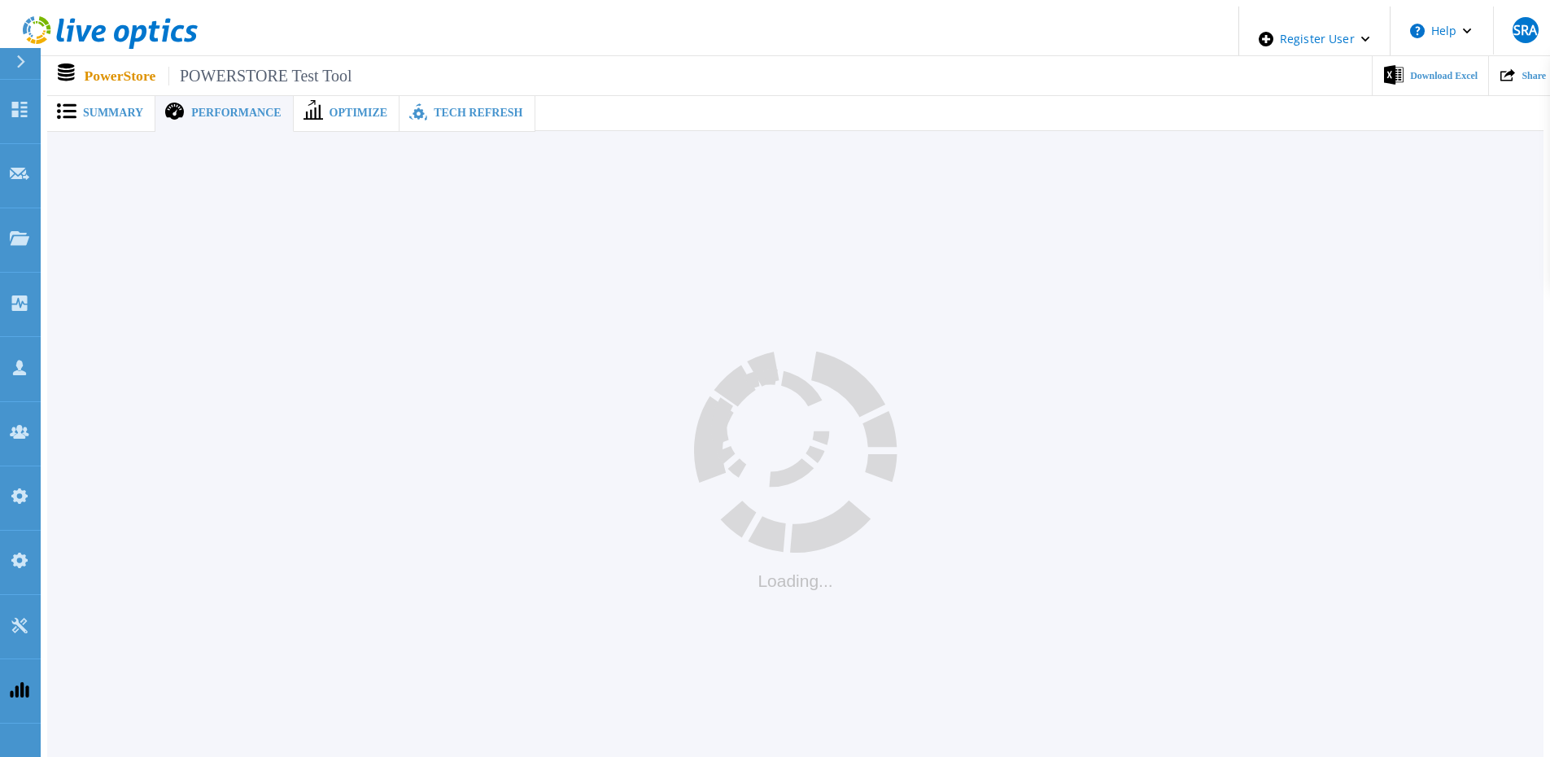
click at [199, 107] on span "Performance" at bounding box center [235, 112] width 89 height 11
